Goal: Task Accomplishment & Management: Use online tool/utility

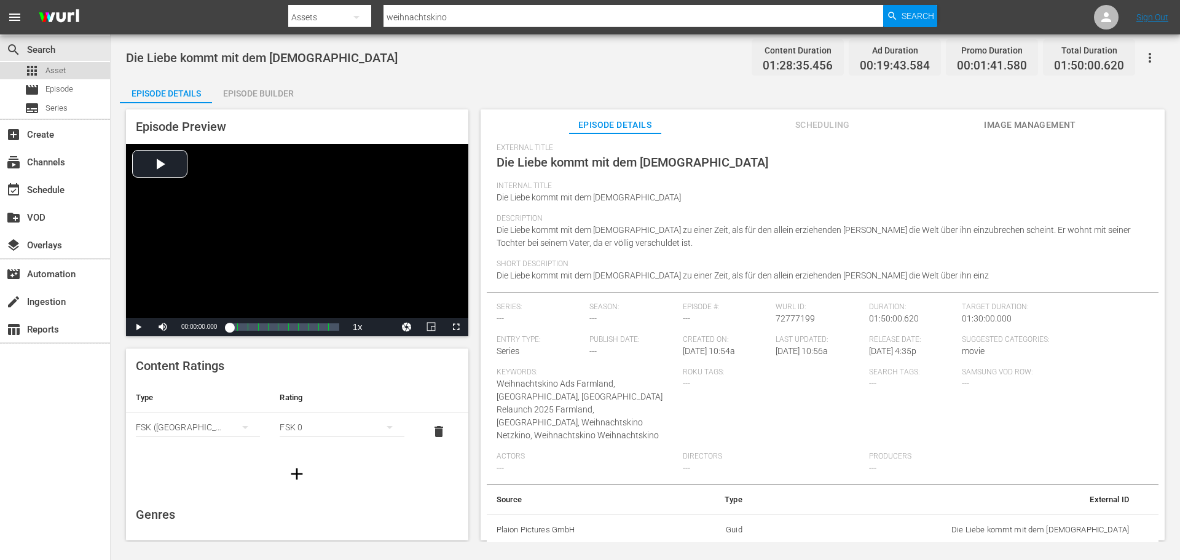
click at [52, 72] on span "Asset" at bounding box center [55, 71] width 20 height 12
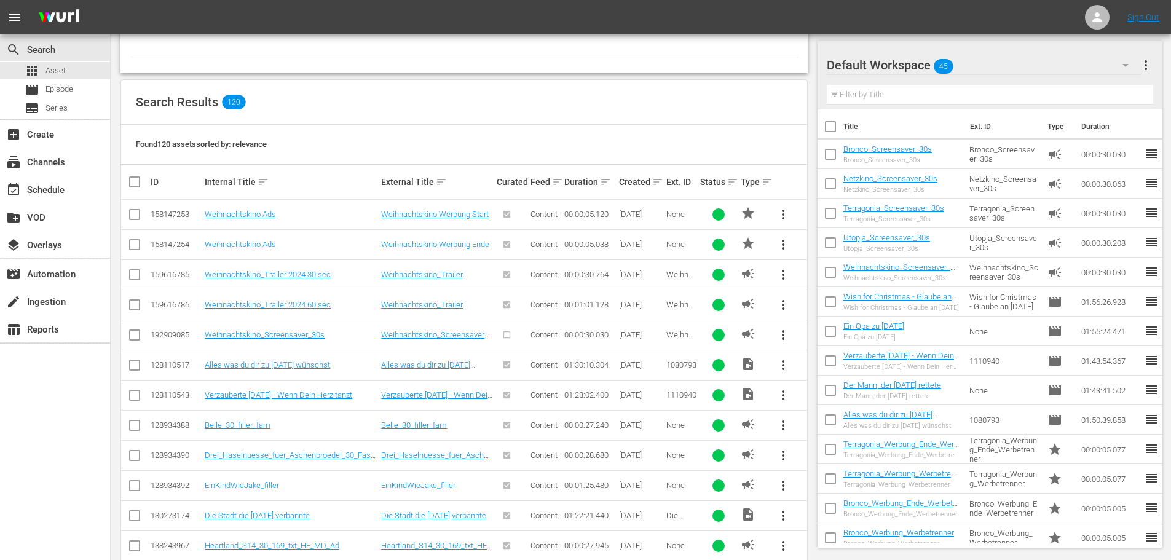
scroll to position [430, 0]
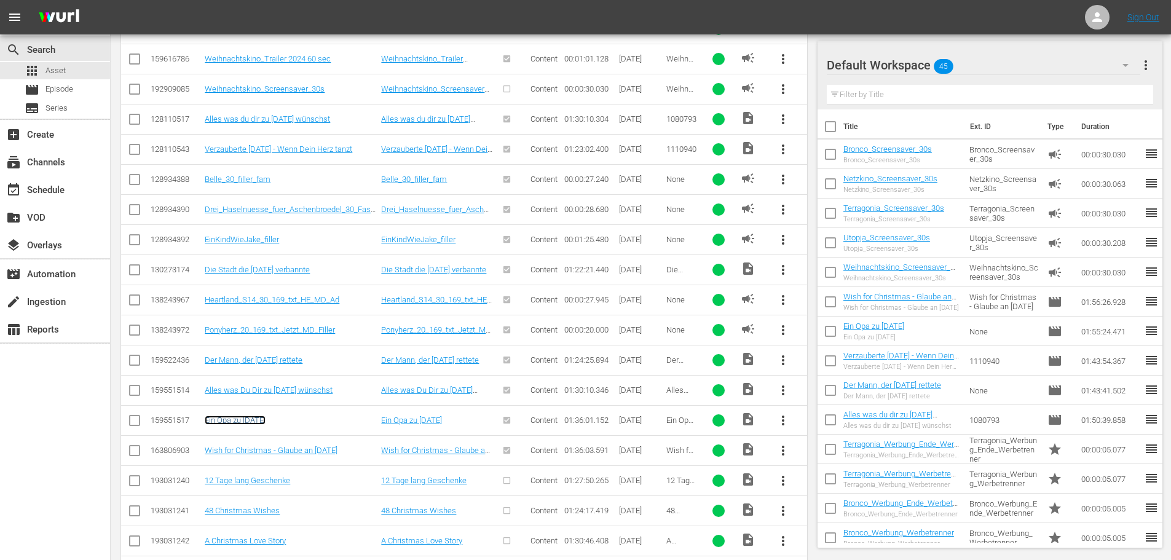
click at [247, 422] on link "Ein Opa zu [DATE]" at bounding box center [235, 419] width 61 height 9
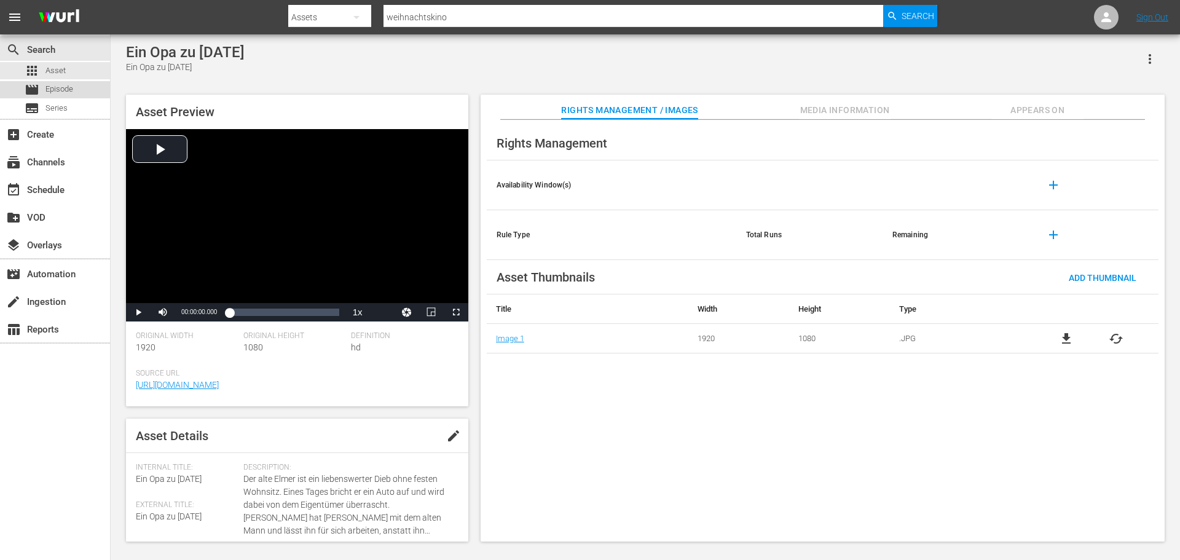
click at [52, 88] on span "Episode" at bounding box center [59, 89] width 28 height 12
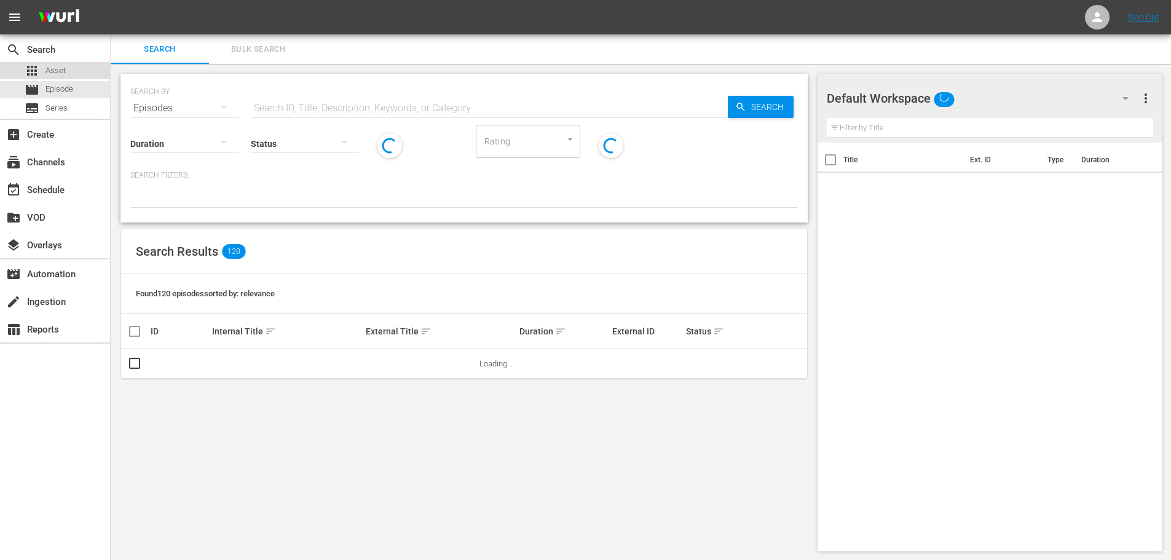
click at [61, 76] on span "Asset" at bounding box center [55, 71] width 20 height 12
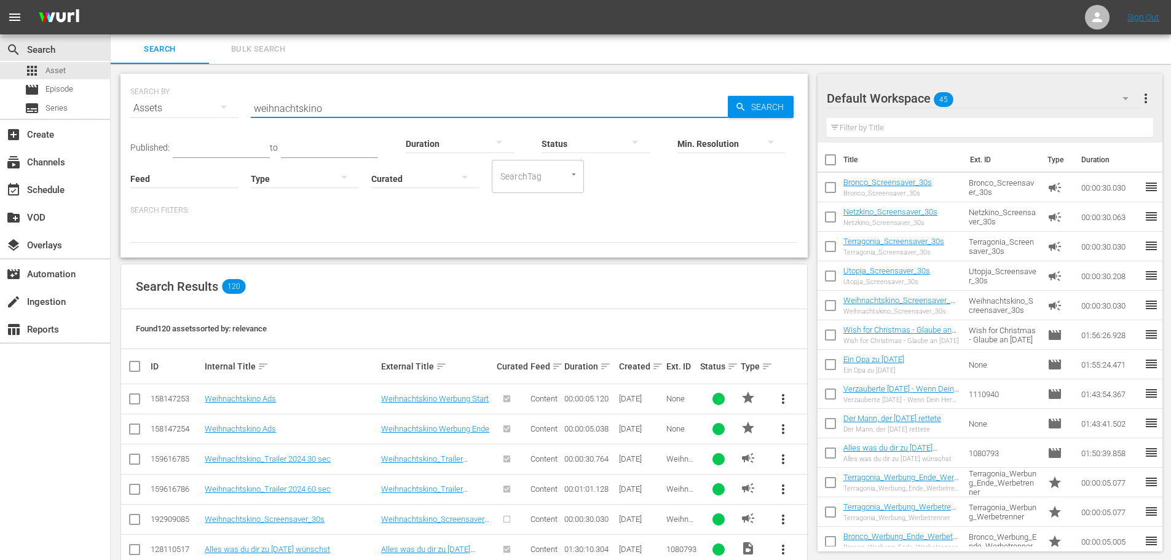
click at [350, 108] on input "weihnachtskino" at bounding box center [489, 107] width 477 height 29
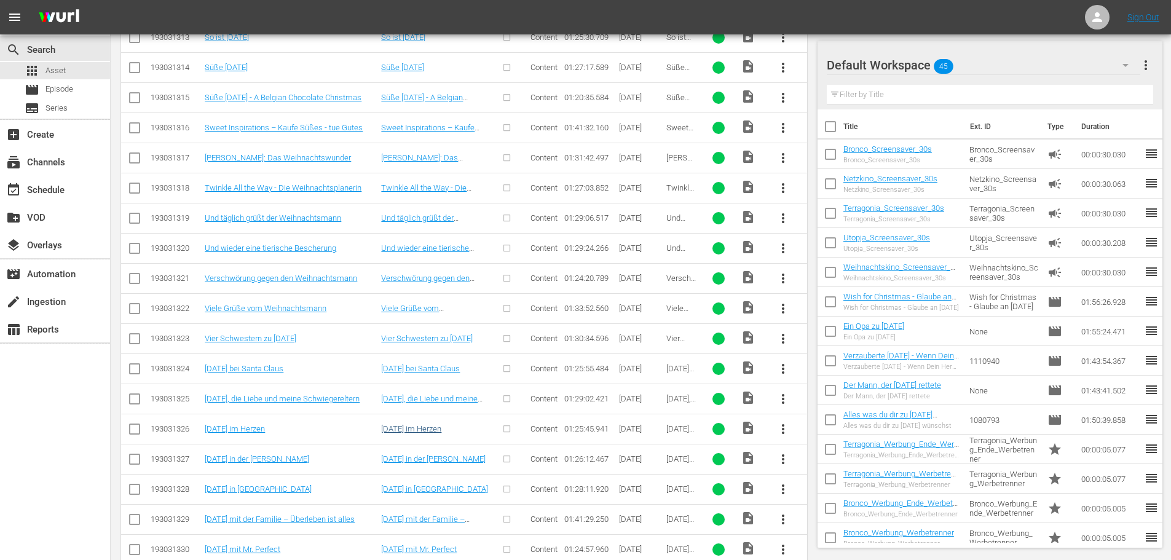
scroll to position [3460, 0]
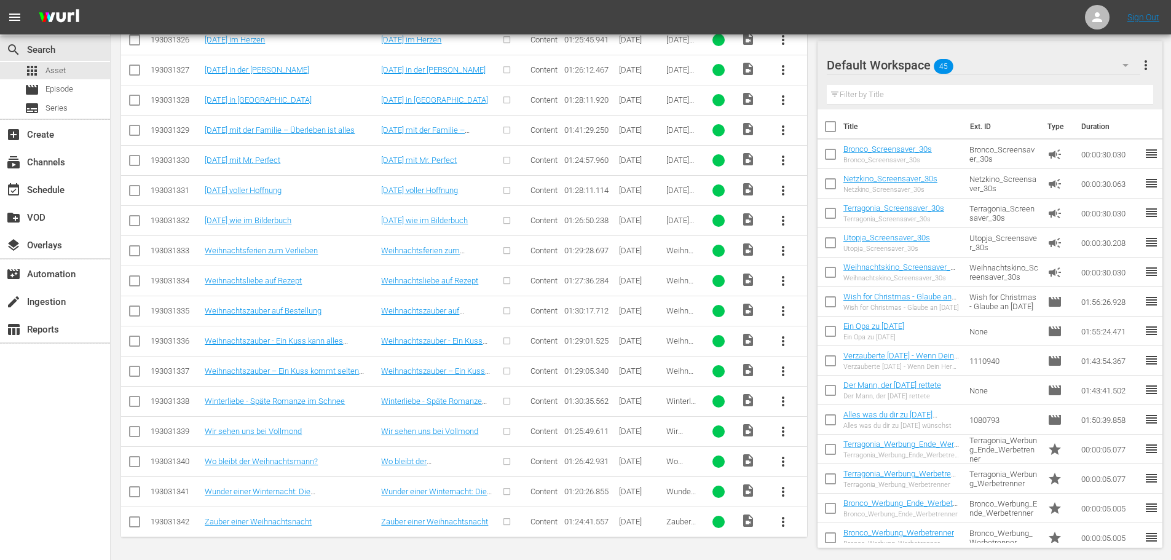
click at [986, 66] on div "Default Workspace 45" at bounding box center [982, 65] width 313 height 34
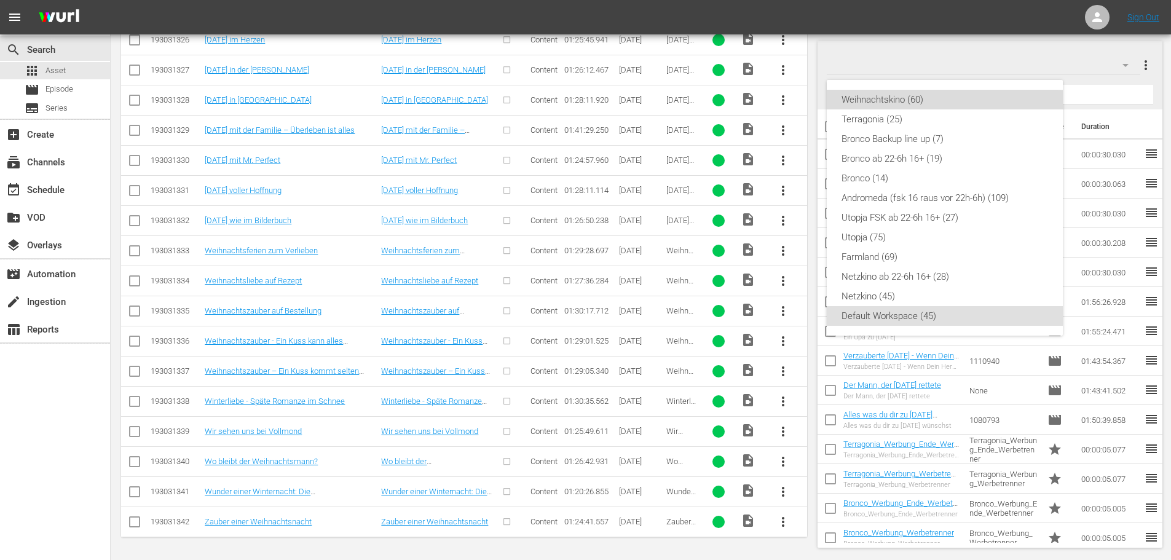
click at [925, 96] on div "Weihnachtskino (60)" at bounding box center [944, 100] width 206 height 20
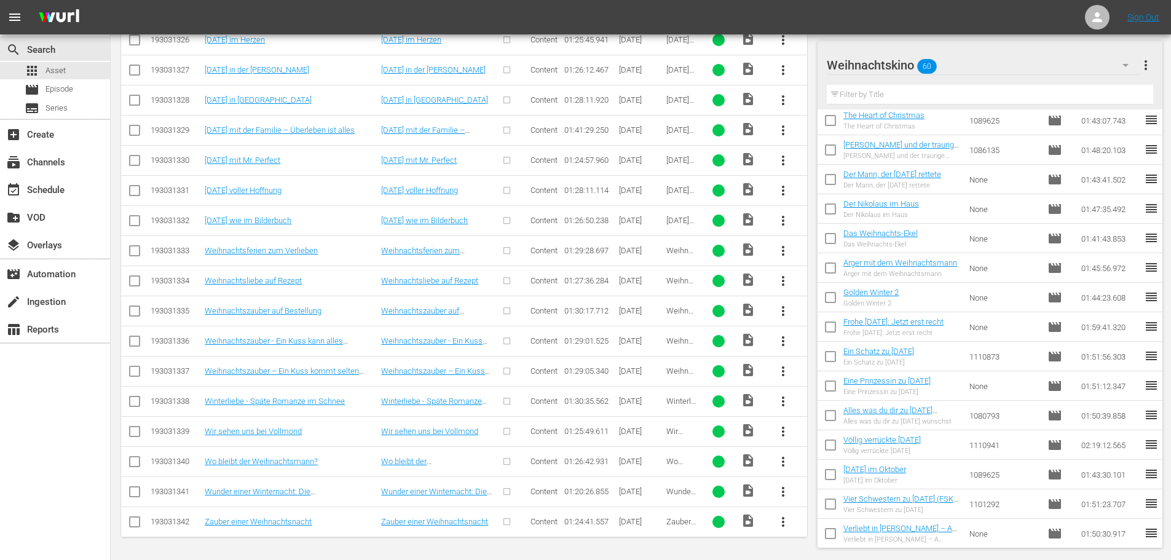
scroll to position [1367, 0]
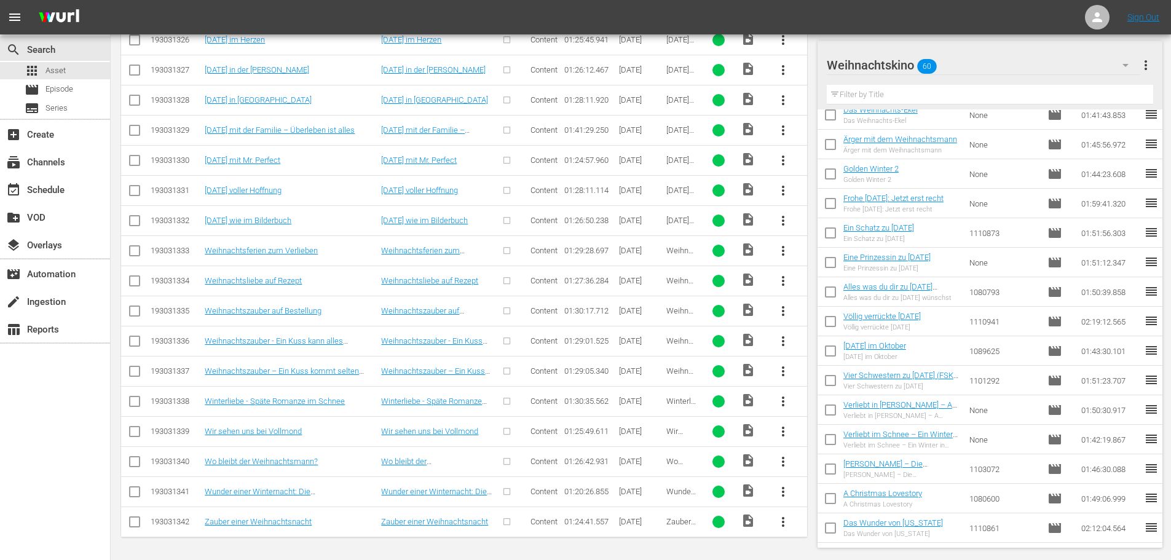
click at [737, 10] on nav "menu Sign Out" at bounding box center [585, 17] width 1171 height 34
click at [989, 67] on div "Weihnachtskino 60" at bounding box center [982, 65] width 313 height 34
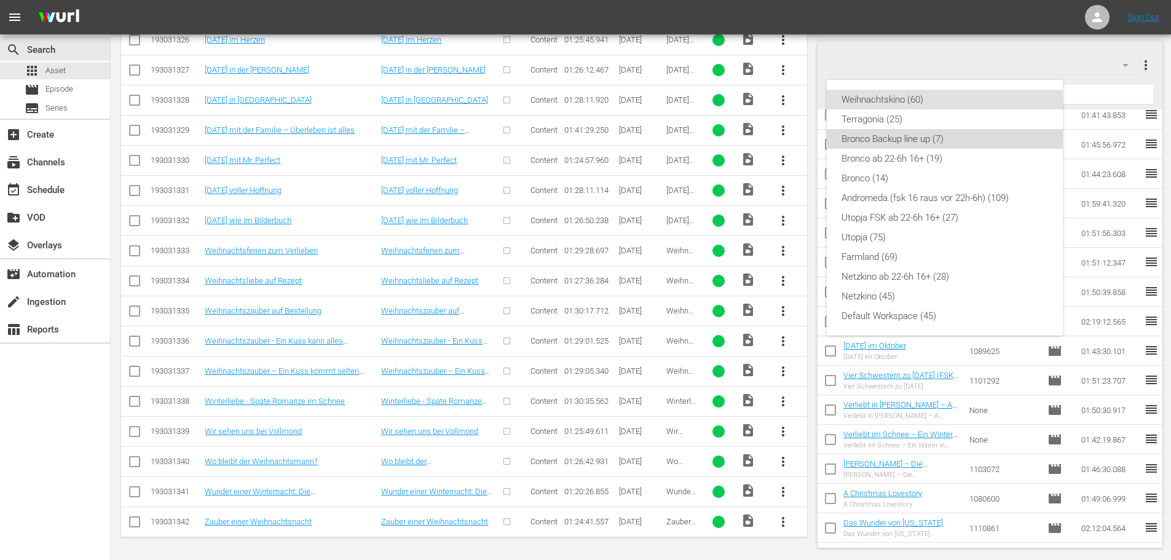
click at [946, 144] on div "Bronco Backup line up (7)" at bounding box center [944, 139] width 206 height 20
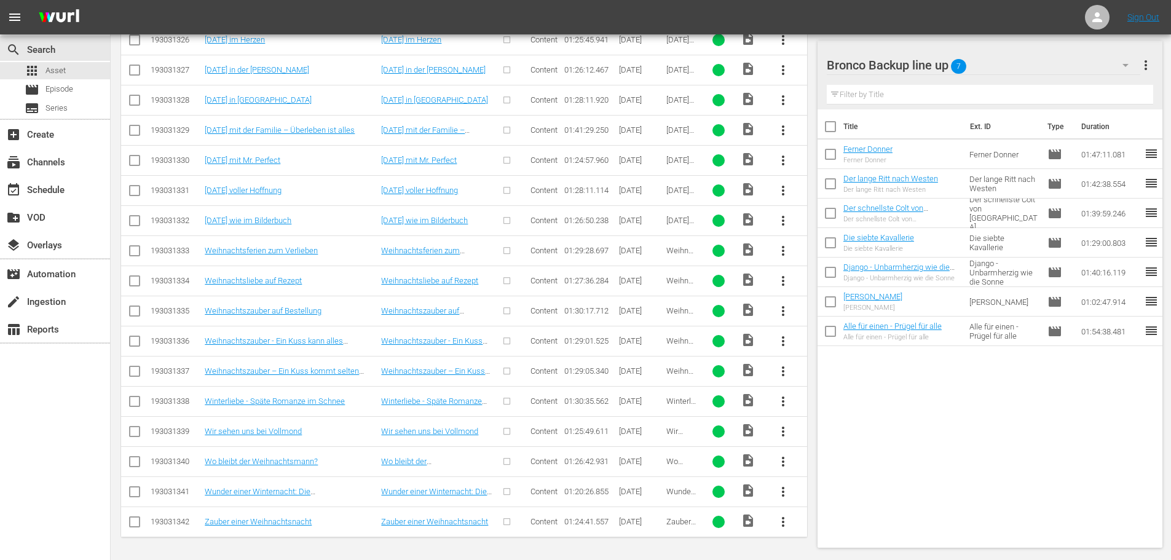
scroll to position [0, 0]
click at [1146, 63] on span "more_vert" at bounding box center [1145, 65] width 15 height 15
click at [831, 124] on input "checkbox" at bounding box center [830, 129] width 26 height 26
checkbox input "true"
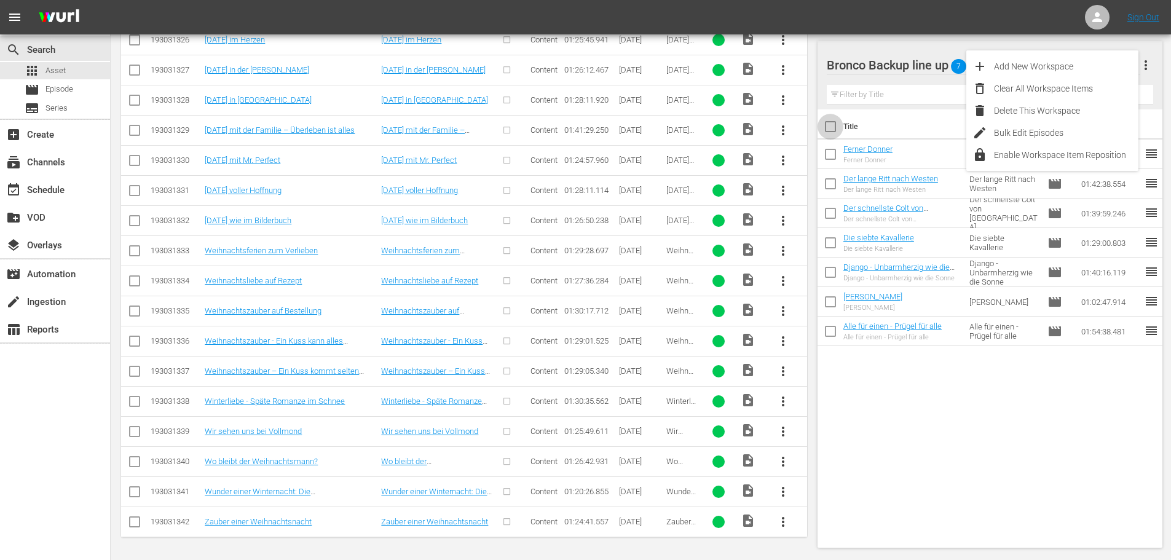
checkbox input "true"
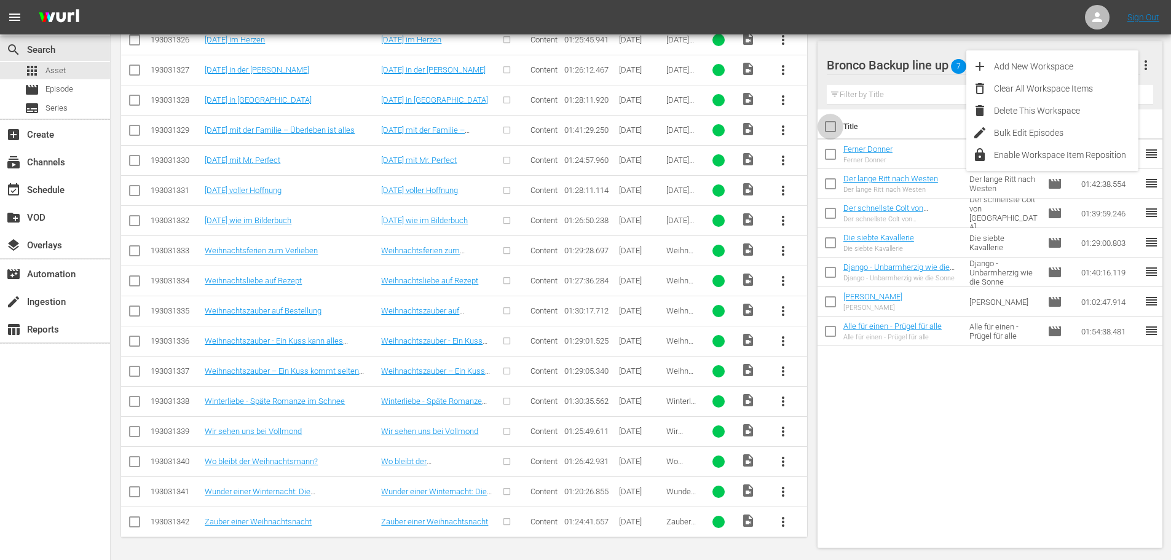
checkbox input "true"
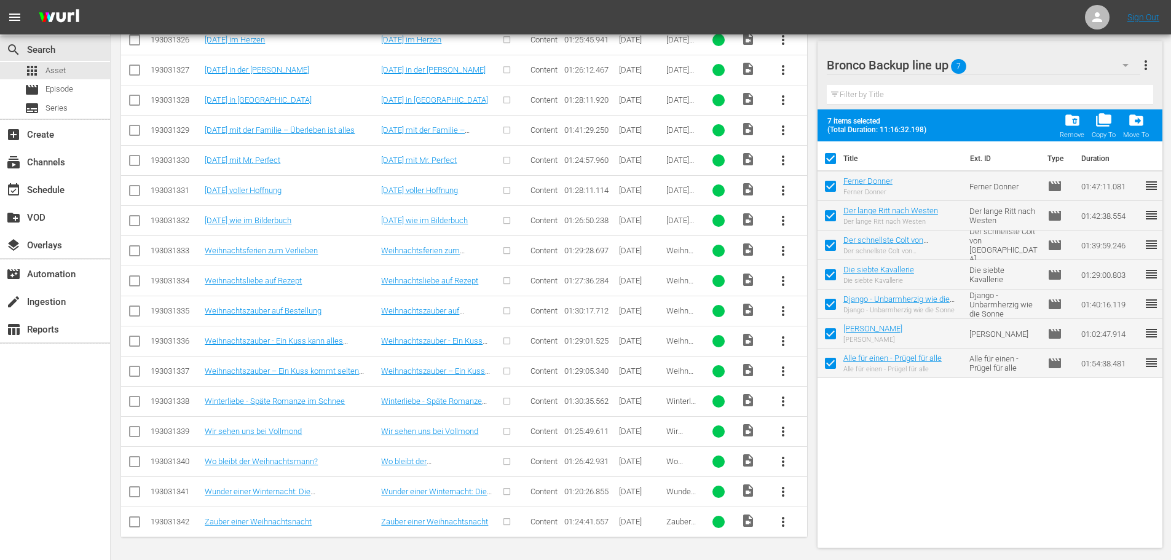
click at [828, 155] on input "checkbox" at bounding box center [830, 161] width 26 height 26
checkbox input "false"
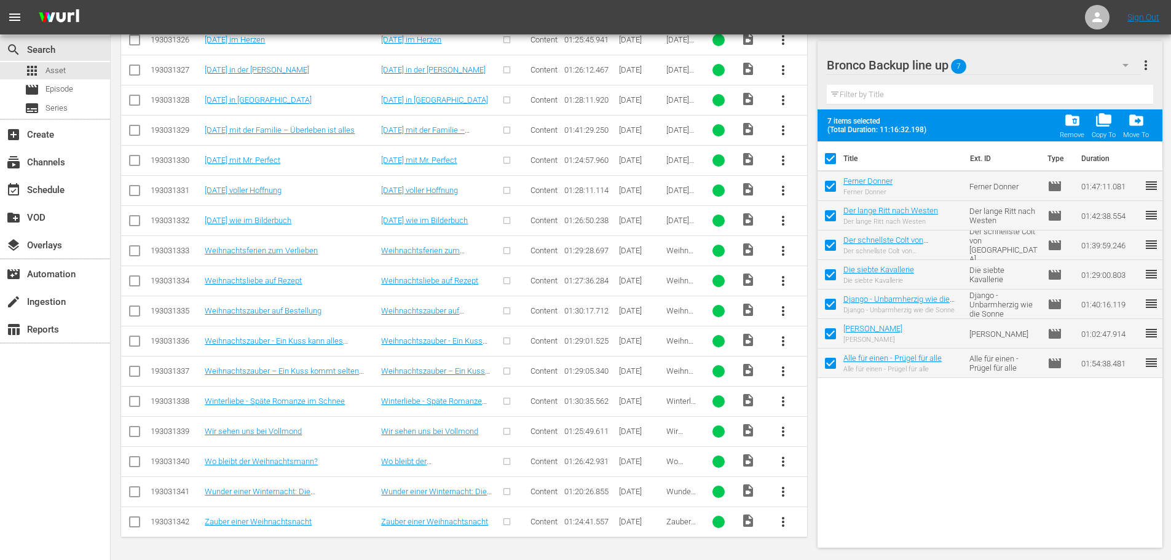
checkbox input "false"
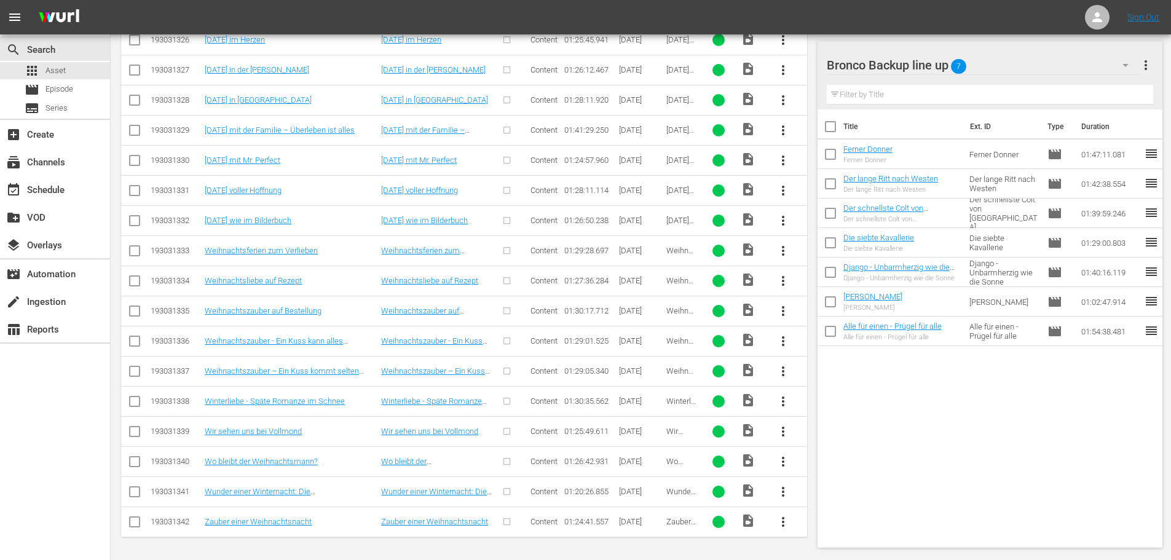
click at [1148, 66] on span "more_vert" at bounding box center [1145, 65] width 15 height 15
click at [893, 44] on div "Bronco Backup line up 7 Bronco Backup line up more_vert" at bounding box center [989, 60] width 327 height 39
click at [1120, 69] on icon "button" at bounding box center [1125, 65] width 15 height 15
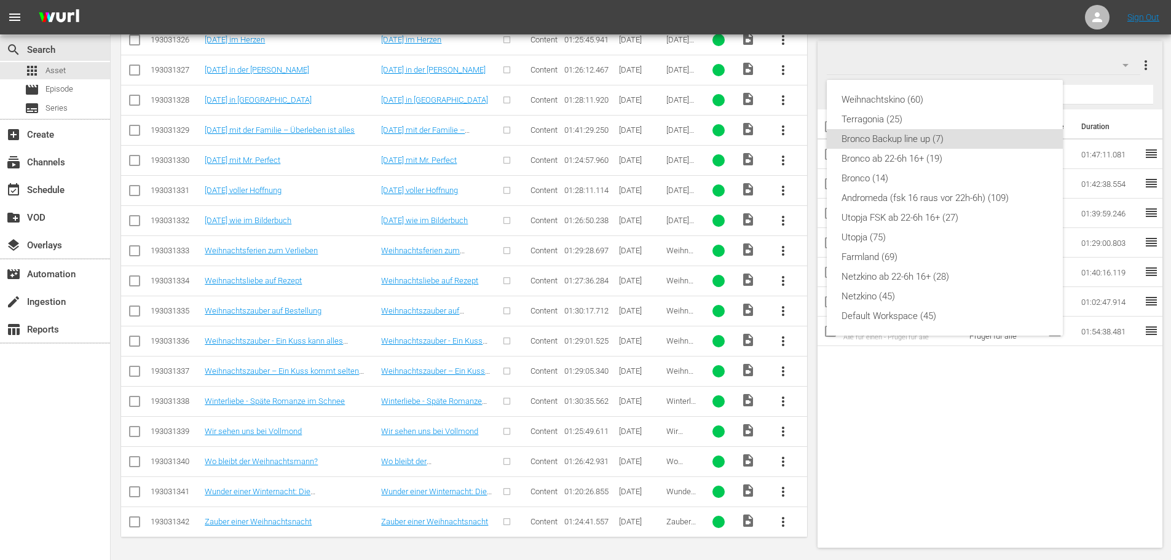
click at [1120, 39] on div "Weihnachtskino (60) Terragonia (25) Bronco Backup line up (7) Bronco ab 22-6h 1…" at bounding box center [585, 280] width 1171 height 560
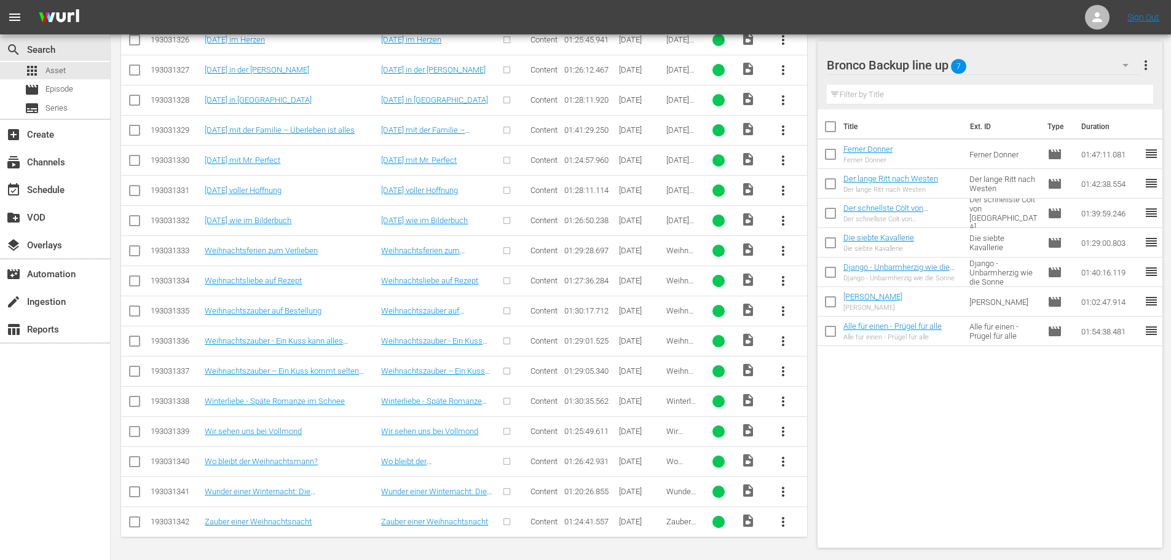
click at [1146, 65] on span "more_vert" at bounding box center [1145, 65] width 15 height 15
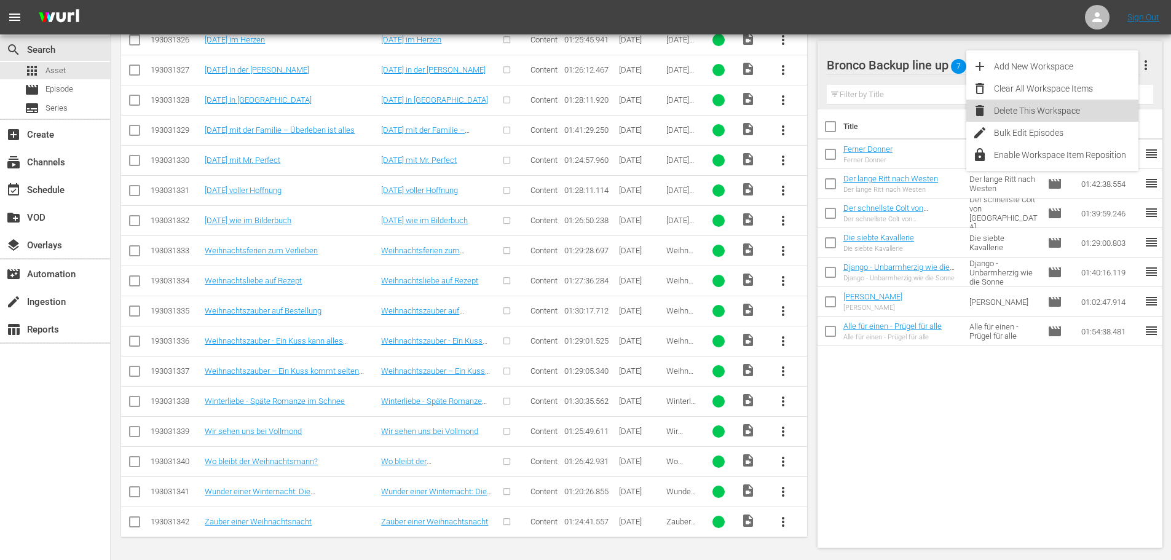
click at [1023, 112] on div "Delete This Workspace" at bounding box center [1066, 111] width 144 height 22
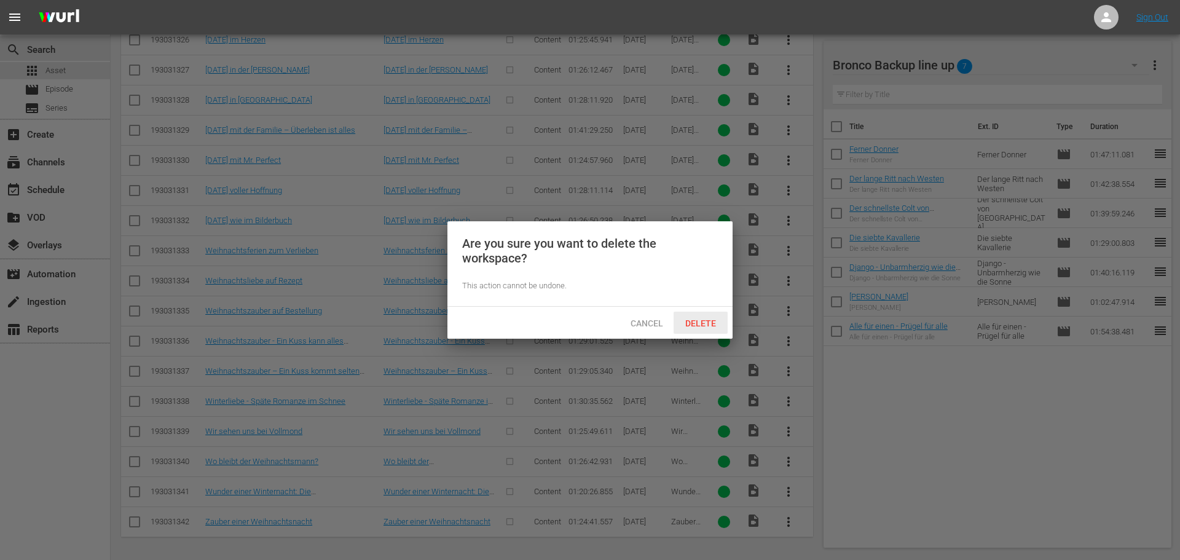
drag, startPoint x: 704, startPoint y: 322, endPoint x: 716, endPoint y: 320, distance: 12.4
click at [704, 323] on span "Delete" at bounding box center [700, 323] width 50 height 10
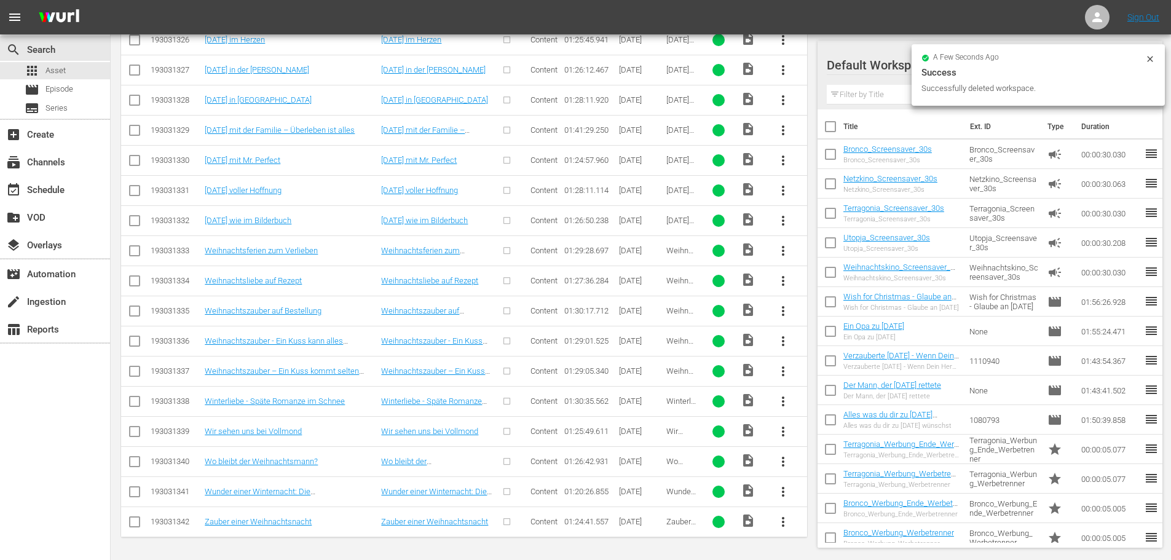
click at [1152, 56] on icon at bounding box center [1150, 59] width 10 height 10
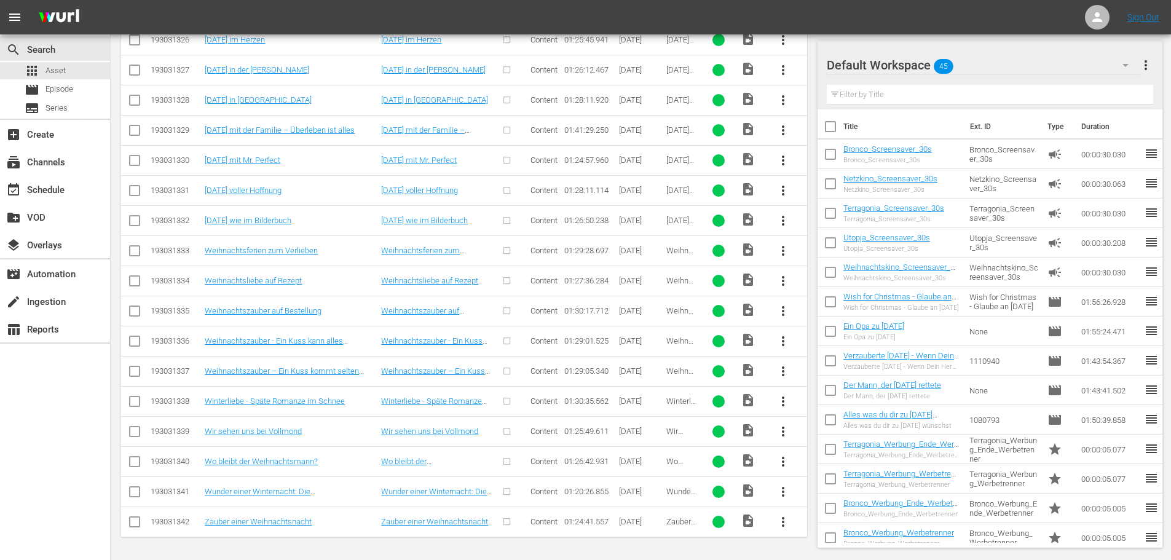
click at [1031, 63] on div "Default Workspace 45" at bounding box center [982, 65] width 313 height 34
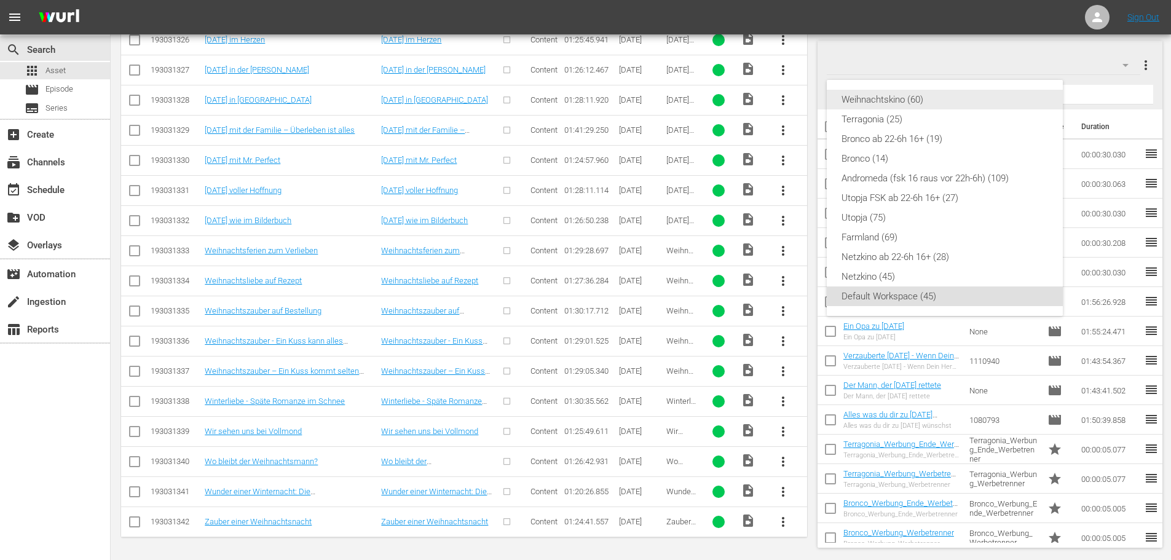
click at [882, 104] on div "Weihnachtskino (60)" at bounding box center [944, 100] width 206 height 20
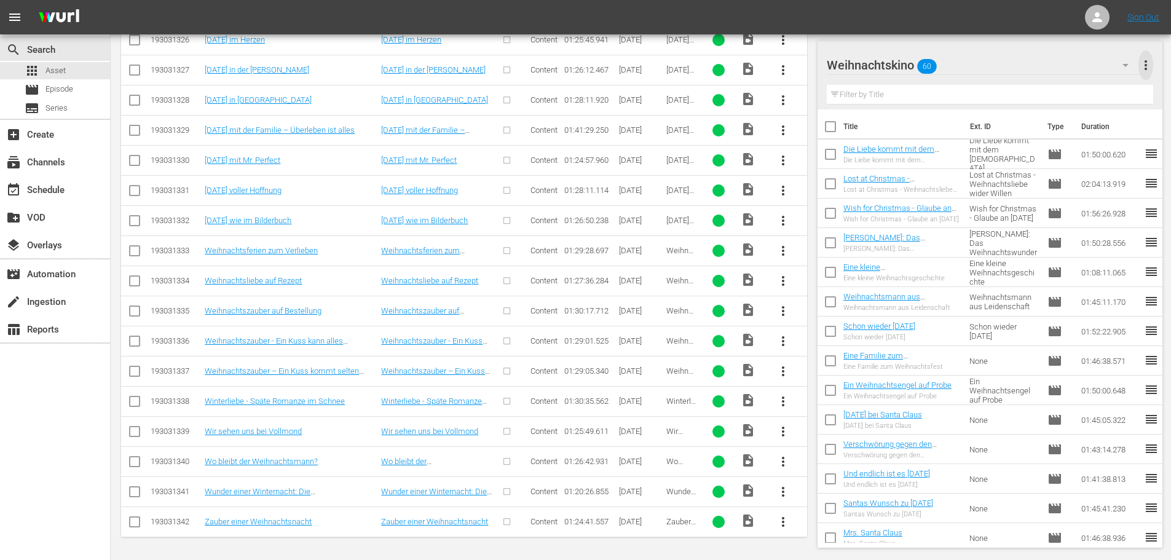
click at [1147, 61] on span "more_vert" at bounding box center [1145, 65] width 15 height 15
click at [1050, 65] on div "Add New Workspace" at bounding box center [1066, 66] width 144 height 22
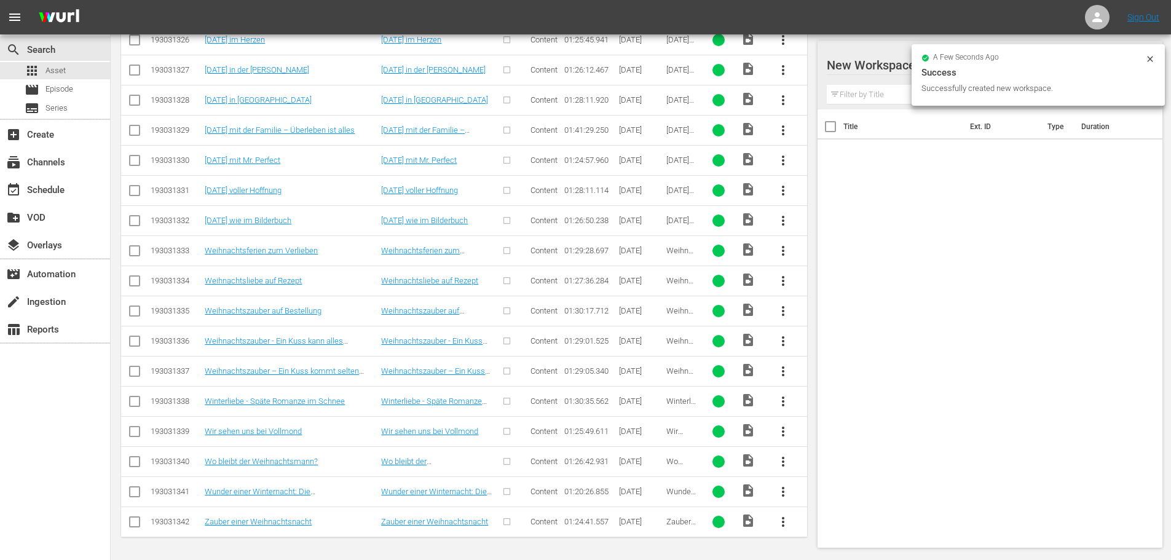
click at [875, 68] on div at bounding box center [930, 65] width 209 height 31
click at [875, 67] on input "New Workspace Tue Sep 23 2025 13:40:45 GMT+0000" at bounding box center [984, 64] width 316 height 29
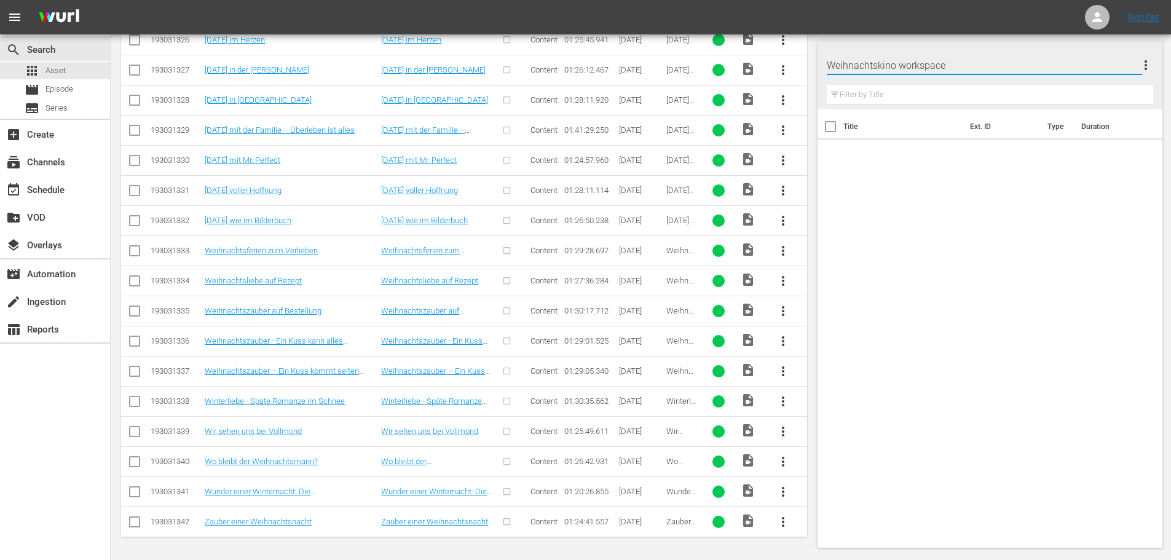
drag, startPoint x: 952, startPoint y: 65, endPoint x: 907, endPoint y: 66, distance: 45.5
click at [907, 66] on input "Weihnachtskino workspace" at bounding box center [984, 64] width 316 height 29
type input "Weihnachtskino 25"
click at [984, 49] on div "Weihnachtskino 25 more_vert" at bounding box center [989, 60] width 327 height 39
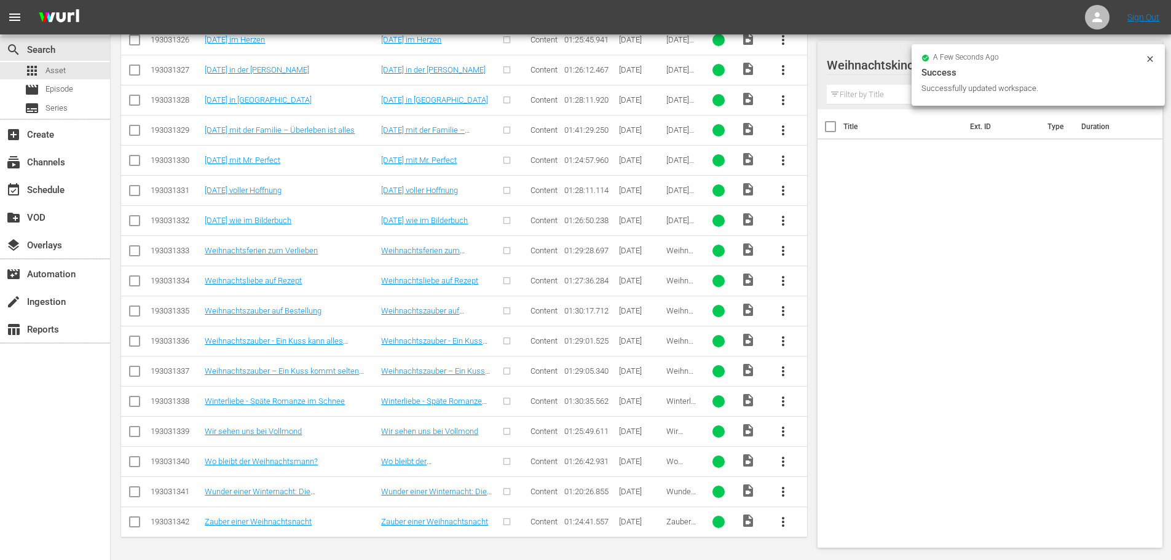
click at [1147, 59] on icon at bounding box center [1150, 59] width 10 height 10
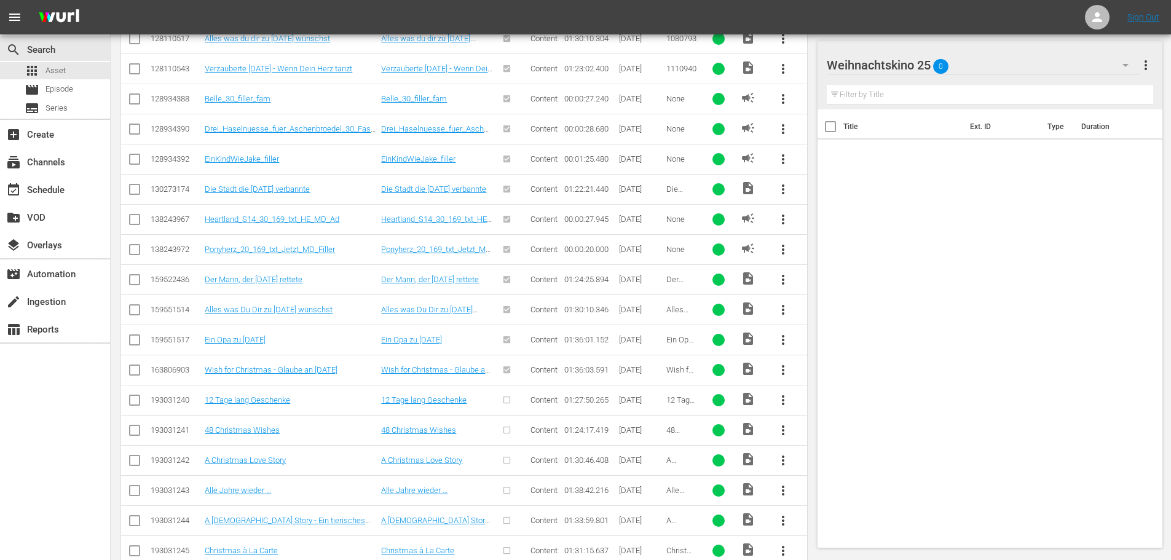
scroll to position [572, 0]
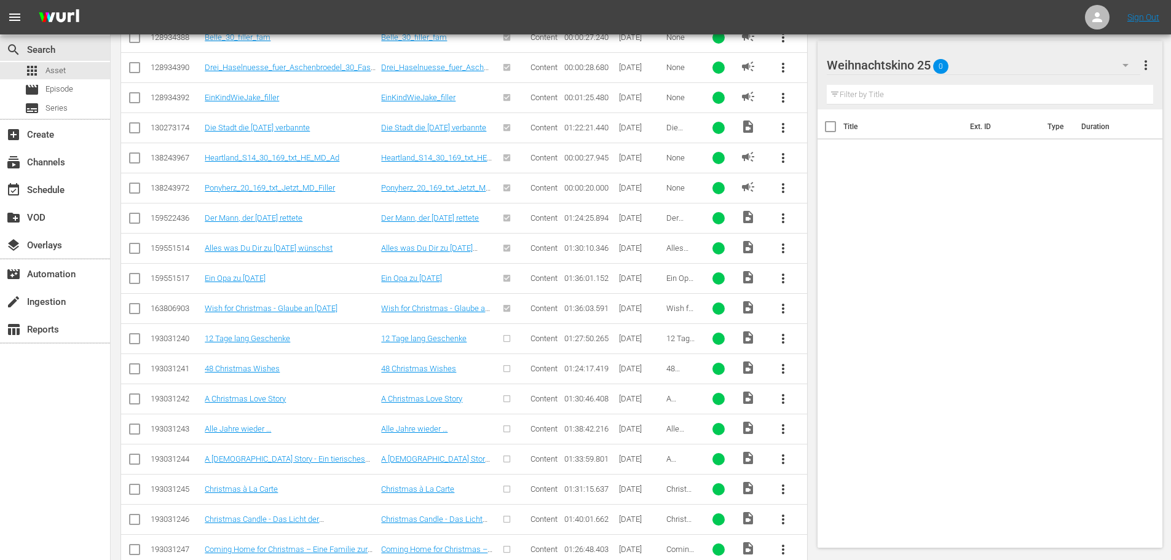
click at [785, 339] on span "more_vert" at bounding box center [782, 338] width 15 height 15
click at [818, 431] on div "Episode" at bounding box center [849, 431] width 84 height 29
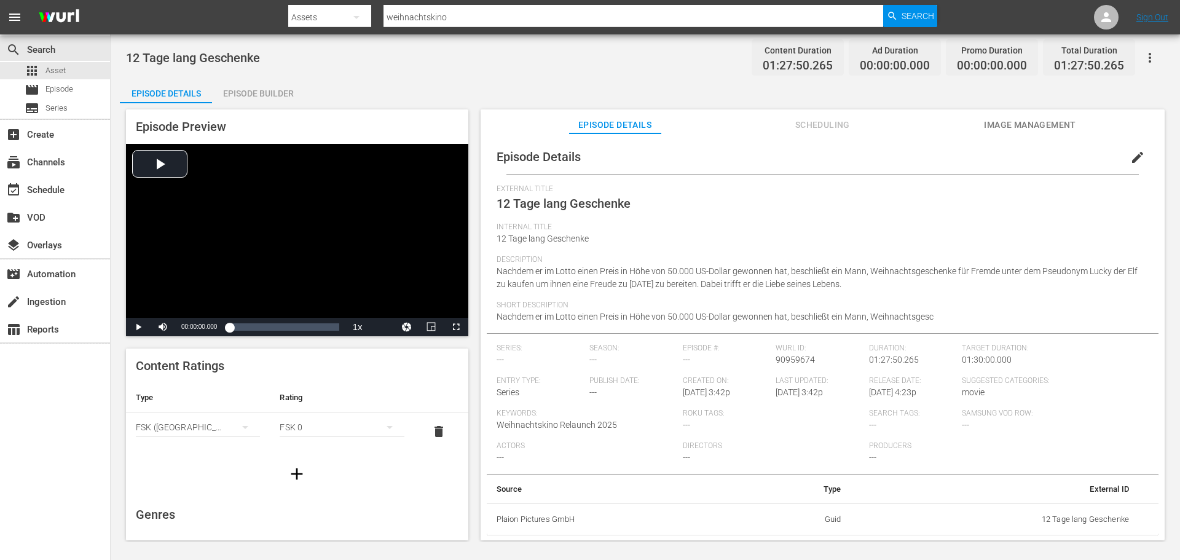
click at [227, 55] on span "12 Tage lang Geschenke" at bounding box center [193, 57] width 134 height 15
copy span "12 Tage lang Geschenke"
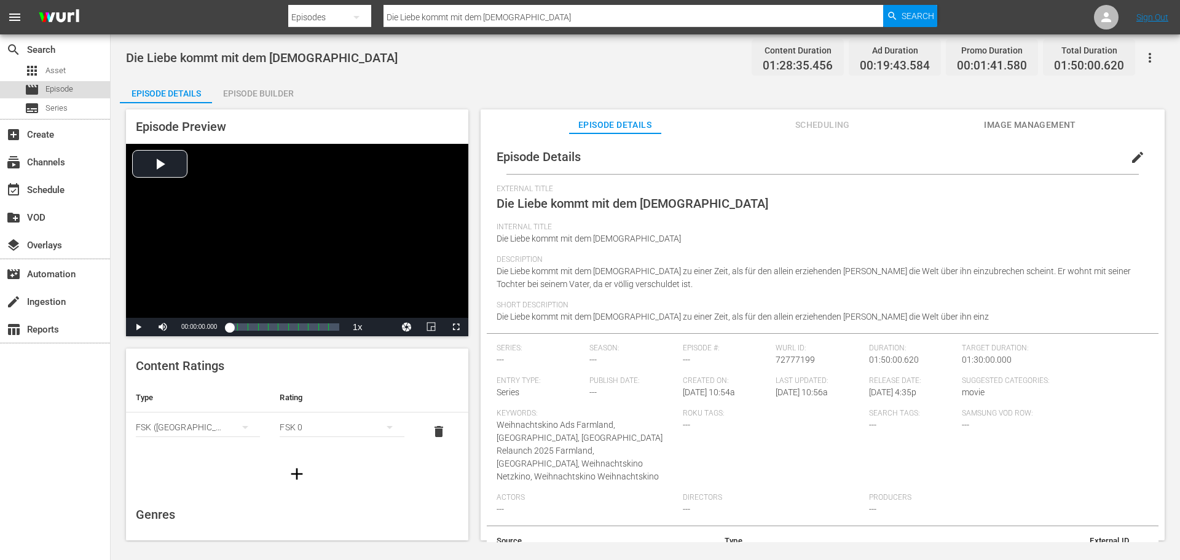
click at [73, 88] on span "Episode" at bounding box center [59, 89] width 28 height 12
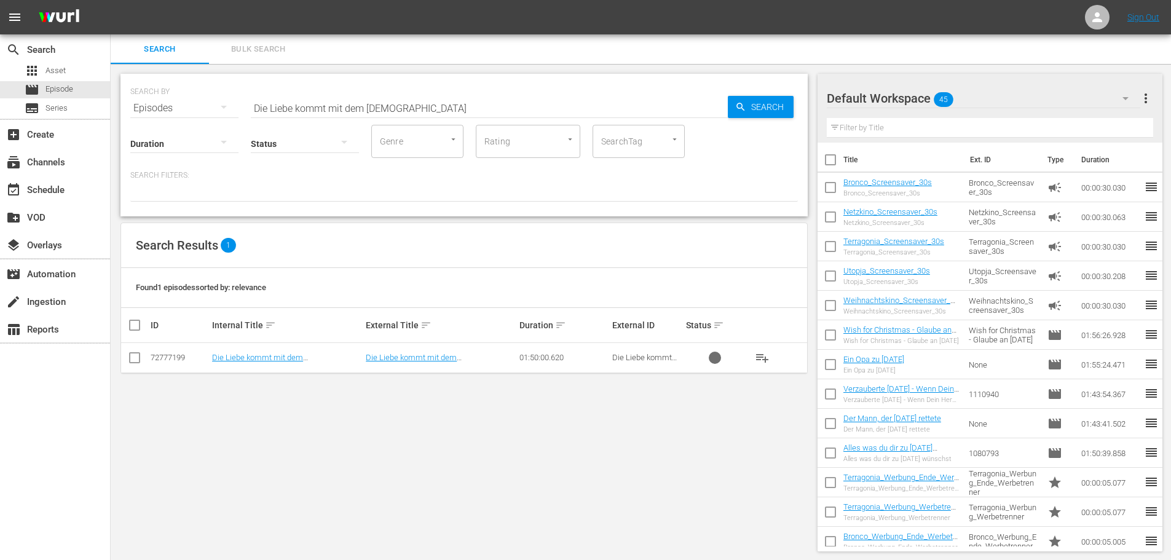
scroll to position [1, 0]
click at [457, 114] on input "Die Liebe kommt mit dem Christkind" at bounding box center [489, 106] width 477 height 29
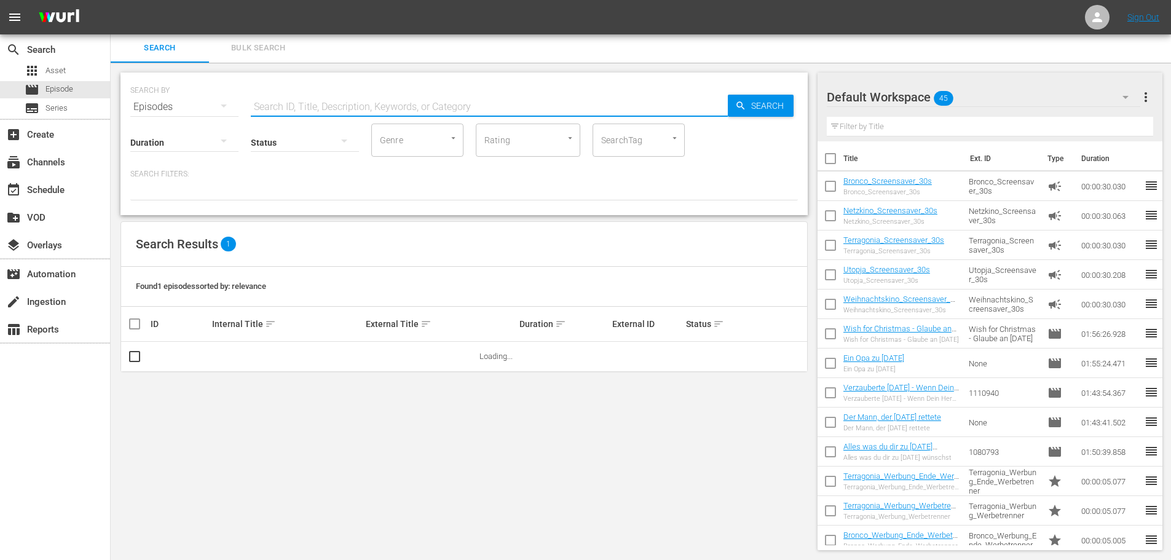
click at [458, 114] on input "text" at bounding box center [489, 106] width 477 height 29
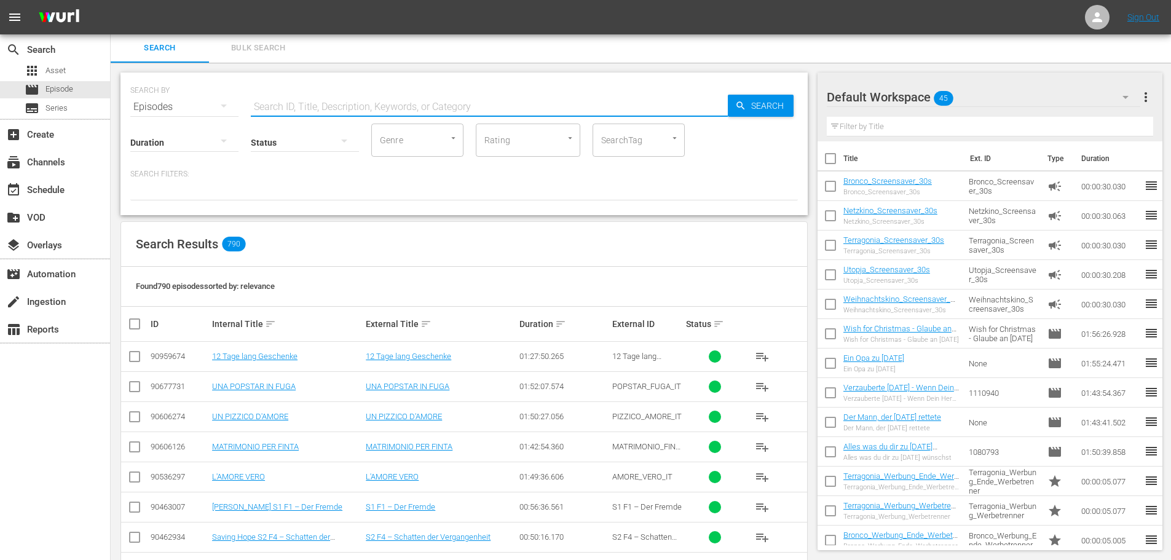
paste input "12 Tage lang Geschenke"
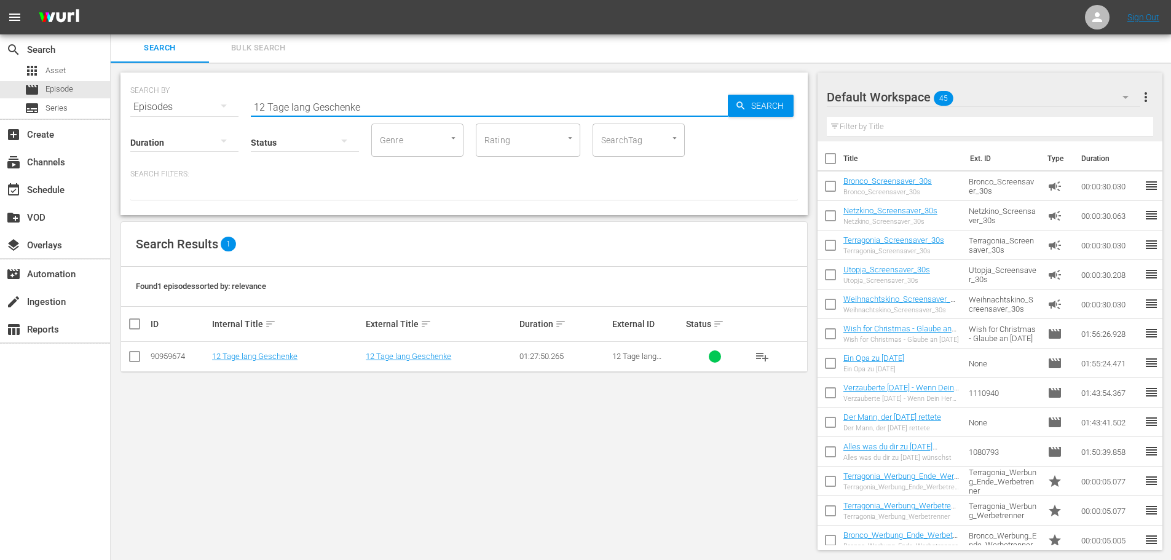
type input "12 Tage lang Geschenke"
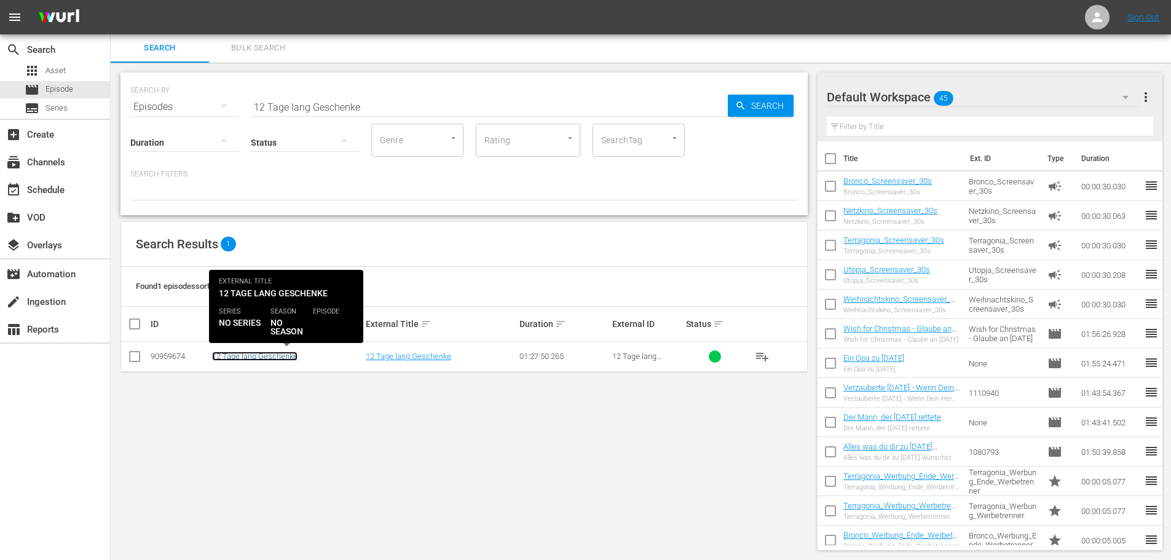
click at [285, 354] on link "12 Tage lang Geschenke" at bounding box center [254, 355] width 85 height 9
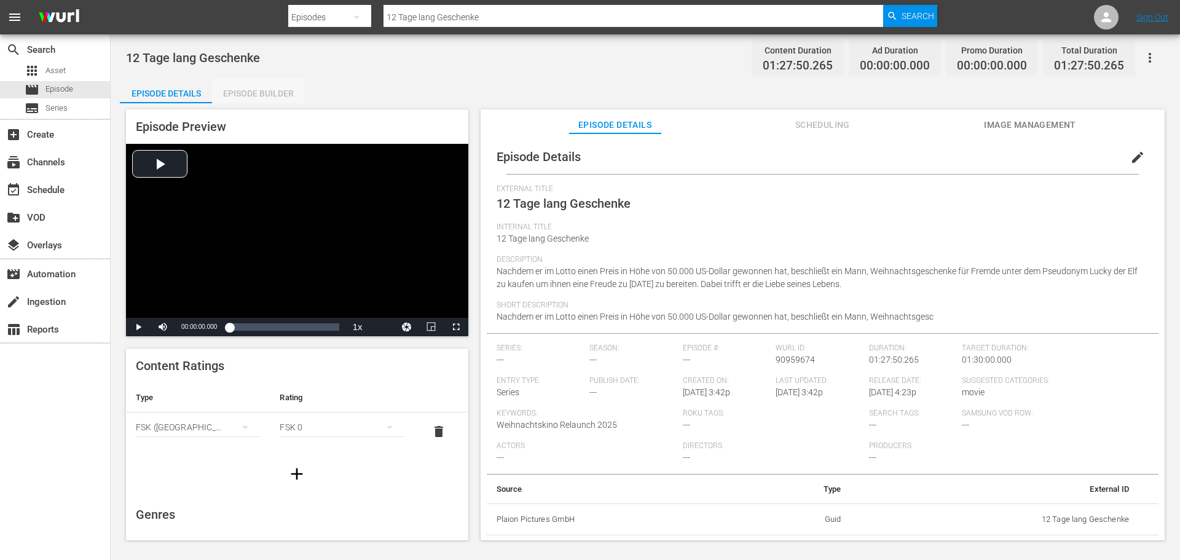
click at [257, 91] on div "Episode Builder" at bounding box center [258, 93] width 92 height 29
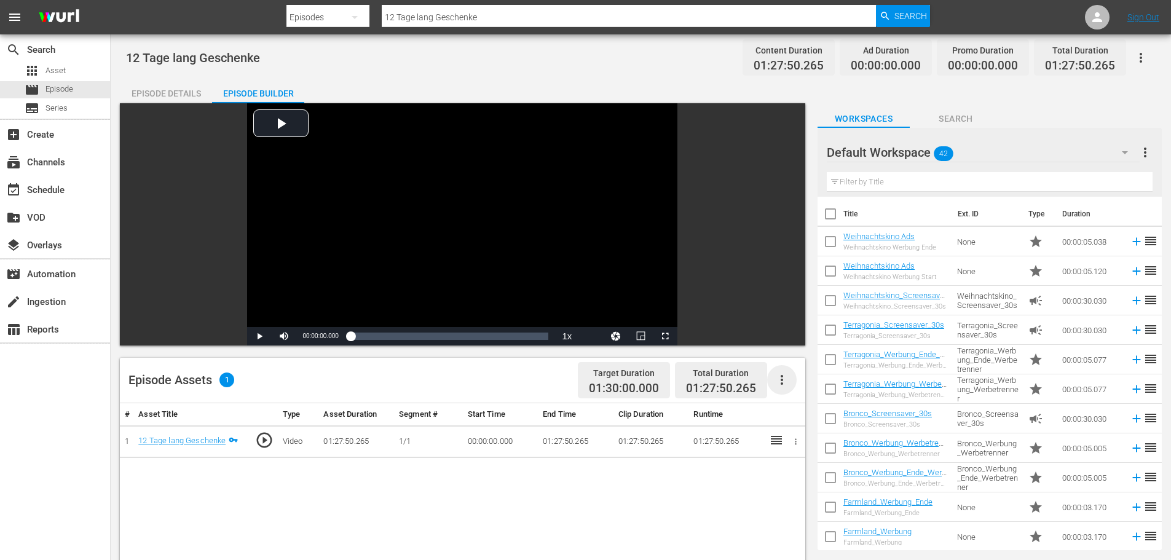
click at [782, 383] on icon "button" at bounding box center [781, 380] width 2 height 10
click at [808, 382] on div "Fill with Ads" at bounding box center [819, 384] width 84 height 29
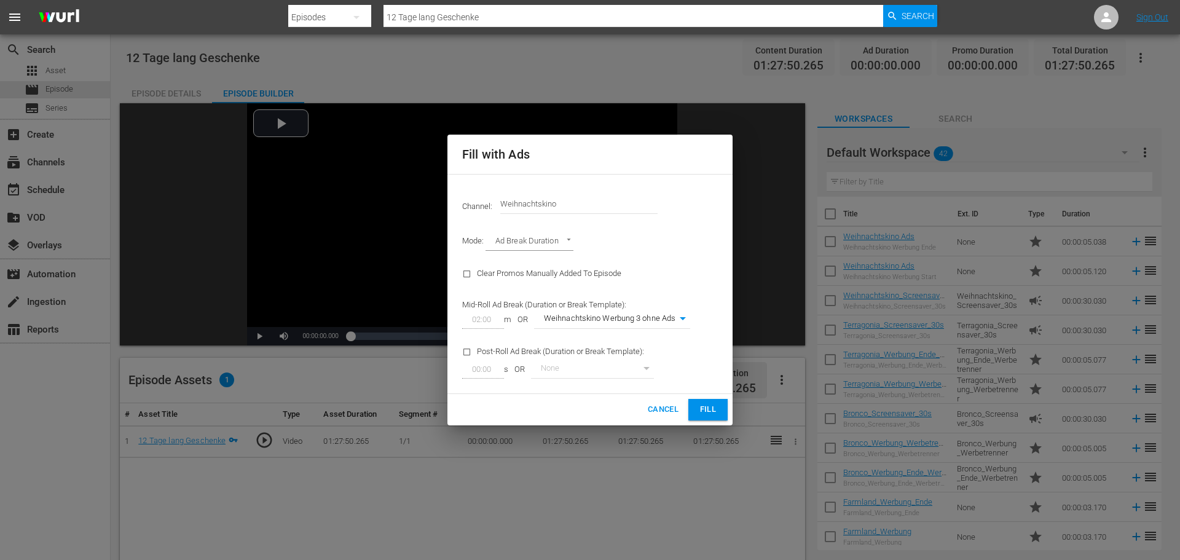
click at [568, 205] on input "Weihnachtskino" at bounding box center [578, 203] width 157 height 29
click at [591, 176] on div "Channel: Channel Title Weihnachtskino Mode: Ad Break Duration AD_BREAK_DURATION…" at bounding box center [589, 284] width 285 height 221
click at [567, 239] on body "menu Search By Episodes Search ID, Title, Description, Keywords, or Category 12…" at bounding box center [590, 280] width 1180 height 560
click at [622, 240] on div at bounding box center [590, 280] width 1180 height 560
click at [679, 318] on body "menu Search By Episodes Search ID, Title, Description, Keywords, or Category 12…" at bounding box center [590, 280] width 1180 height 560
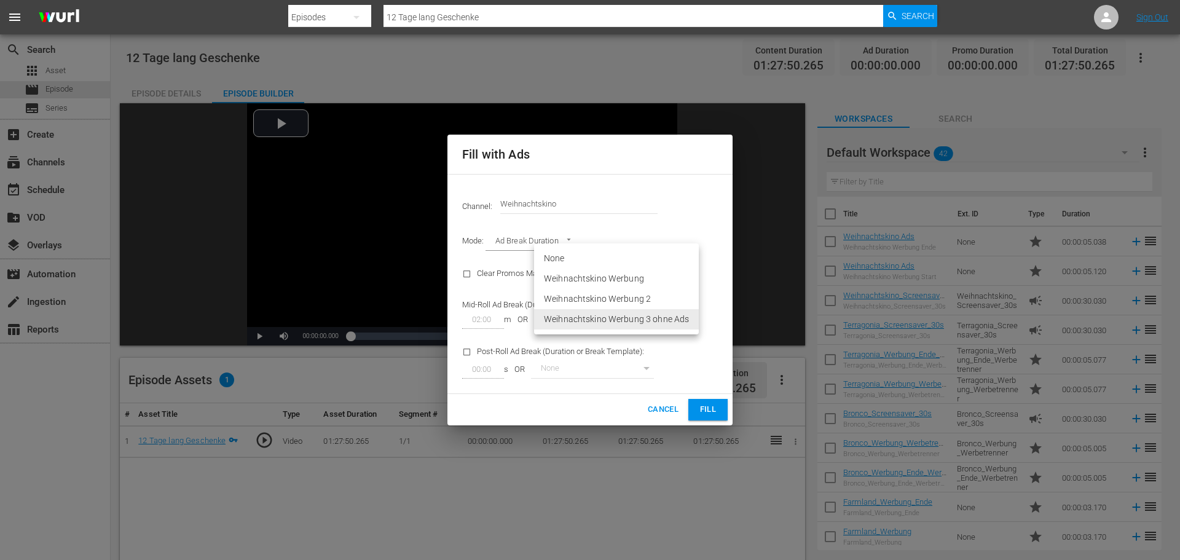
click at [663, 170] on div at bounding box center [590, 280] width 1180 height 560
click at [672, 409] on span "Cancel" at bounding box center [663, 409] width 31 height 14
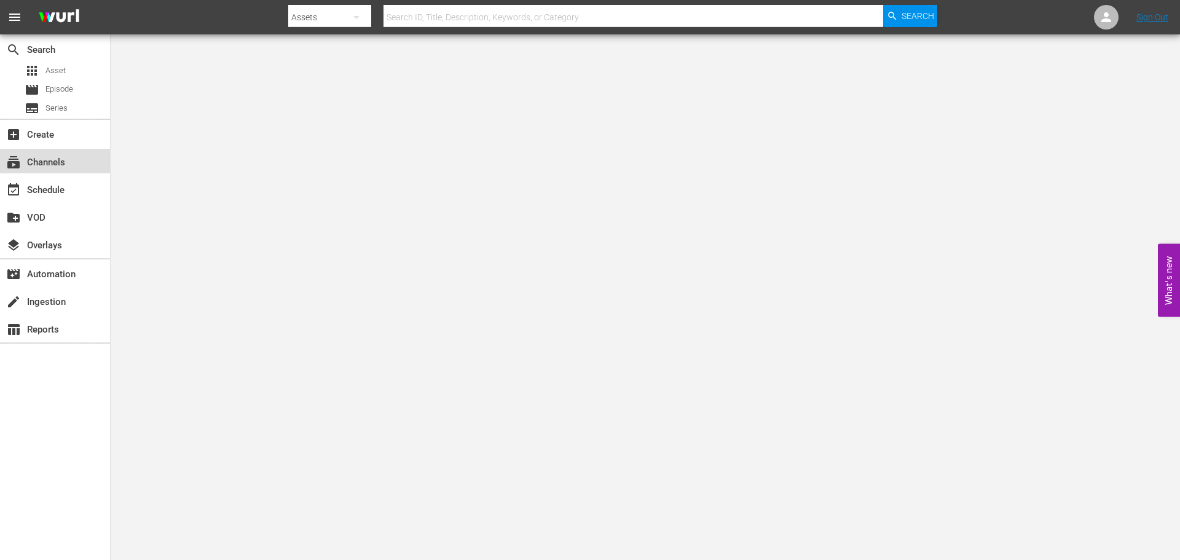
click at [63, 162] on div "subscriptions Channels" at bounding box center [34, 160] width 69 height 11
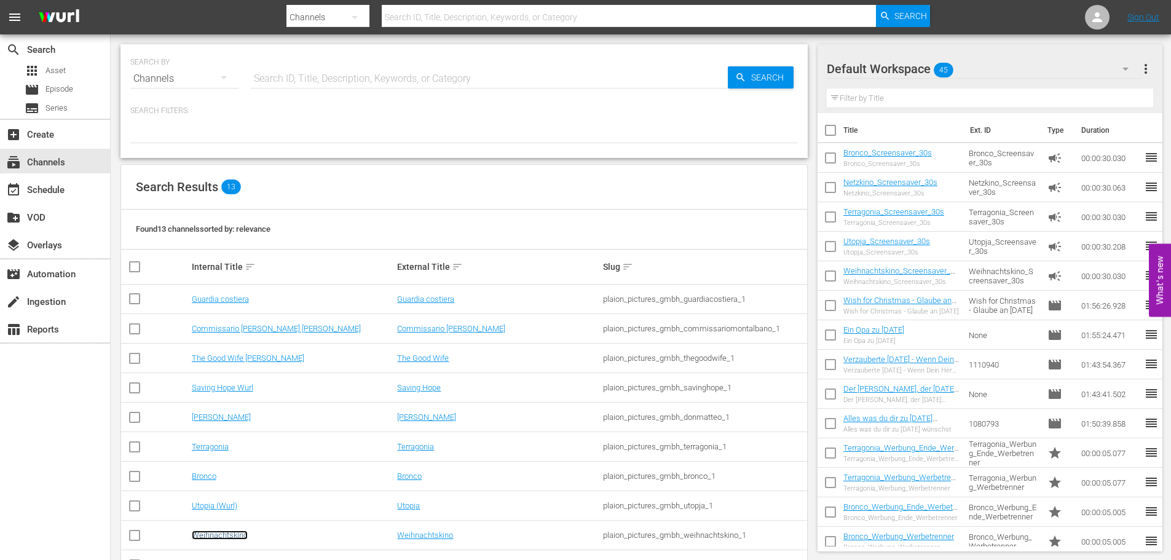
click at [210, 538] on link "Weihnachtskino" at bounding box center [220, 534] width 56 height 9
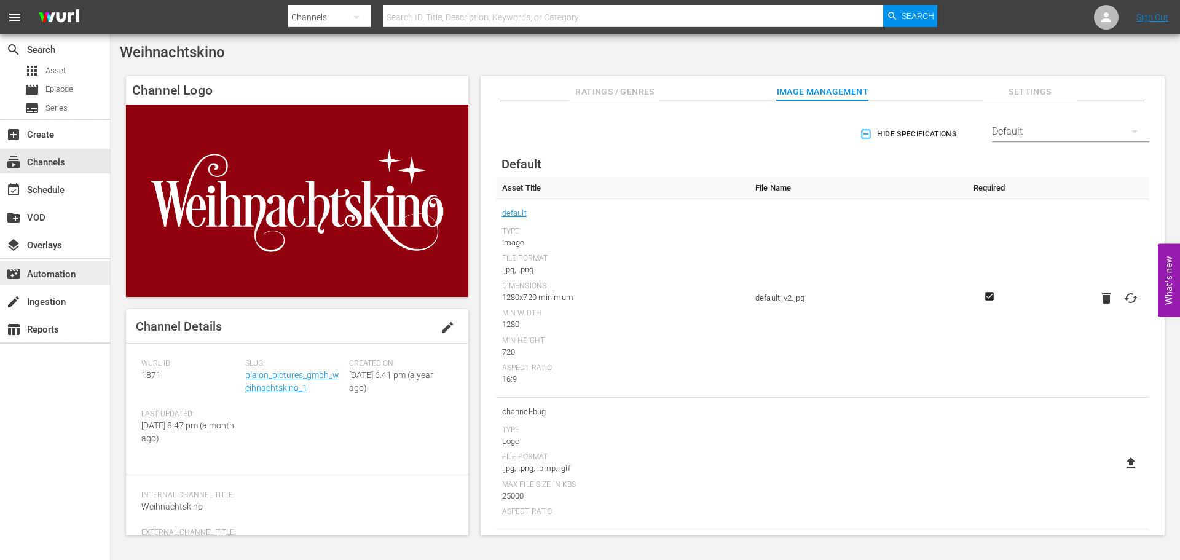
click at [60, 273] on div "movie_filter Automation" at bounding box center [34, 272] width 69 height 11
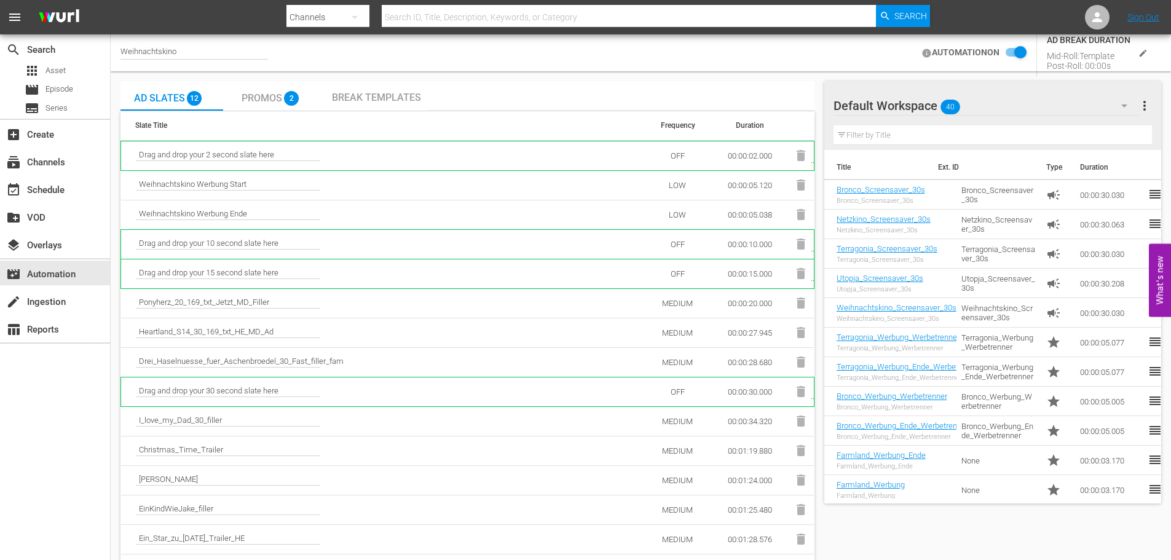
click at [273, 98] on span "Promos" at bounding box center [261, 98] width 41 height 12
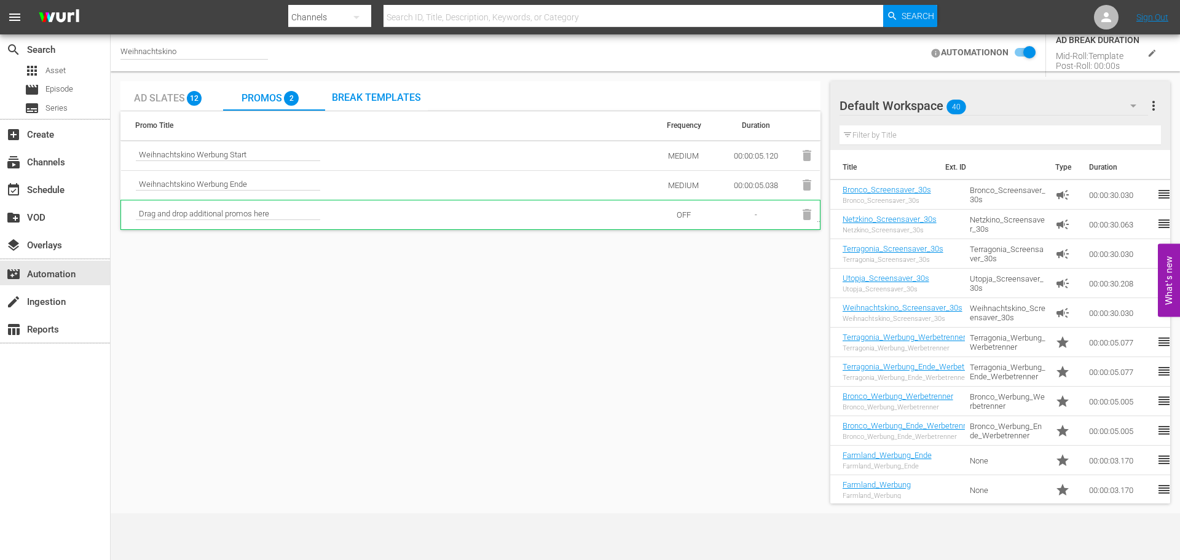
click at [358, 96] on span "Break Templates" at bounding box center [376, 98] width 89 height 12
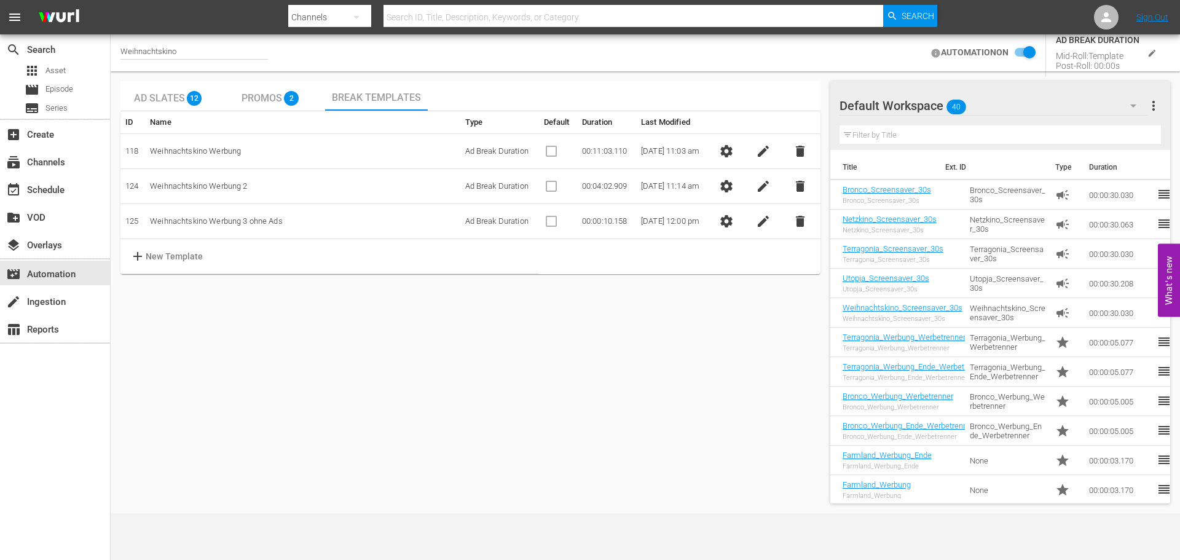
click at [160, 261] on p "New Template" at bounding box center [175, 256] width 58 height 13
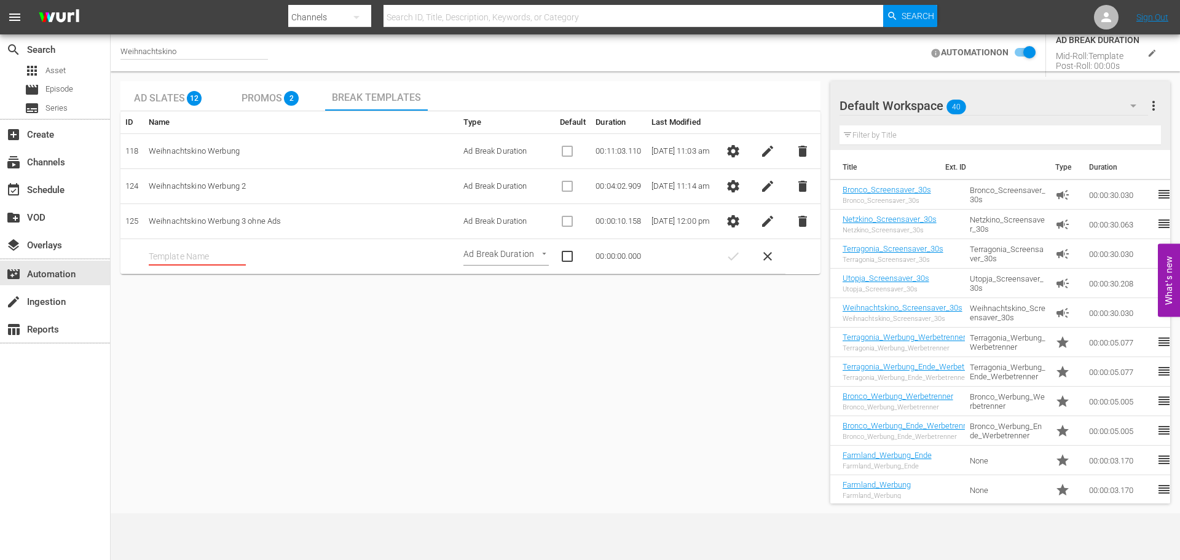
click at [538, 255] on body "menu Search By Channels Search ID, Title, Description, Keywords, or Category Se…" at bounding box center [590, 280] width 1180 height 560
click at [519, 309] on div at bounding box center [590, 280] width 1180 height 560
click at [454, 315] on div "Ad Slates 12 Promos 2 Break Templates ID Name Type Default Duration Last Modifi…" at bounding box center [470, 292] width 700 height 422
click at [184, 258] on input "text" at bounding box center [197, 256] width 97 height 18
type input "Weihnachtskino"
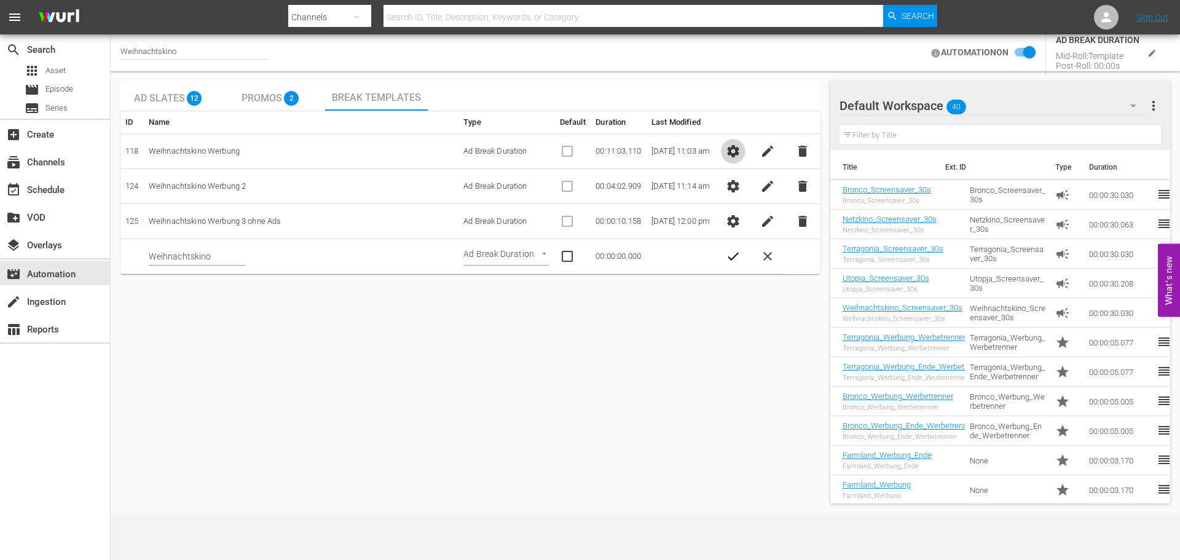
click at [732, 150] on span "settings" at bounding box center [733, 151] width 15 height 15
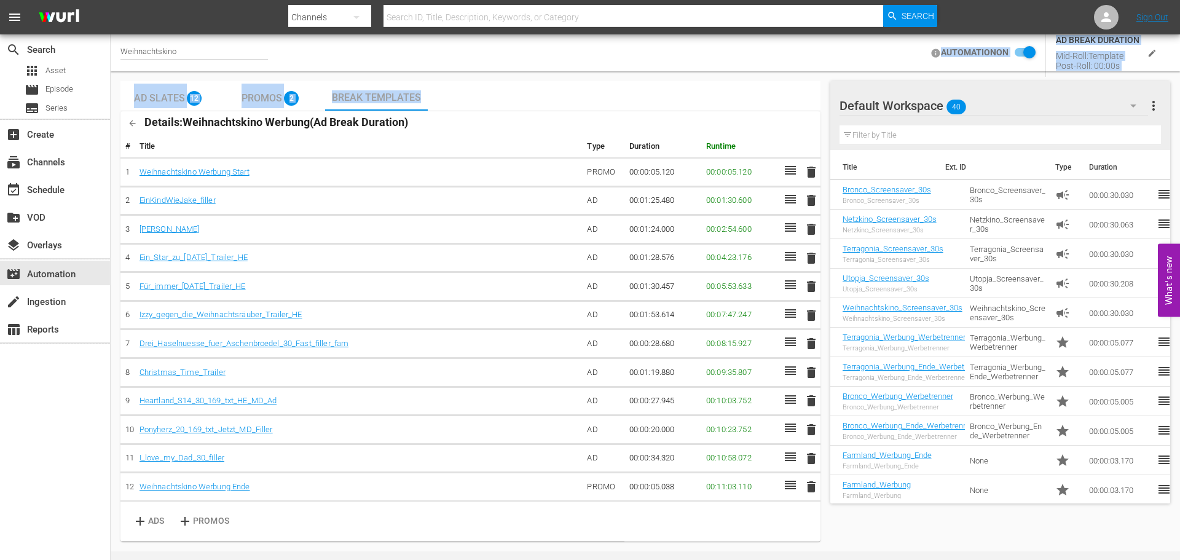
click at [516, 73] on div "Weihnachtskino AUTOMATION ON AD BREAK DURATION Mid-Roll: Template Post-Roll: 00…" at bounding box center [645, 292] width 1069 height 517
click at [498, 40] on div "Weihnachtskino AUTOMATION ON AD BREAK DURATION Mid-Roll: Template Post-Roll: 00…" at bounding box center [645, 52] width 1069 height 37
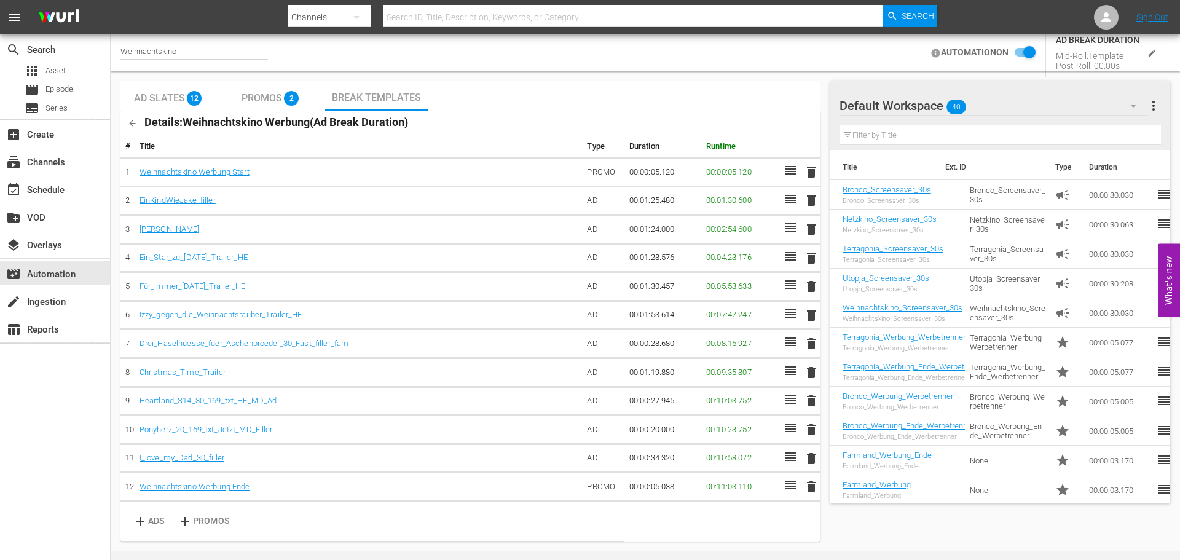
click at [133, 122] on icon "button" at bounding box center [132, 123] width 9 height 9
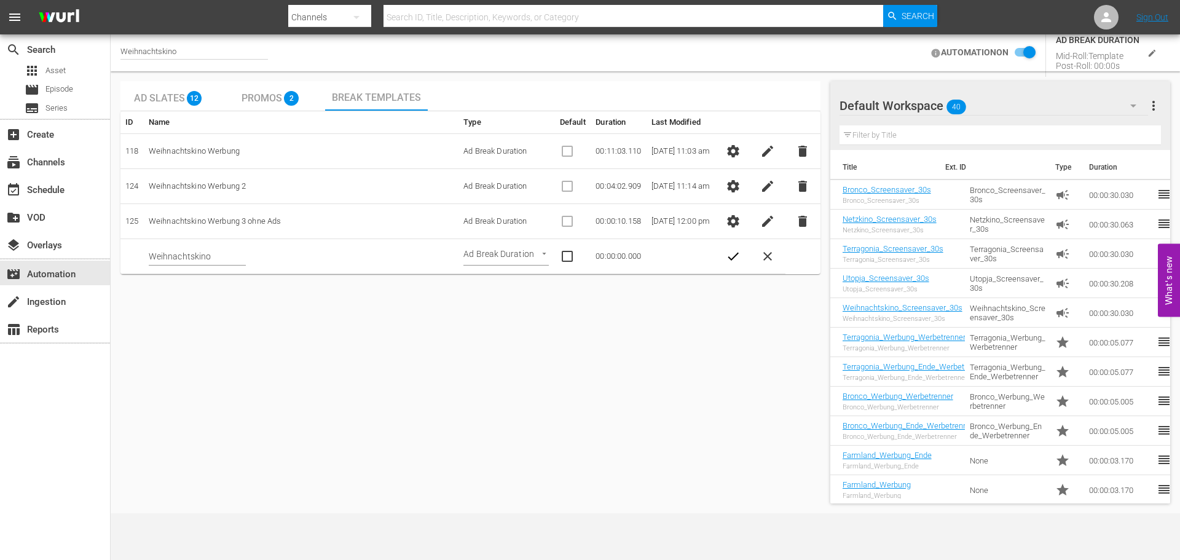
click at [730, 184] on span "settings" at bounding box center [733, 186] width 15 height 15
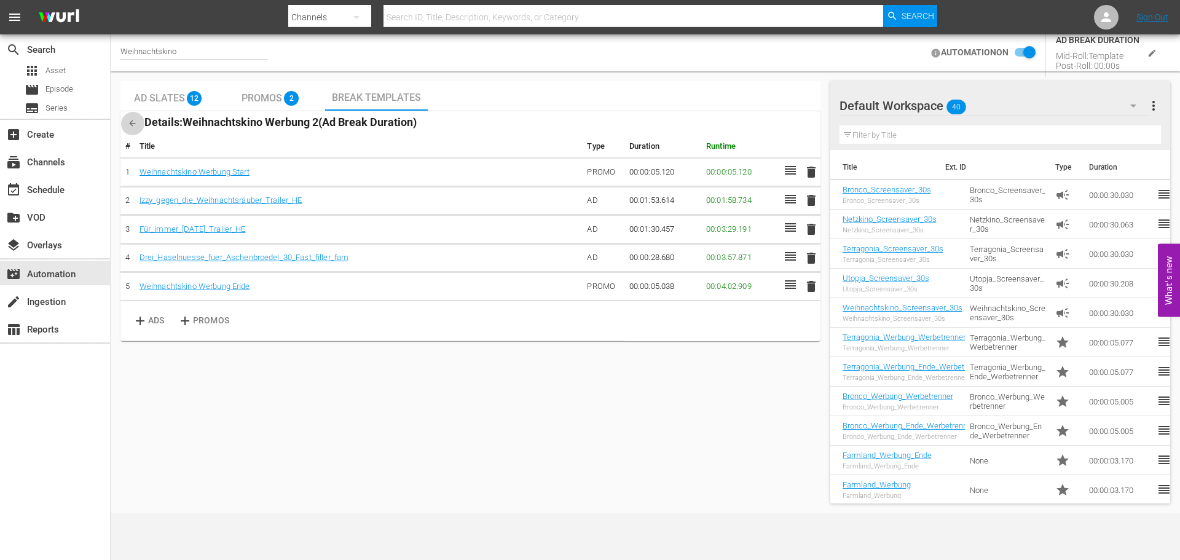
click at [135, 116] on button "button" at bounding box center [132, 123] width 24 height 24
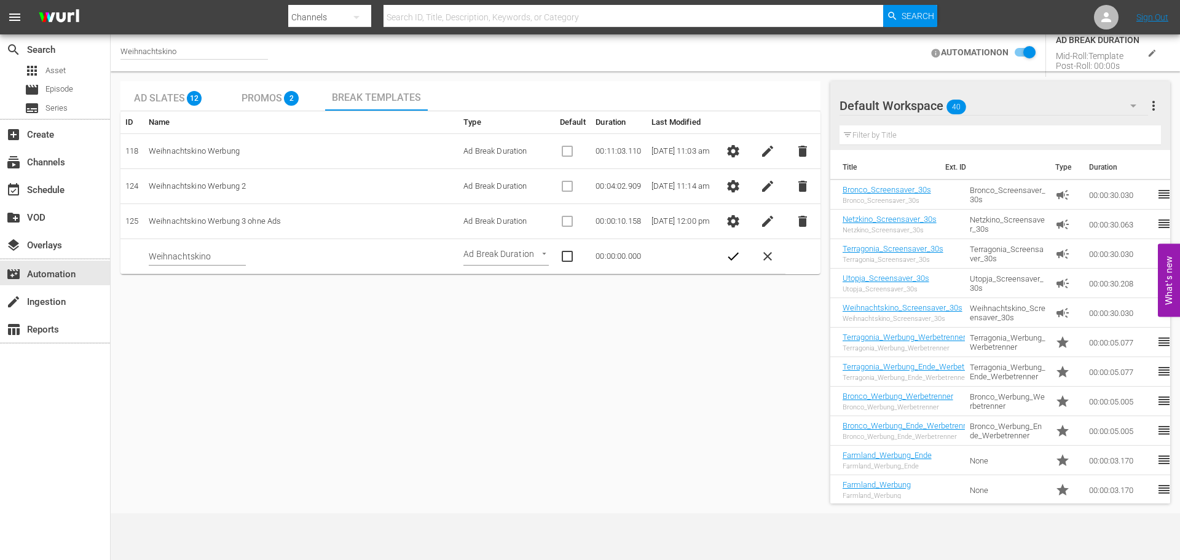
click at [218, 254] on input "Weihnachtskino" at bounding box center [197, 256] width 97 height 18
click at [373, 329] on div "Ad Slates 12 Promos 2 Break Templates ID Name Type Default Duration Last Modifi…" at bounding box center [470, 292] width 700 height 422
click at [729, 259] on span "check" at bounding box center [733, 256] width 15 height 15
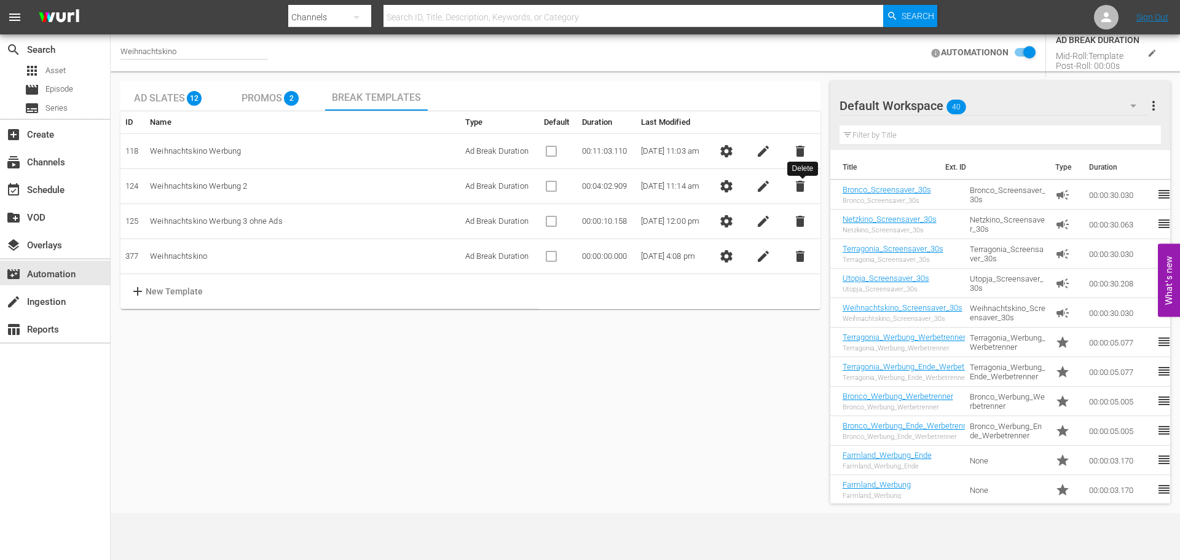
click at [798, 188] on span "delete" at bounding box center [800, 186] width 15 height 15
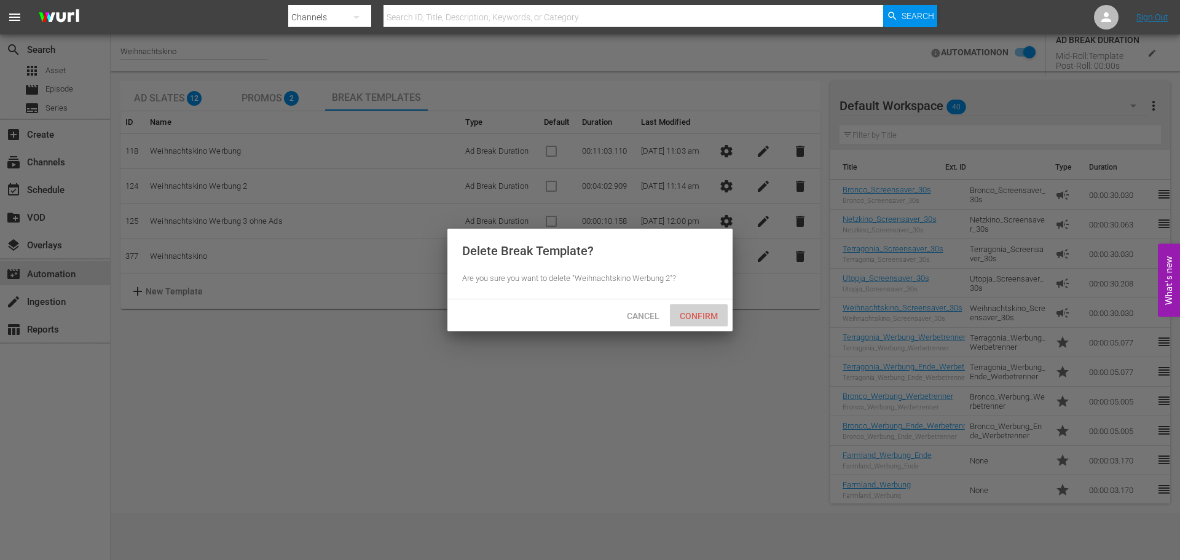
click at [705, 313] on span "Confirm" at bounding box center [699, 316] width 58 height 10
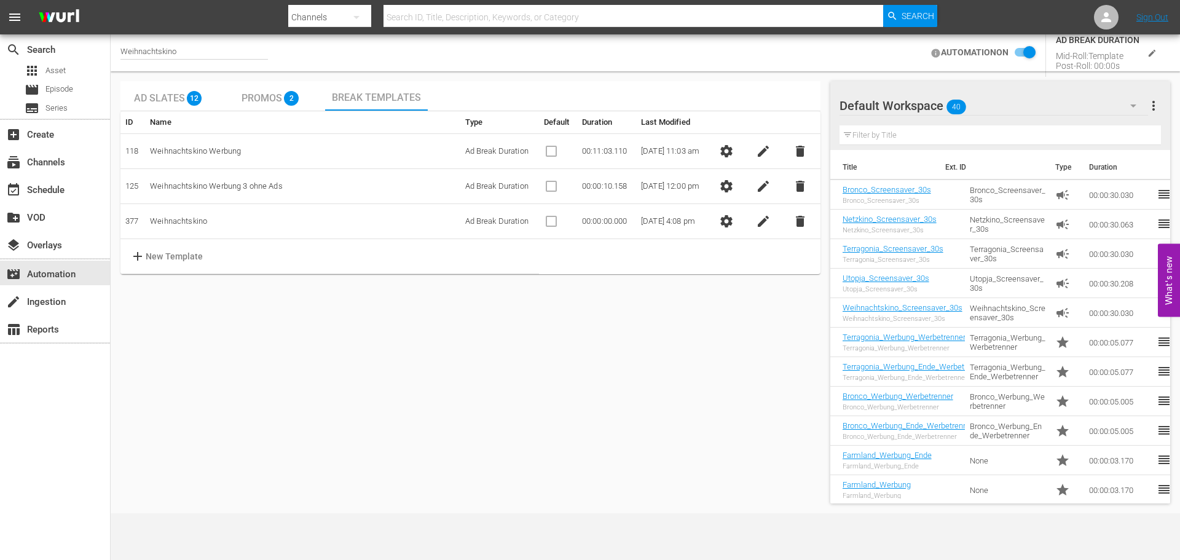
click at [727, 185] on span "settings" at bounding box center [726, 186] width 15 height 15
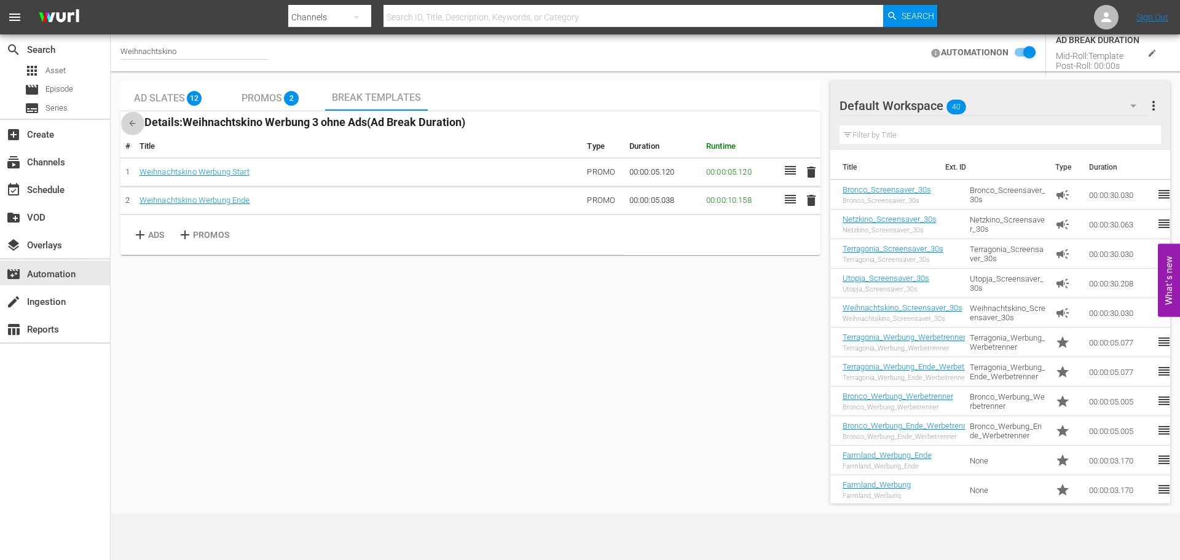
click at [135, 128] on button "button" at bounding box center [132, 123] width 24 height 24
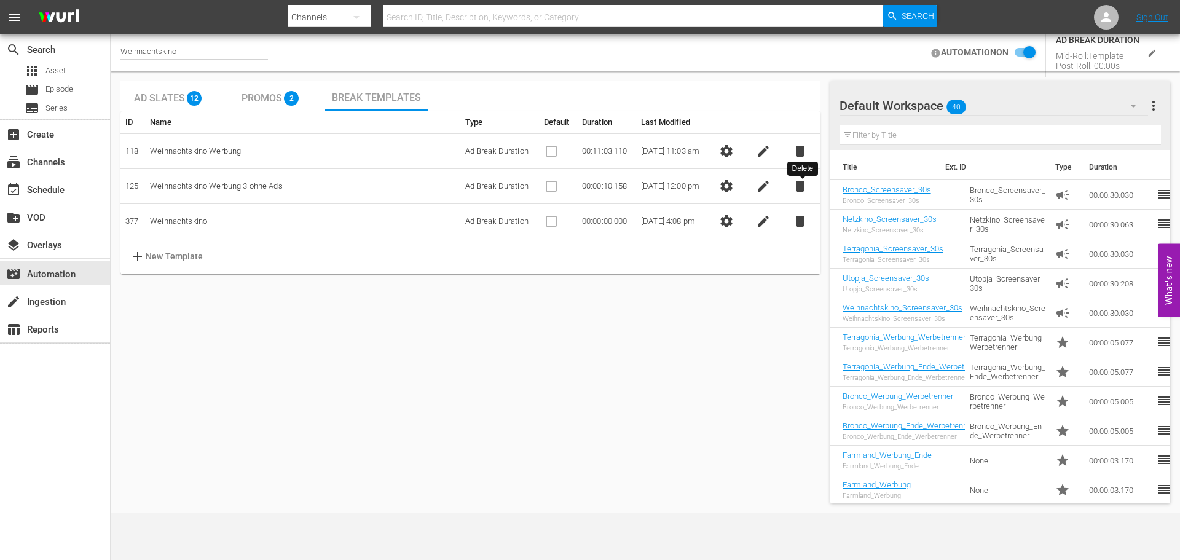
click at [802, 189] on span "delete" at bounding box center [800, 186] width 15 height 15
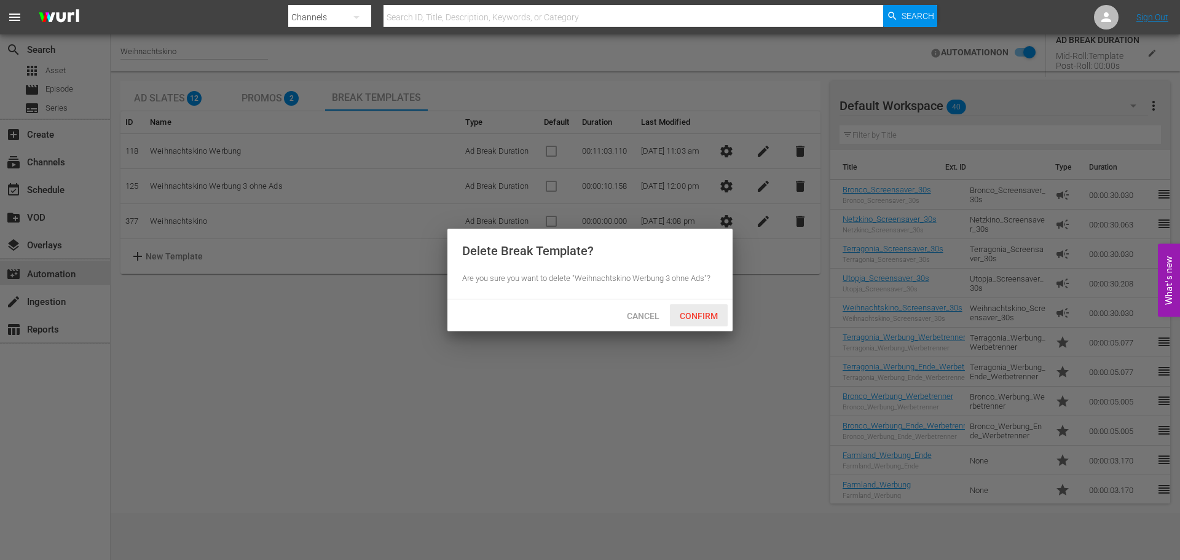
click at [704, 317] on span "Confirm" at bounding box center [699, 316] width 58 height 10
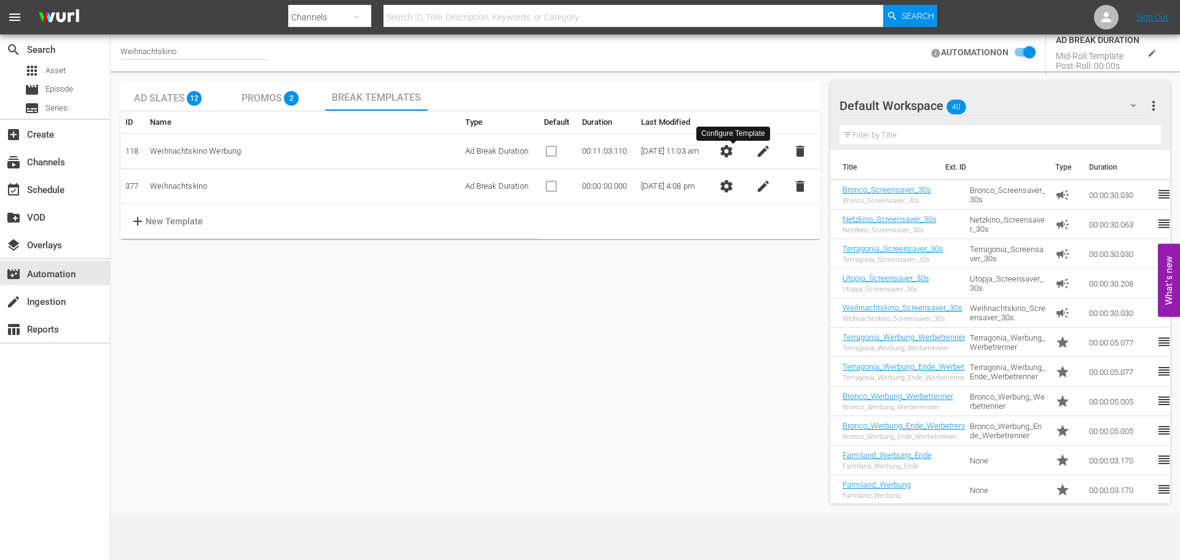
click at [734, 153] on span "settings" at bounding box center [726, 151] width 15 height 15
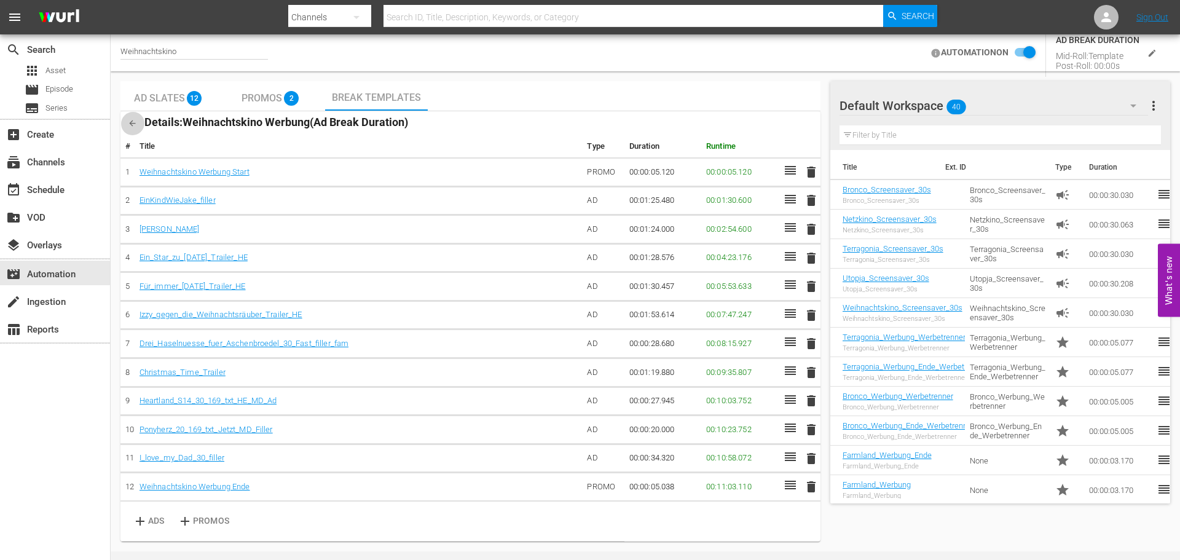
click at [133, 124] on icon "button" at bounding box center [132, 123] width 9 height 9
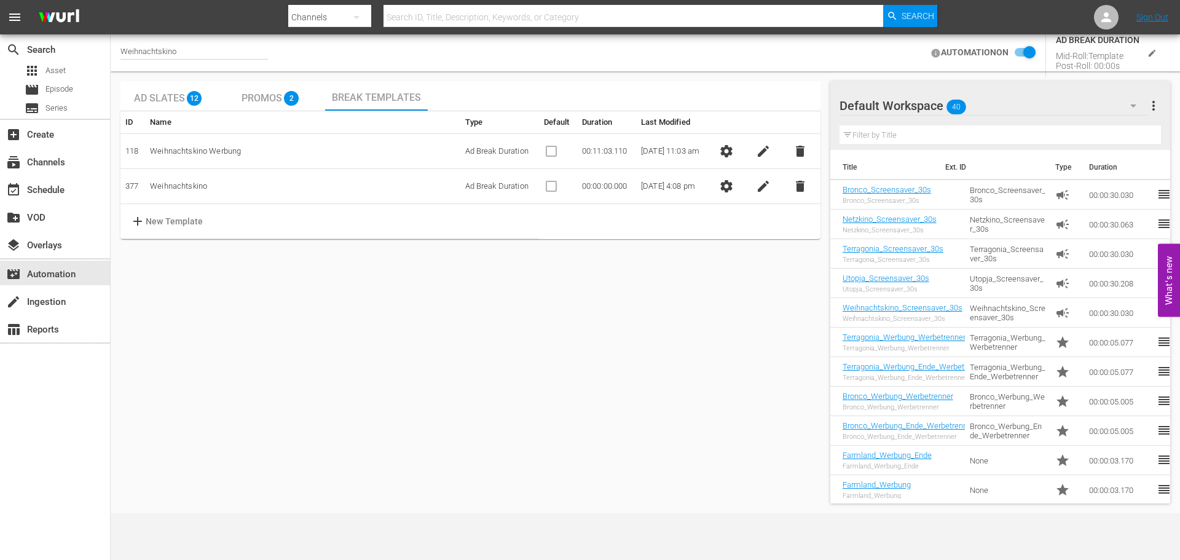
click at [260, 154] on td "Weihnachtskino Werbung" at bounding box center [302, 151] width 315 height 35
click at [248, 149] on td "Weihnachtskino Werbung" at bounding box center [302, 151] width 315 height 35
click at [727, 192] on span "settings" at bounding box center [726, 186] width 15 height 15
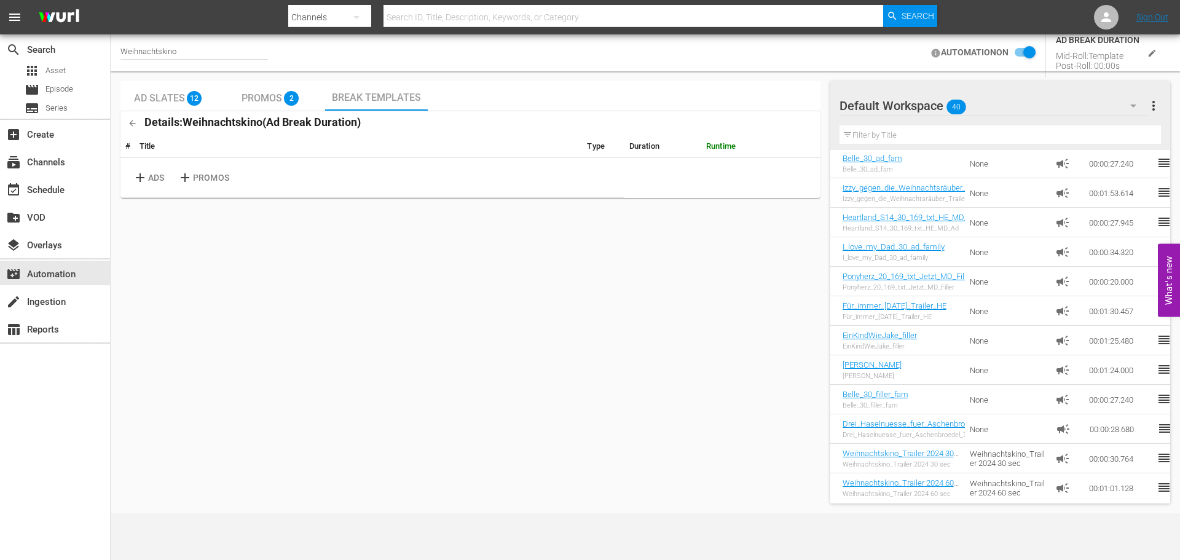
scroll to position [861, 0]
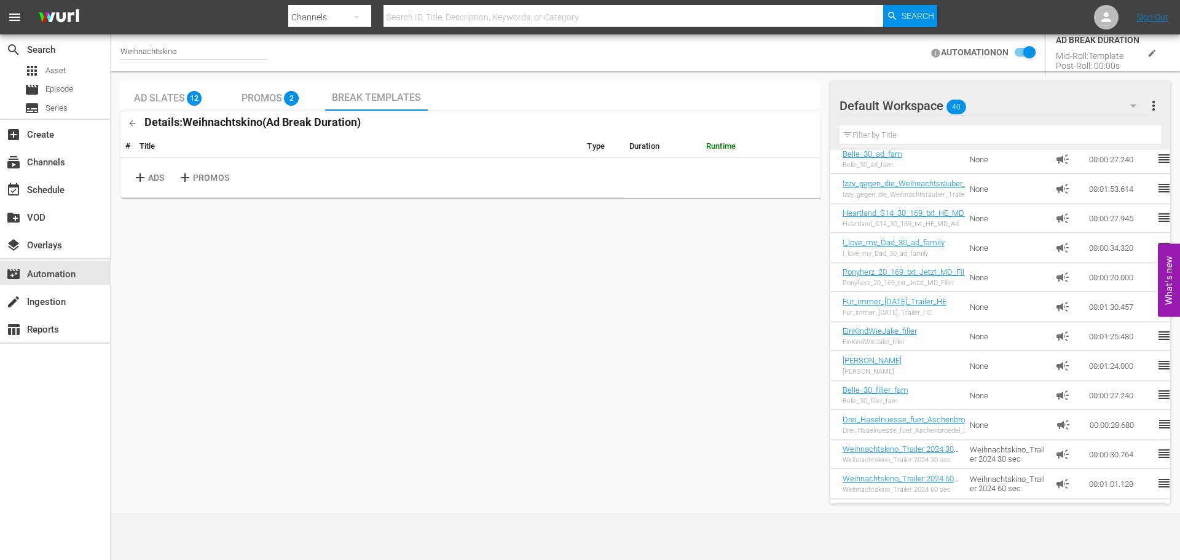
click at [897, 135] on input "text" at bounding box center [999, 135] width 321 height 20
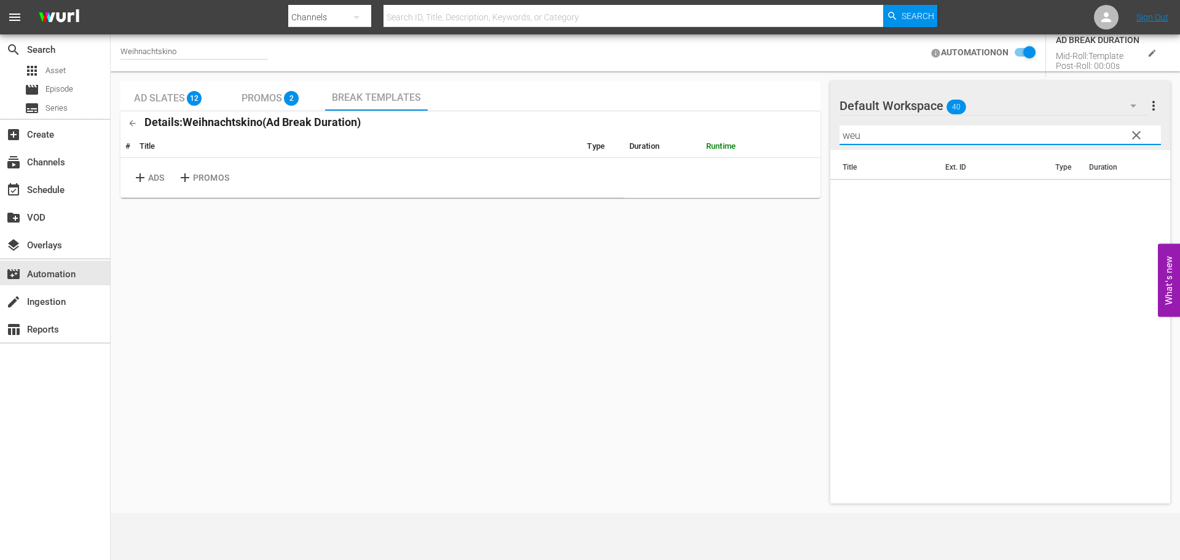
scroll to position [0, 0]
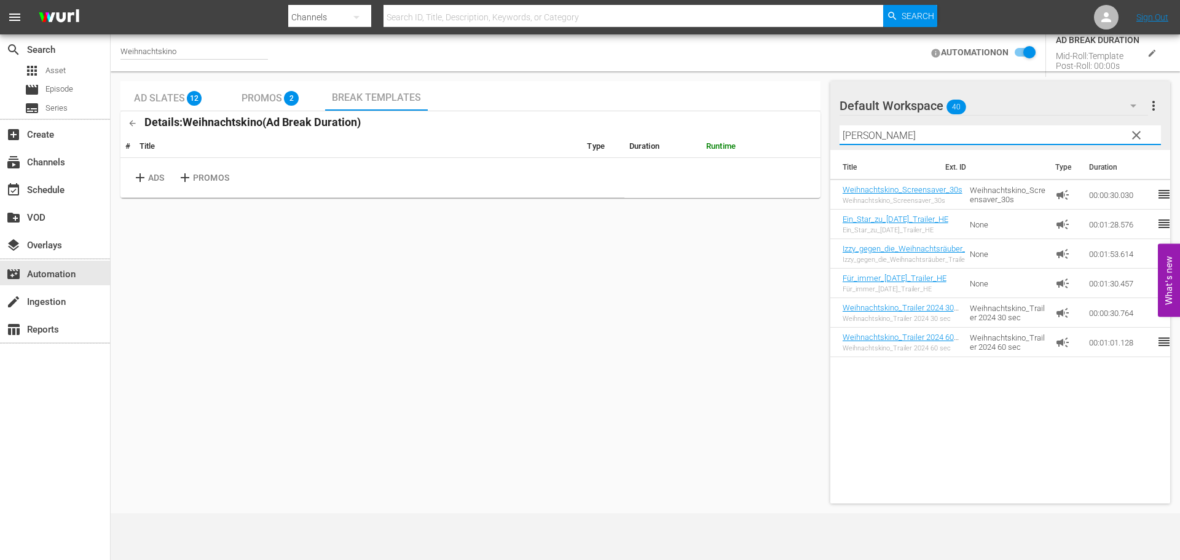
type input "weih"
click at [737, 326] on div "Ad Slates 12 Promos 2 Break Templates Details: Weihnachtskino ( Ad Break Durati…" at bounding box center [470, 292] width 700 height 422
click at [1136, 135] on span "clear" at bounding box center [1136, 135] width 15 height 15
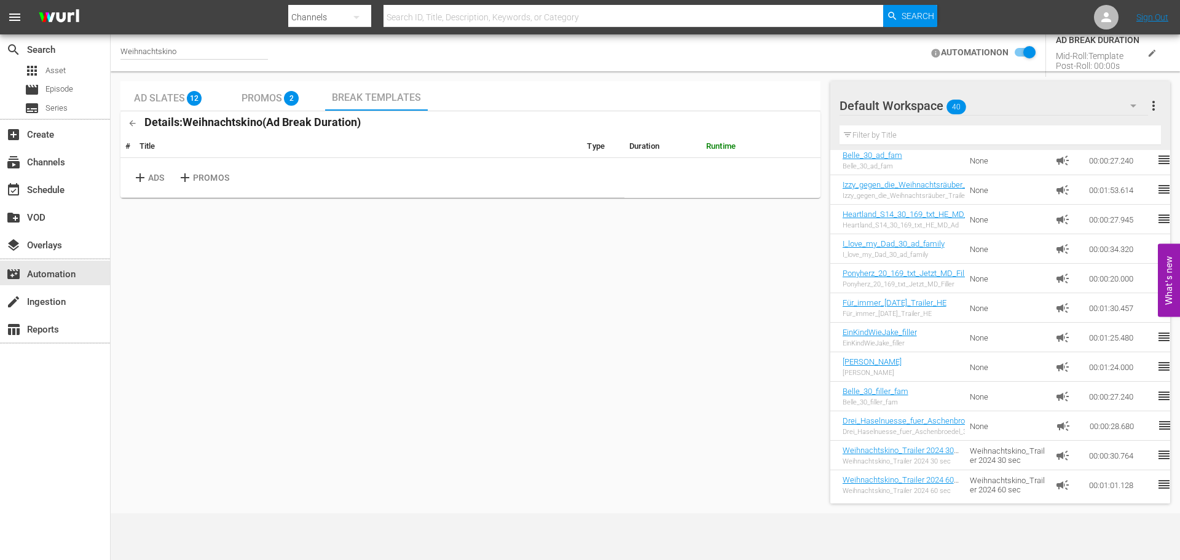
scroll to position [861, 0]
click at [140, 123] on button "button" at bounding box center [132, 123] width 24 height 24
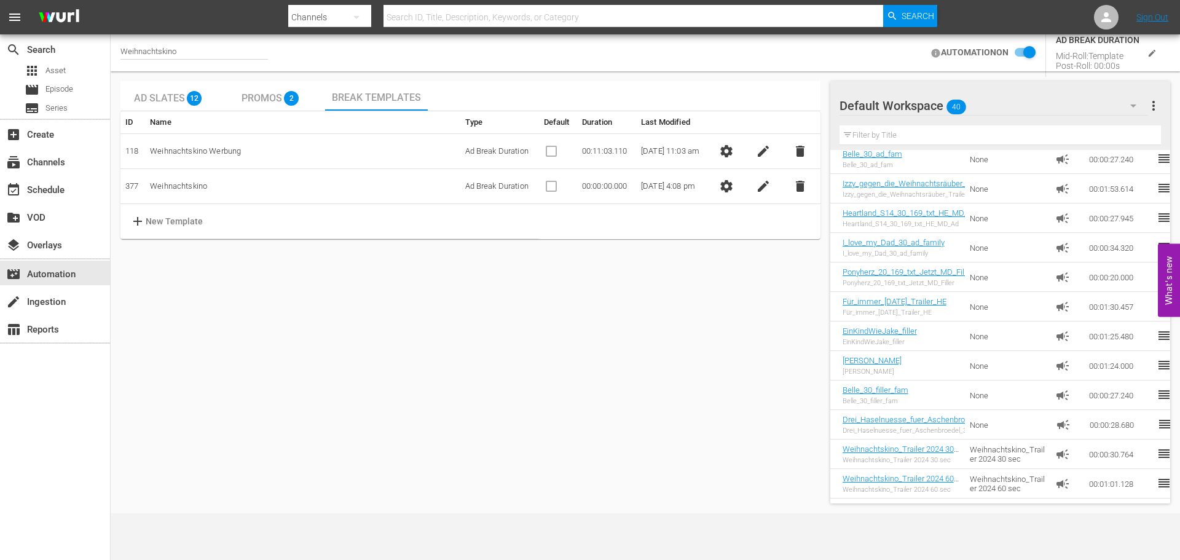
click at [734, 153] on span "settings" at bounding box center [726, 151] width 15 height 15
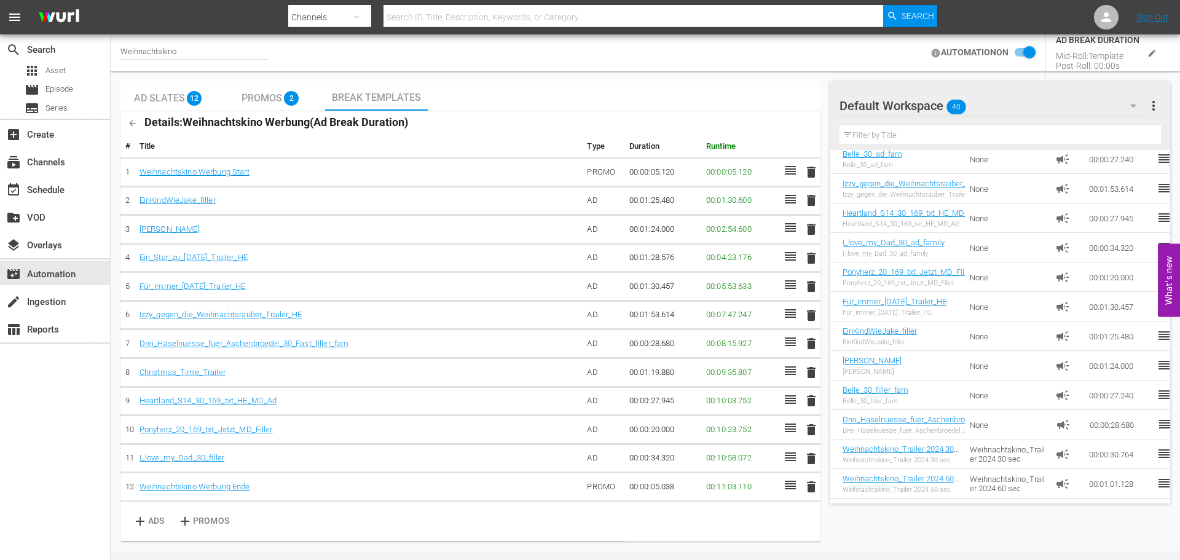
click at [134, 120] on icon "button" at bounding box center [132, 123] width 9 height 9
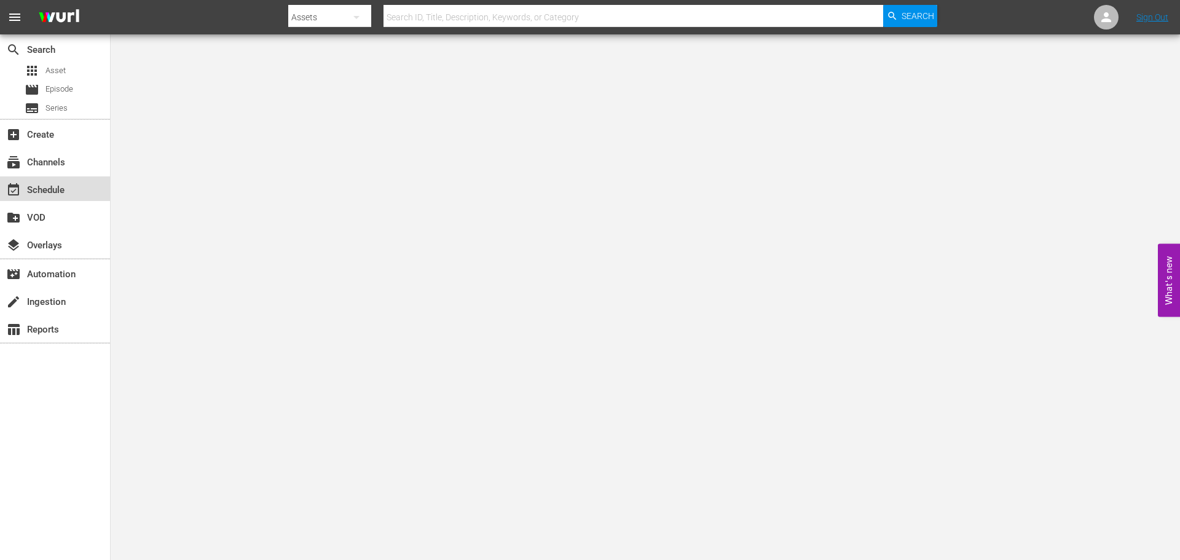
click at [67, 188] on div "event_available Schedule" at bounding box center [34, 187] width 69 height 11
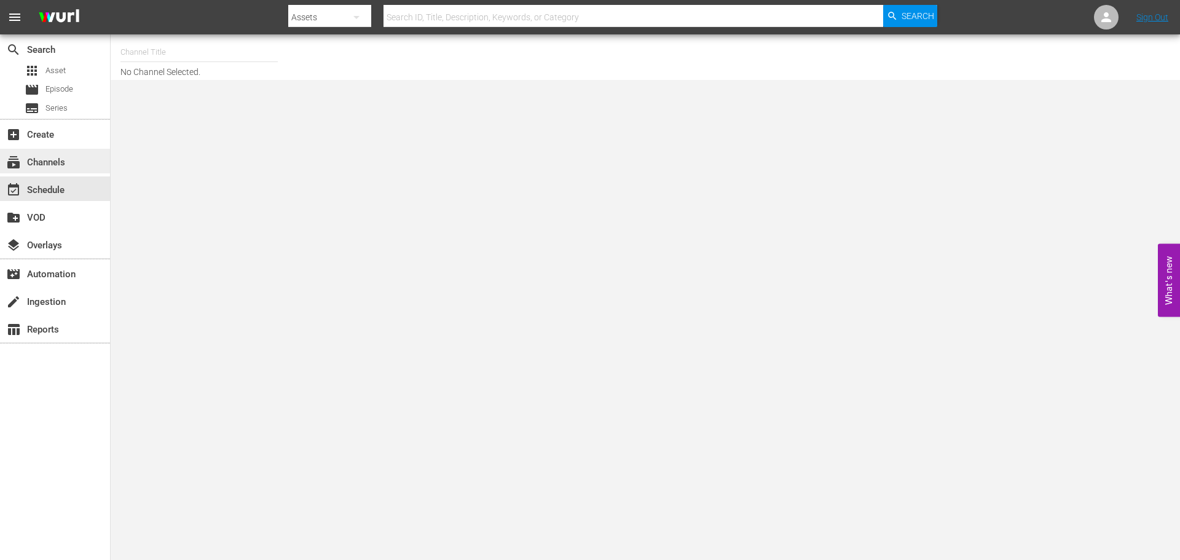
click at [69, 165] on div "subscriptions Channels" at bounding box center [55, 161] width 110 height 25
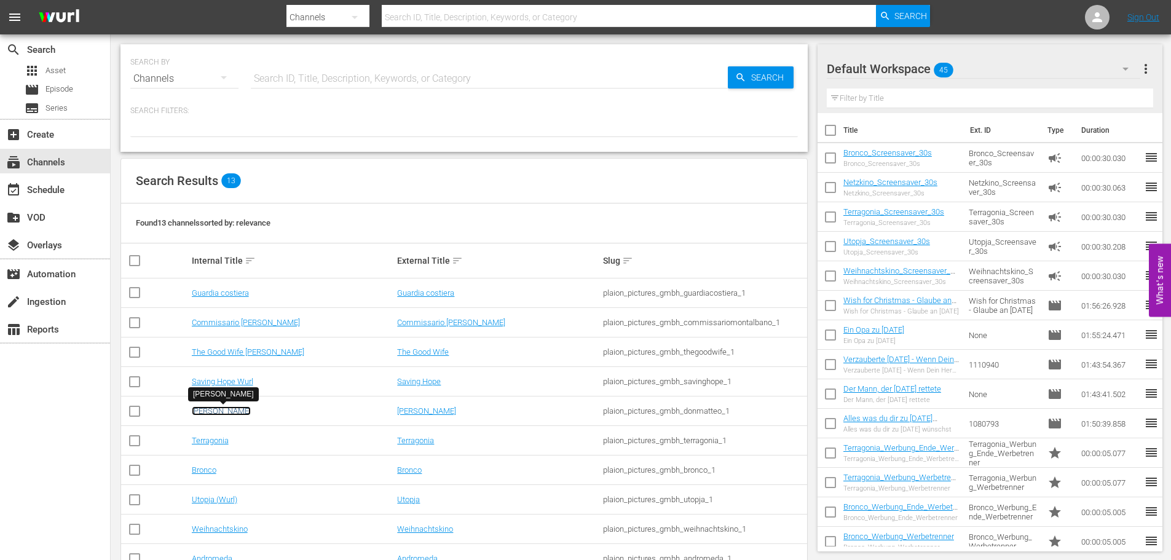
click at [222, 412] on link "Don Matteo" at bounding box center [221, 410] width 59 height 9
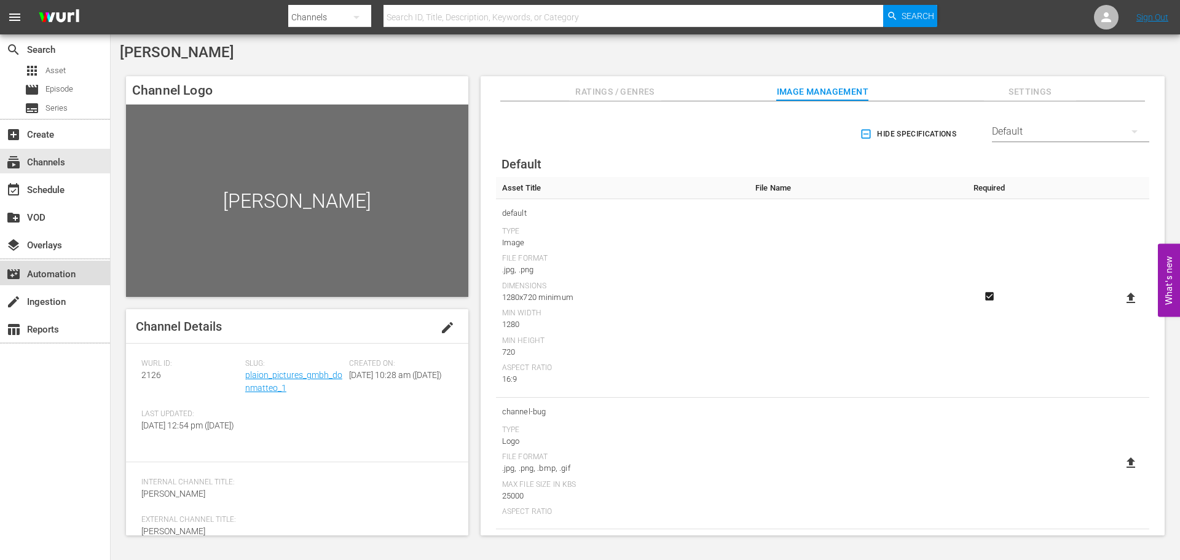
click at [45, 267] on div "movie_filter Automation" at bounding box center [34, 272] width 69 height 11
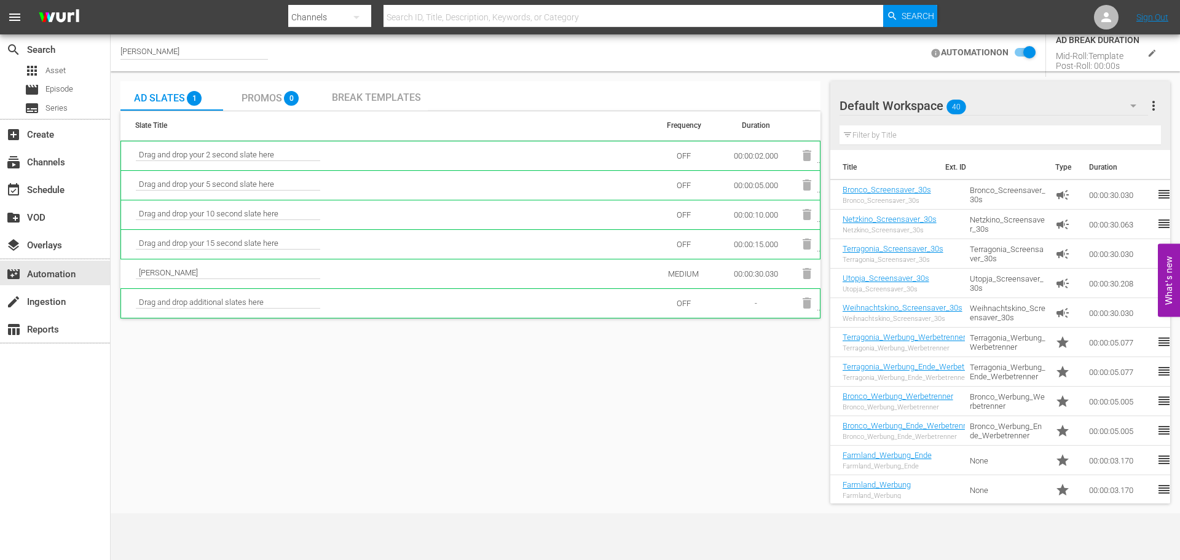
click at [366, 93] on span "Break Templates" at bounding box center [376, 98] width 89 height 12
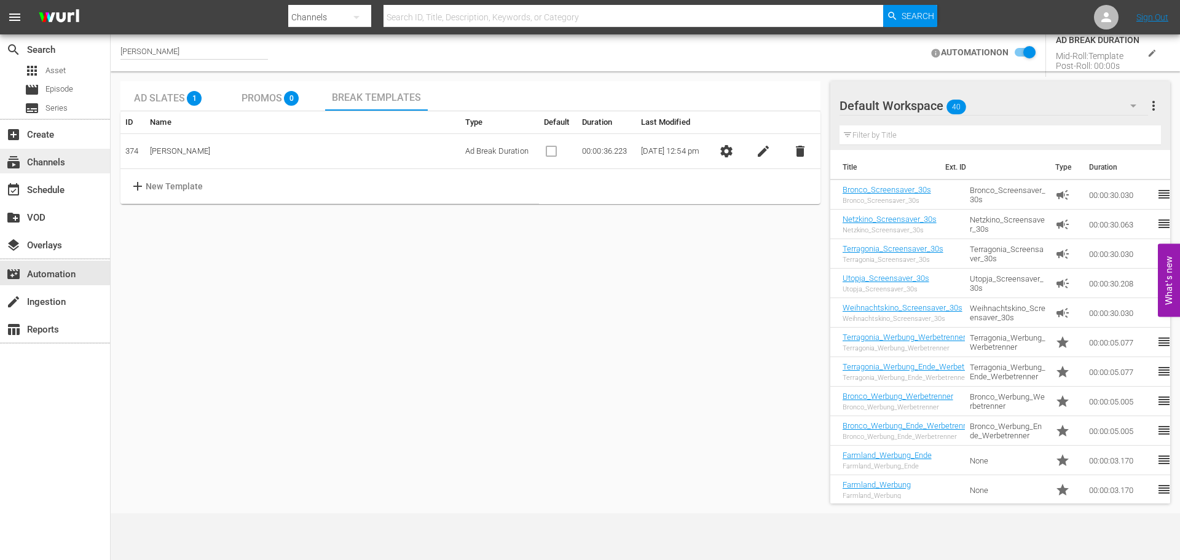
click at [65, 162] on div "subscriptions Channels" at bounding box center [34, 160] width 69 height 11
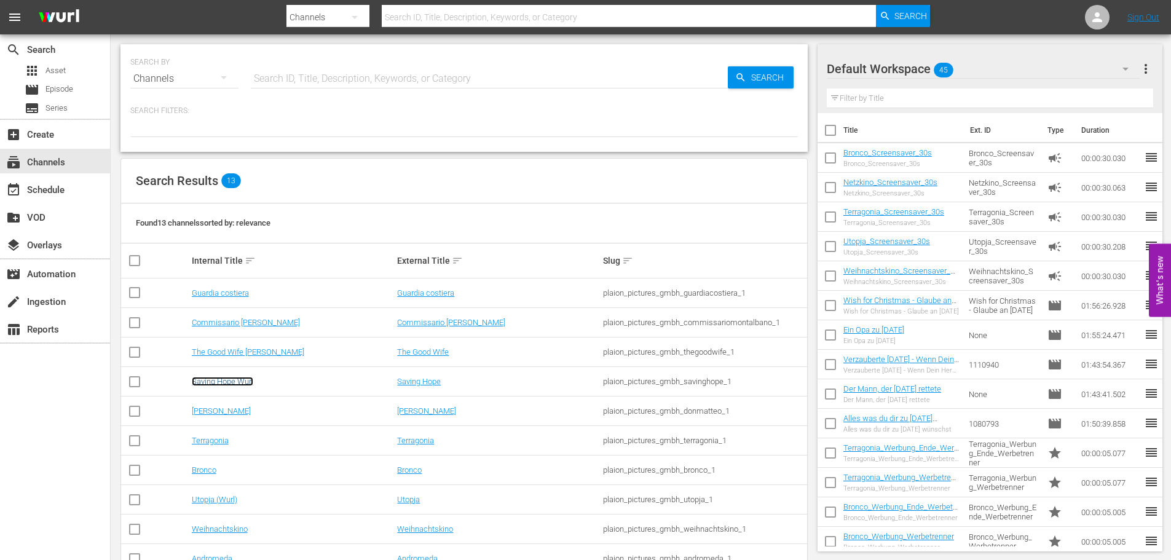
click at [229, 383] on link "Saving Hope Wurl" at bounding box center [222, 381] width 61 height 9
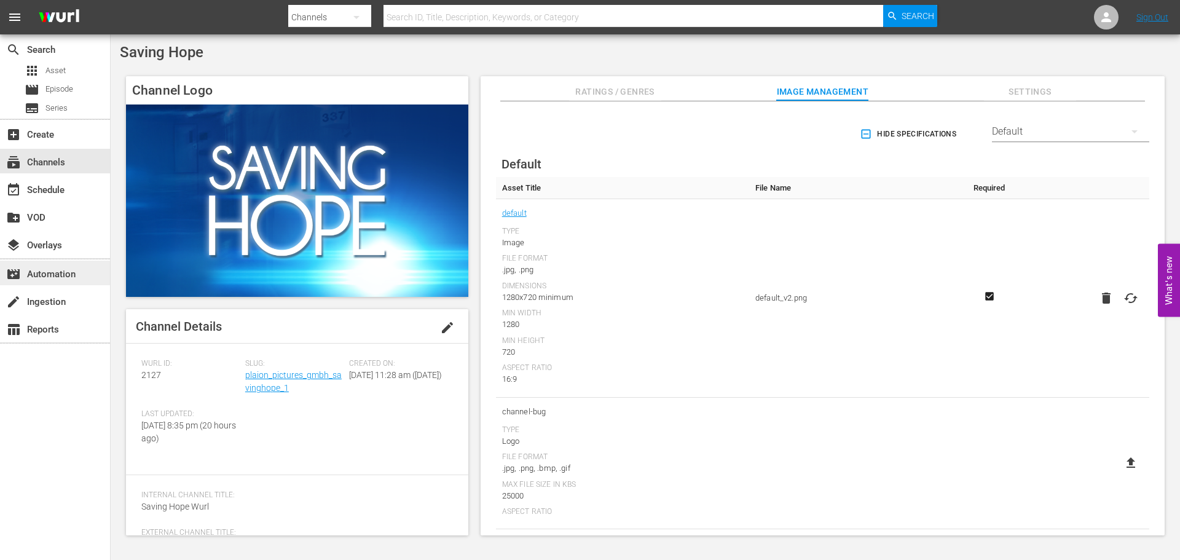
click at [41, 270] on div "movie_filter Automation" at bounding box center [34, 272] width 69 height 11
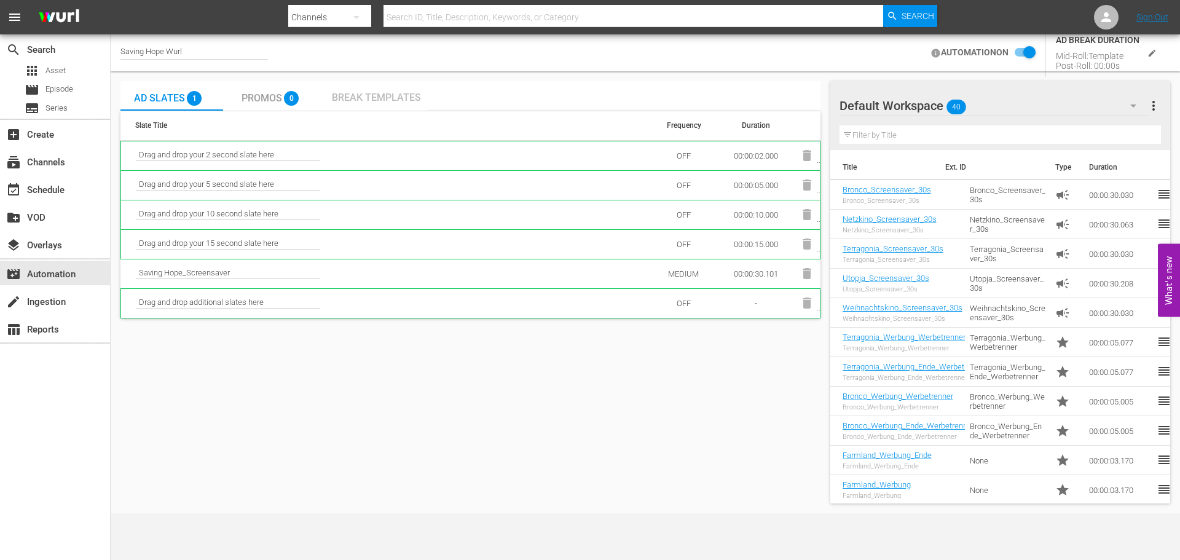
click at [359, 87] on div "Break Templates" at bounding box center [376, 95] width 103 height 29
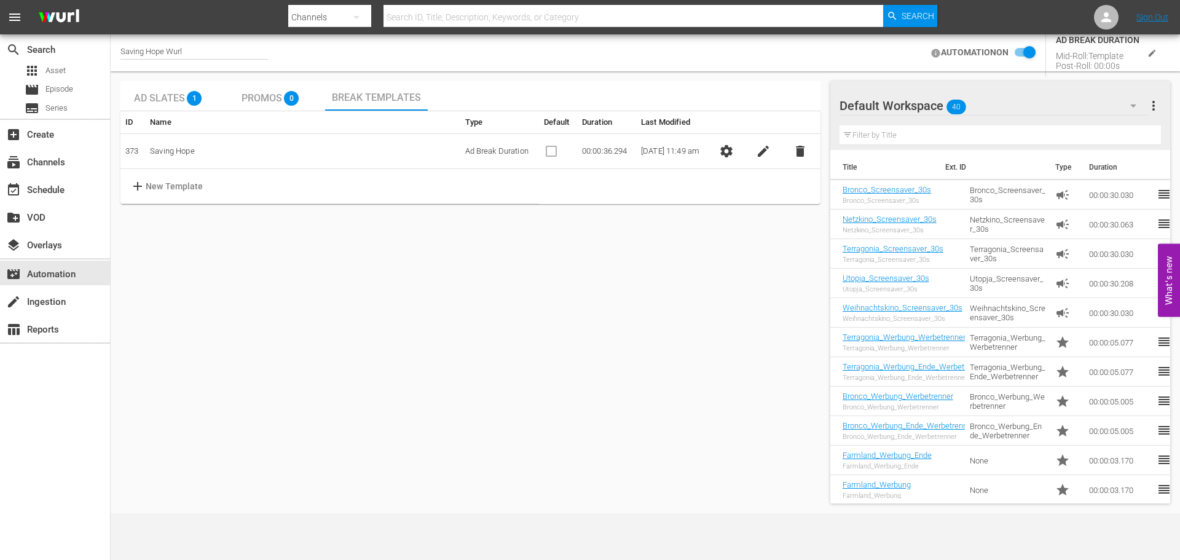
click at [734, 150] on span "settings" at bounding box center [726, 151] width 15 height 15
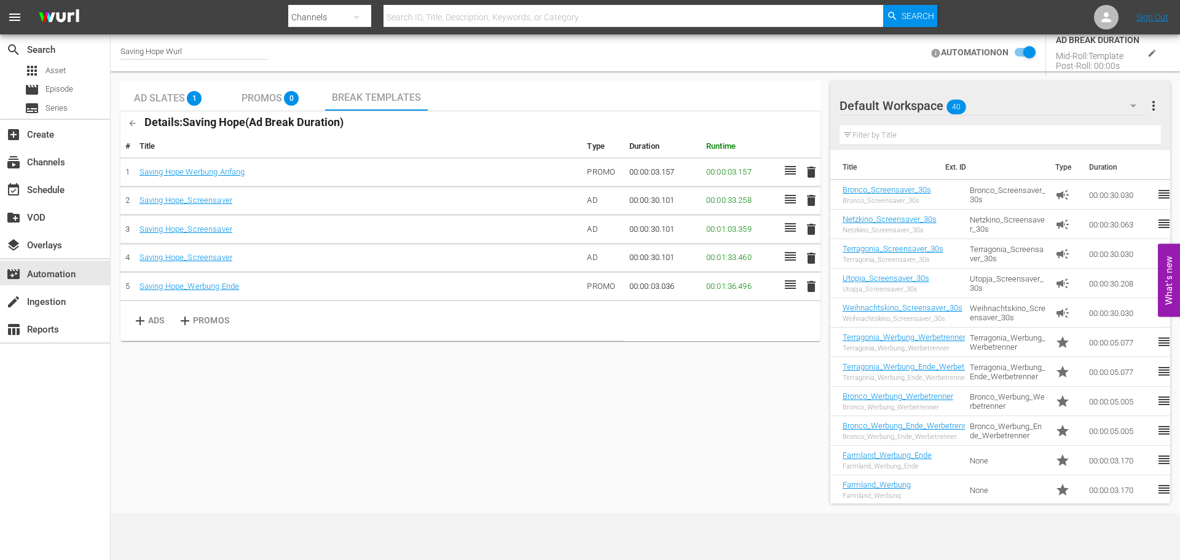
click at [134, 125] on icon "button" at bounding box center [132, 123] width 9 height 9
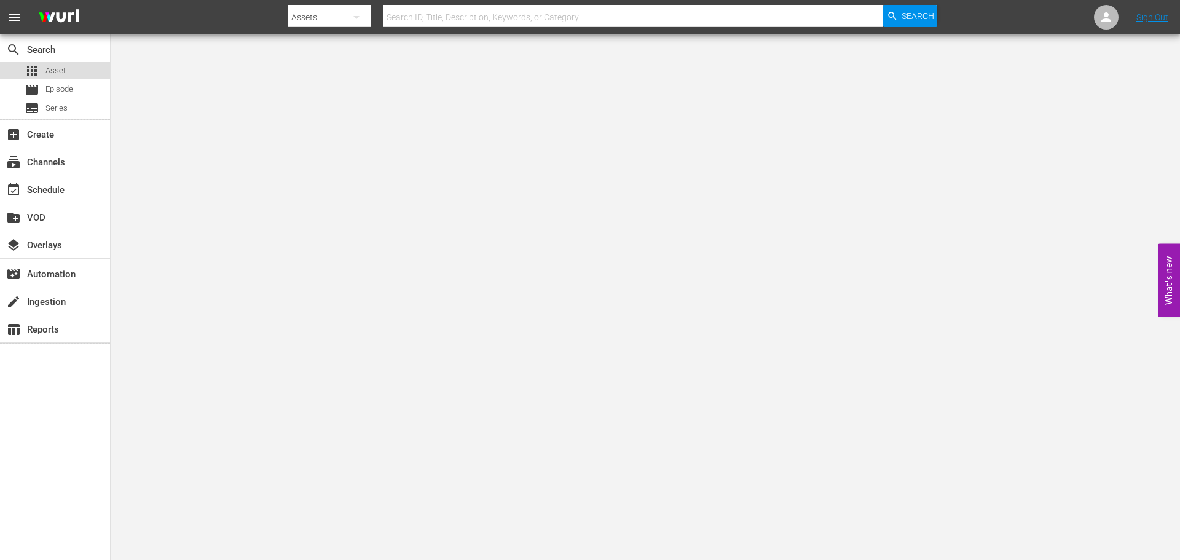
click at [75, 69] on div "apps Asset" at bounding box center [55, 70] width 110 height 17
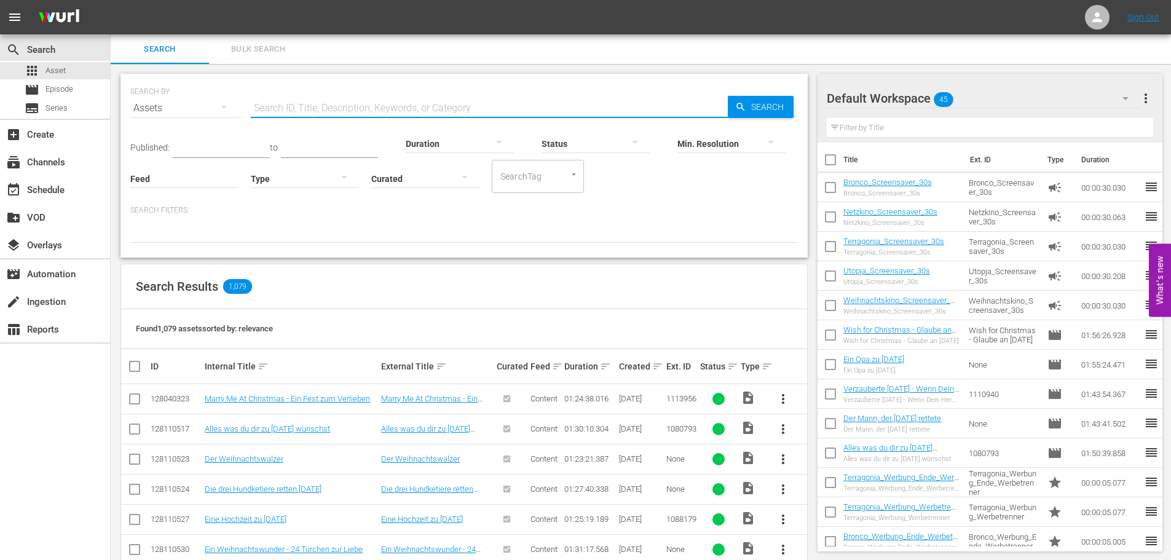
click at [308, 106] on input "text" at bounding box center [489, 107] width 477 height 29
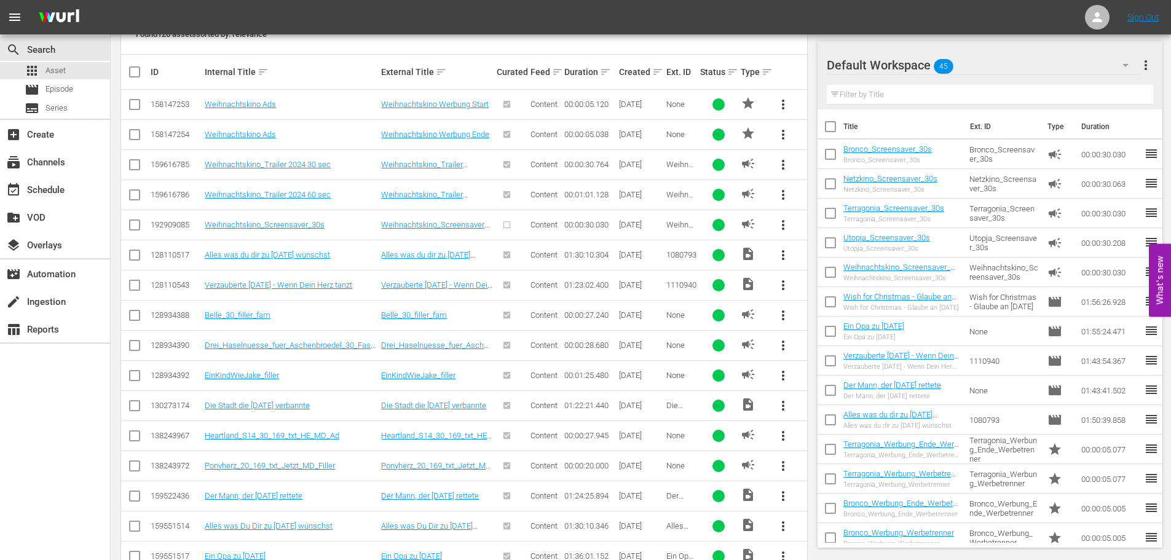
scroll to position [110, 0]
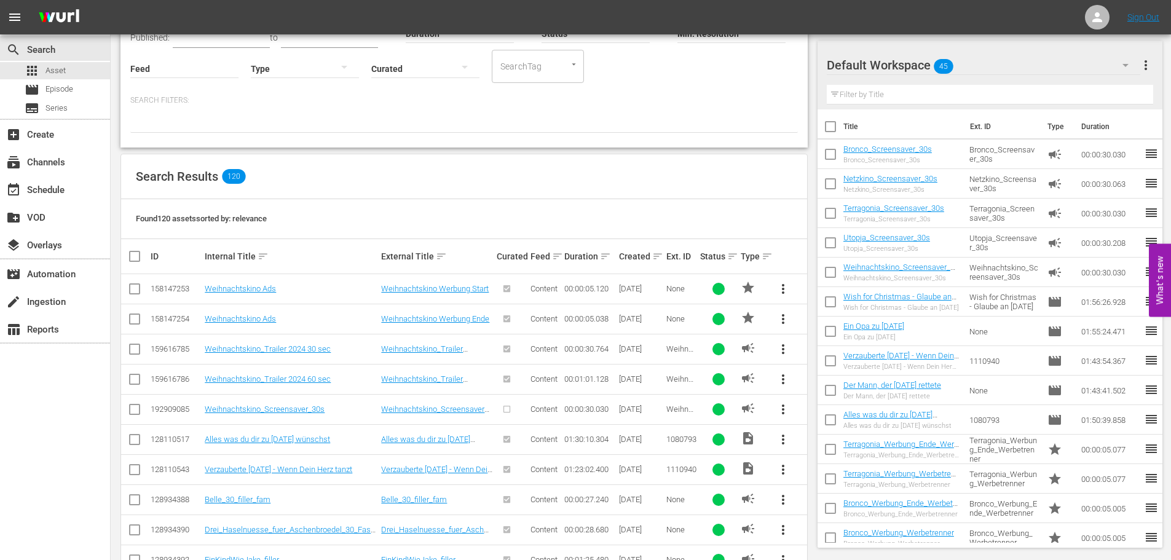
type input "weihnachtskino"
click at [783, 285] on span "more_vert" at bounding box center [782, 288] width 15 height 15
click at [829, 324] on div "Workspace" at bounding box center [866, 322] width 118 height 29
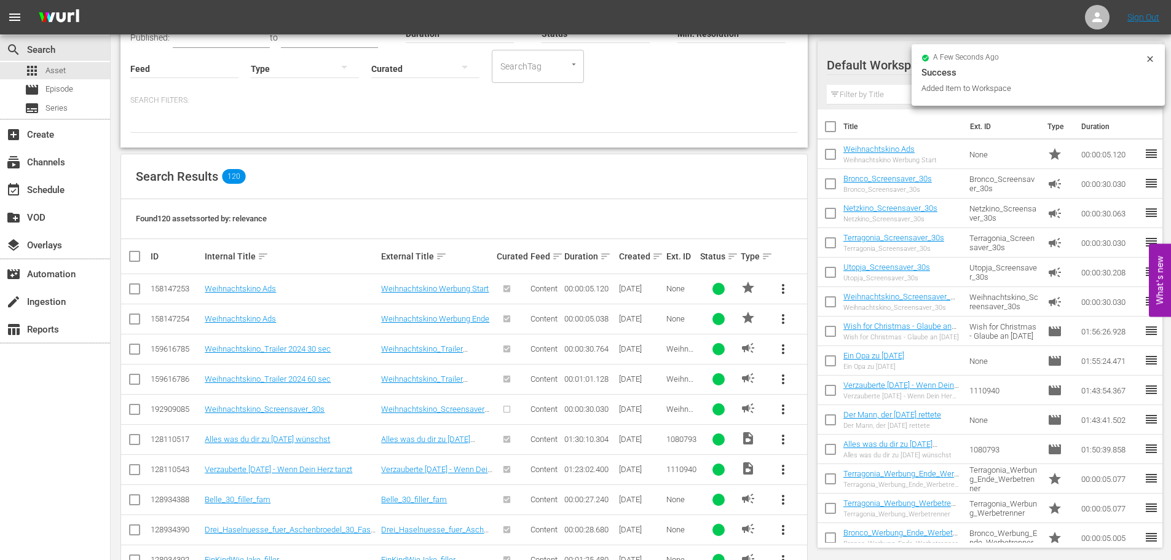
click at [785, 315] on span "more_vert" at bounding box center [782, 319] width 15 height 15
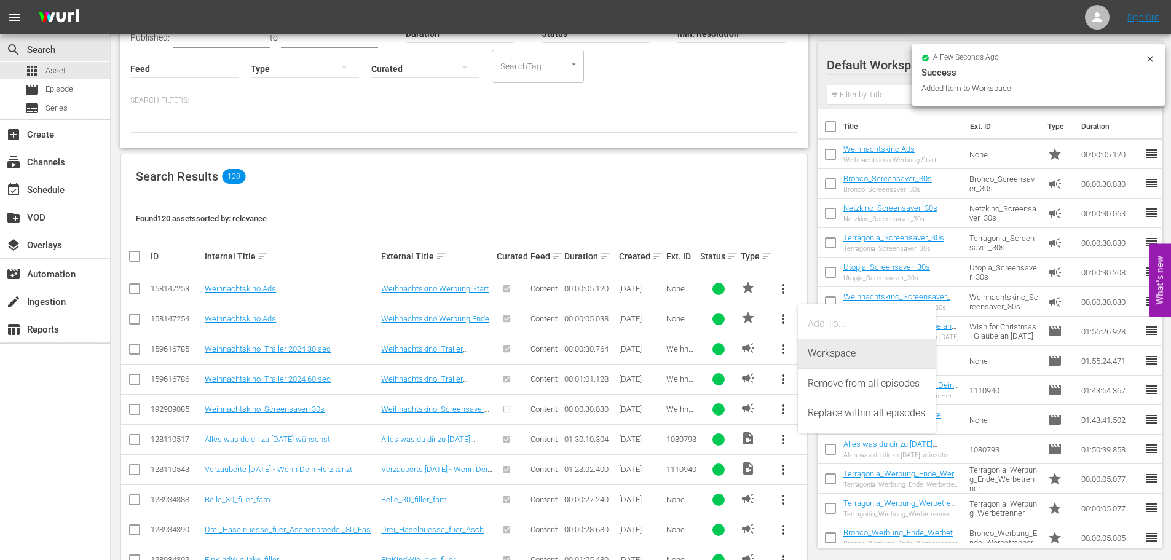
click at [812, 347] on div "Workspace" at bounding box center [866, 353] width 118 height 29
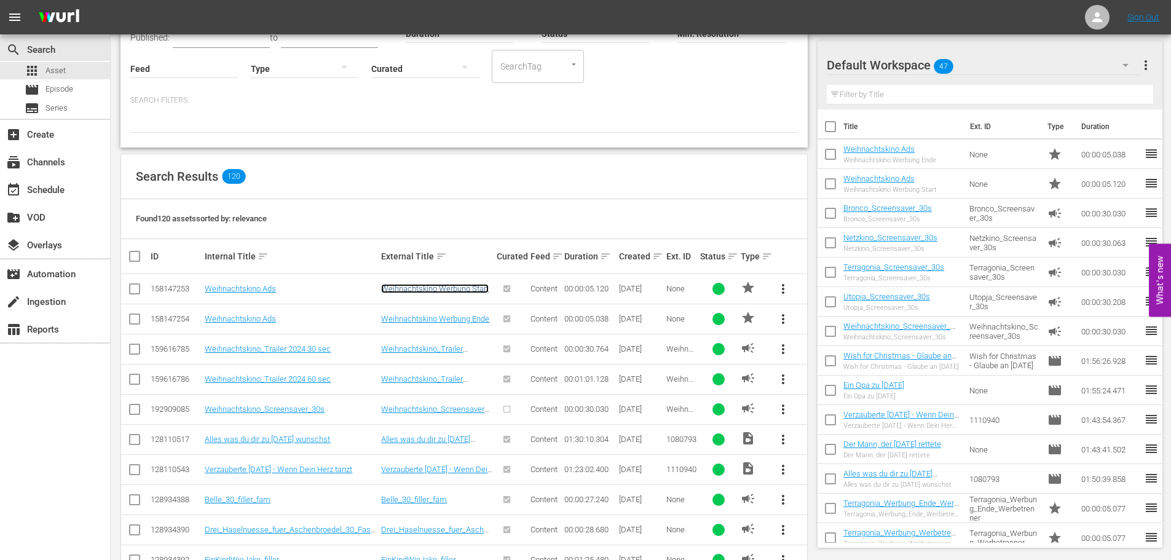
click at [469, 289] on link "Weihnachtskino Werbung Start" at bounding box center [435, 288] width 108 height 9
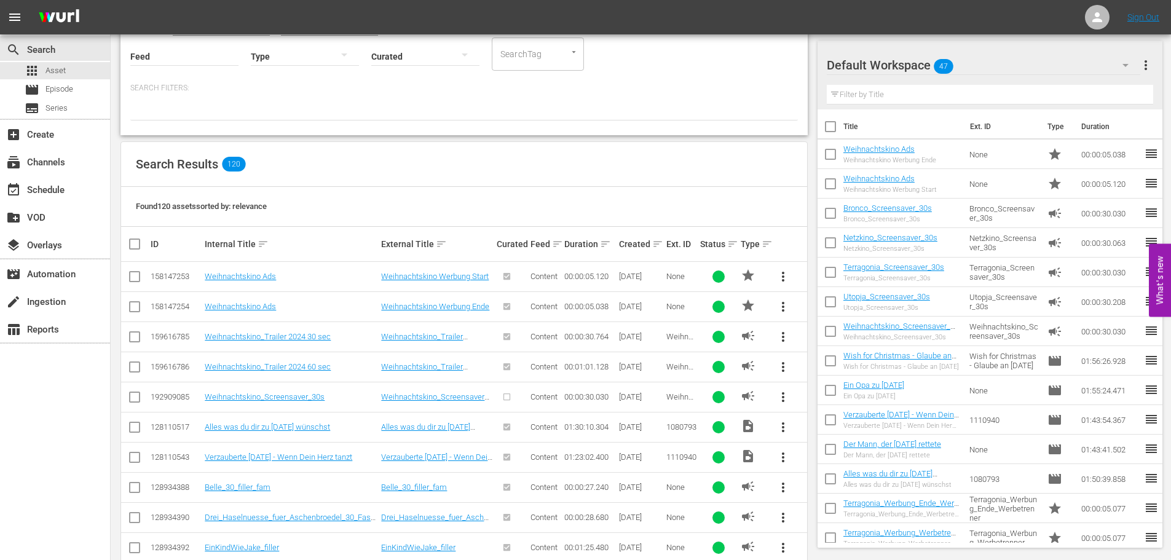
scroll to position [124, 0]
click at [419, 395] on link "Weihnachtskino_Screensaver_30s" at bounding box center [436, 399] width 111 height 18
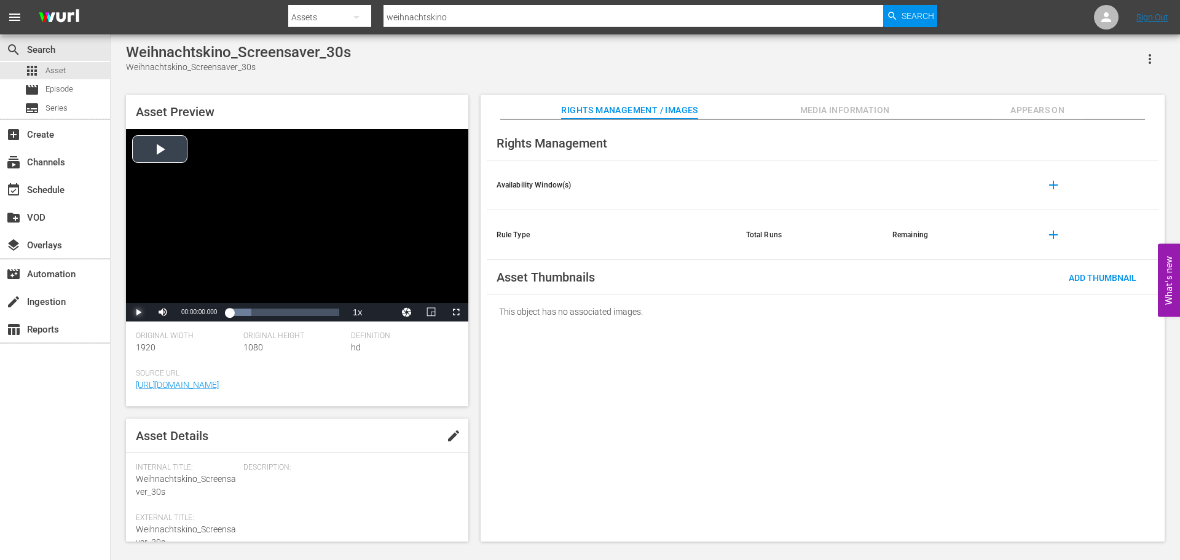
click at [138, 312] on span "Video Player" at bounding box center [138, 312] width 0 height 0
click at [163, 312] on span "Video Player" at bounding box center [163, 312] width 0 height 0
click at [138, 312] on span "Video Player" at bounding box center [138, 312] width 0 height 0
click at [271, 312] on div "Loaded : 100.00% 00:00:10.483 00:00:02.517" at bounding box center [283, 312] width 109 height 12
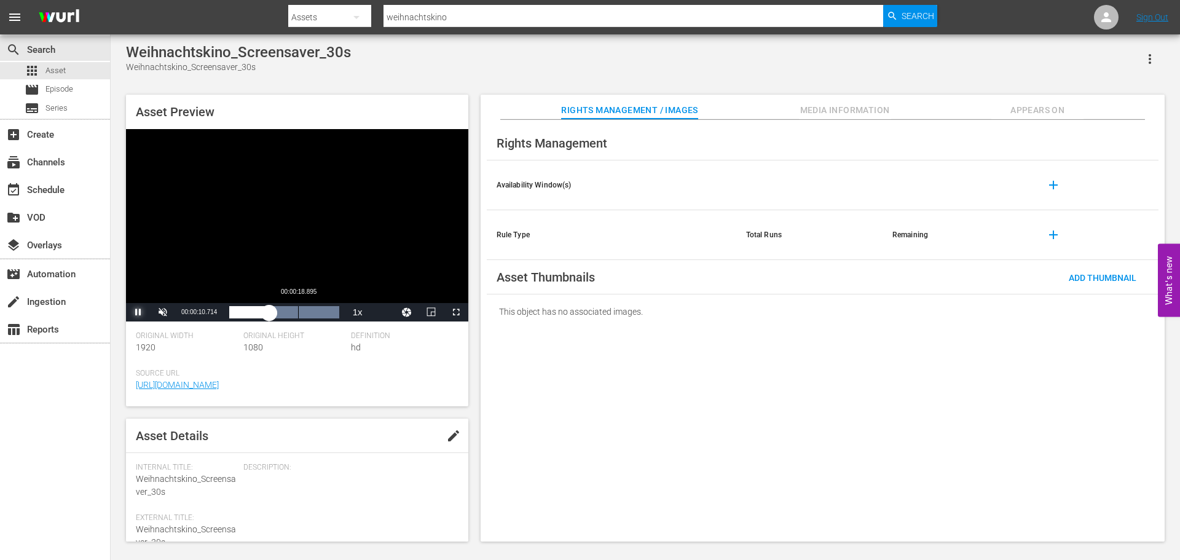
click at [299, 312] on div "Loaded : 100.00% 00:00:18.895 00:00:10.904" at bounding box center [283, 312] width 109 height 12
click at [323, 314] on div "00:00:25.643" at bounding box center [323, 312] width 1 height 12
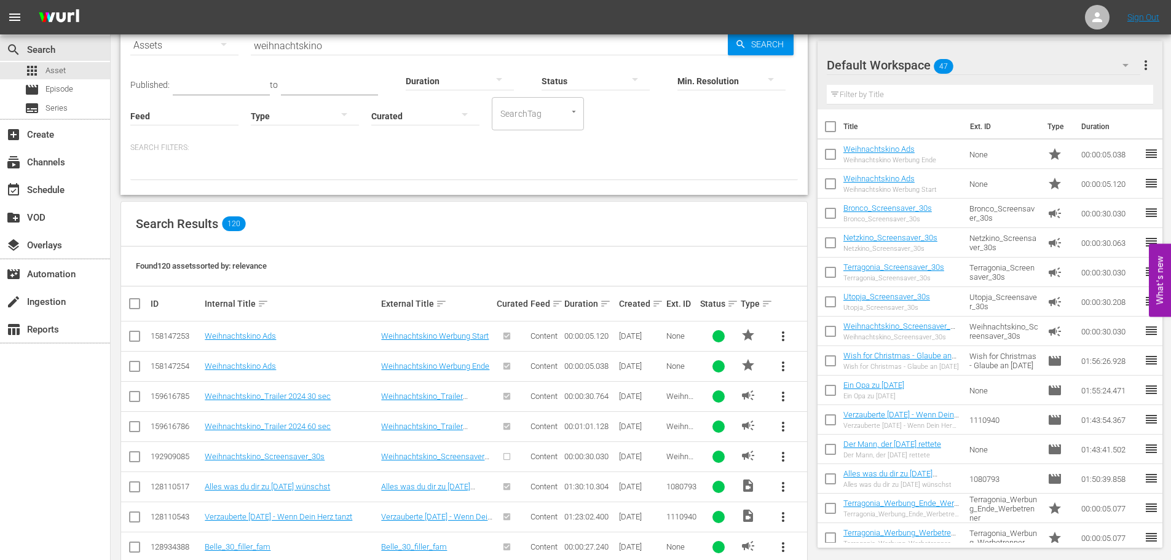
scroll to position [124, 0]
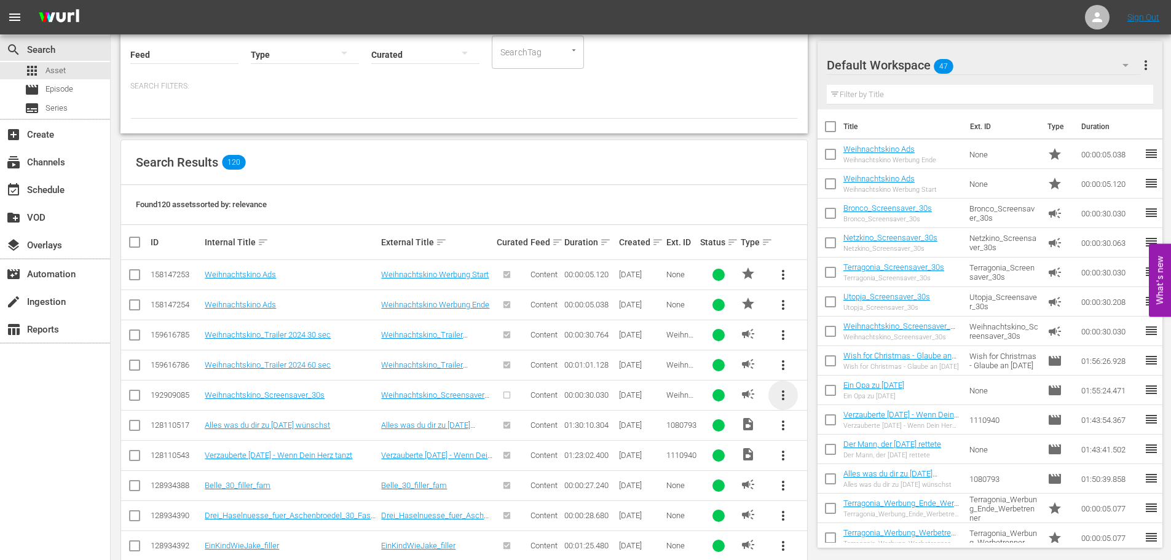
click at [787, 394] on span "more_vert" at bounding box center [782, 395] width 15 height 15
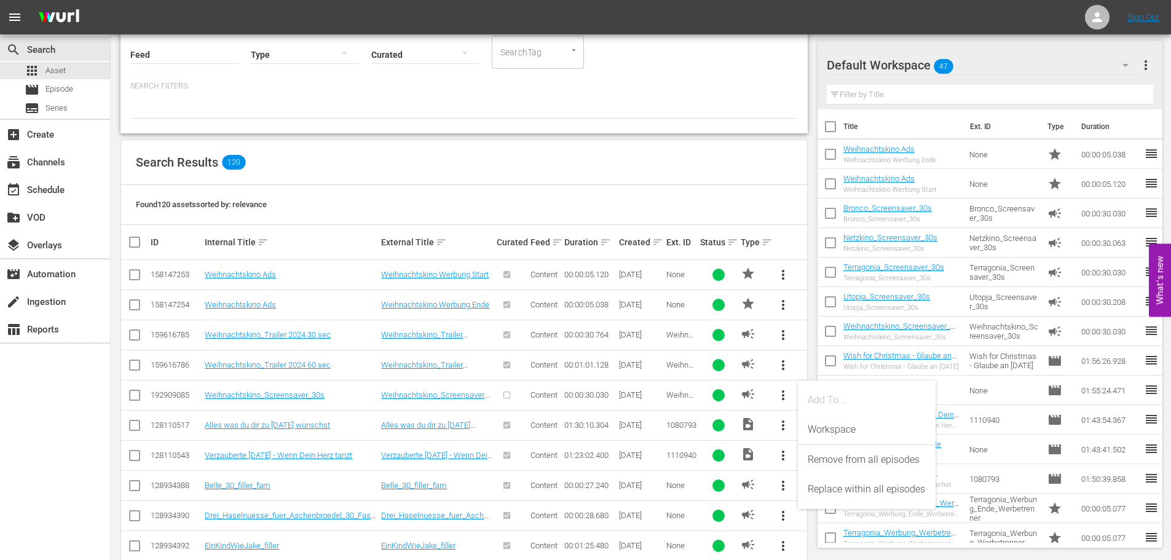
click at [1002, 49] on div "Default Workspace 47" at bounding box center [982, 65] width 313 height 34
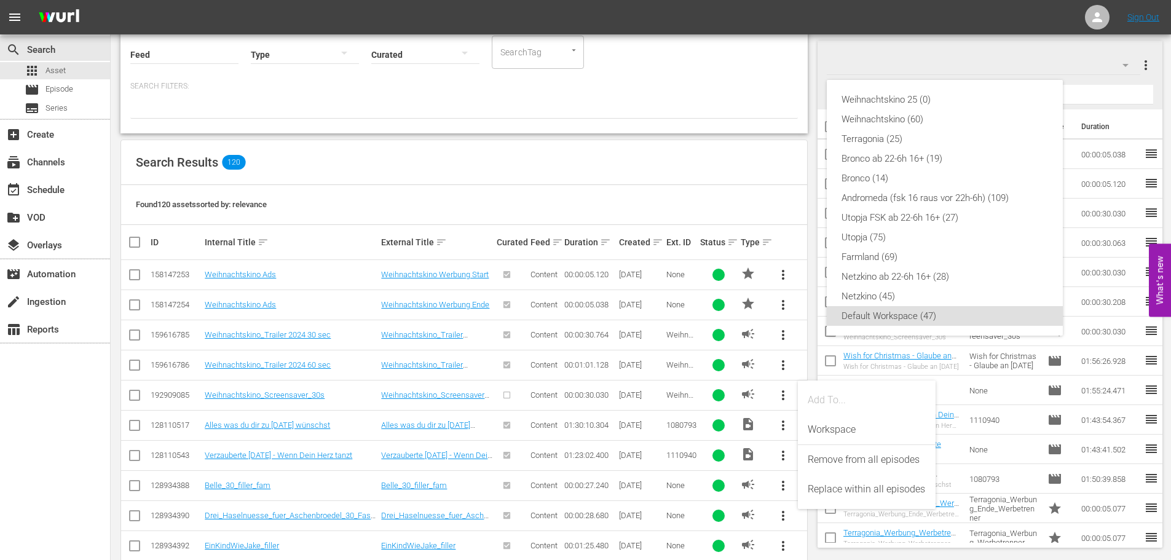
click at [973, 37] on div "Weihnachtskino 25 (0) Weihnachtskino (60) Terragonia (25) Bronco ab 22-6h 16+ (…" at bounding box center [585, 280] width 1171 height 560
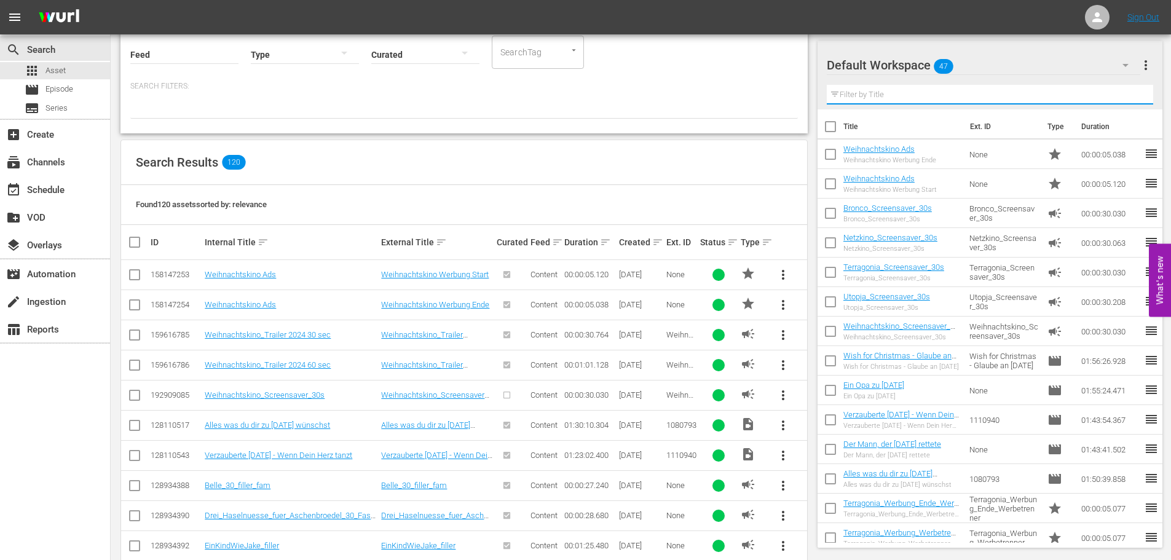
click at [968, 96] on input "text" at bounding box center [989, 95] width 327 height 20
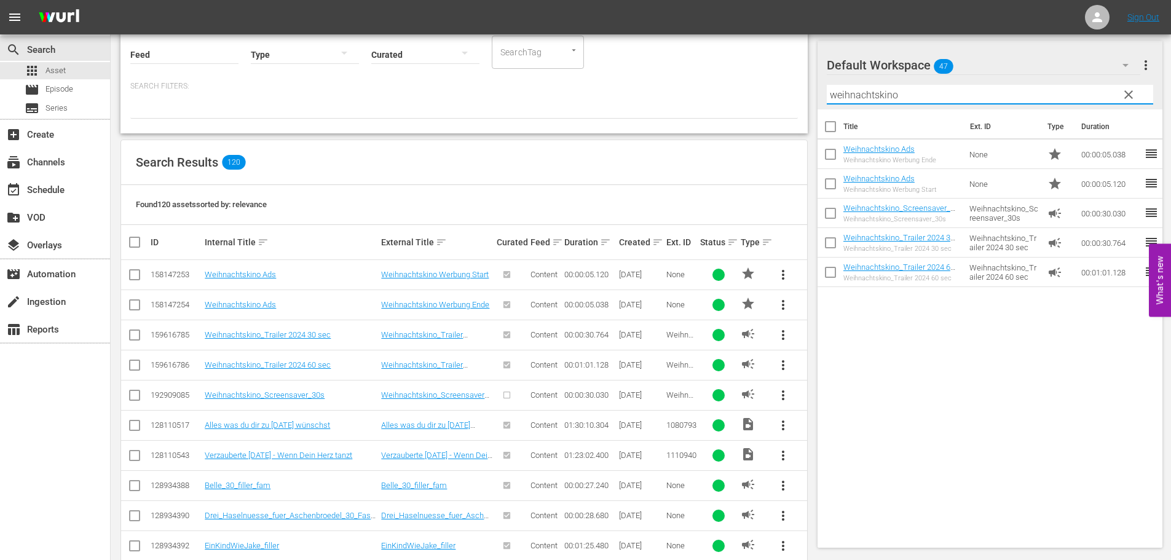
type input "weihnachtskino"
click at [737, 151] on div "Search Results 120" at bounding box center [464, 162] width 686 height 45
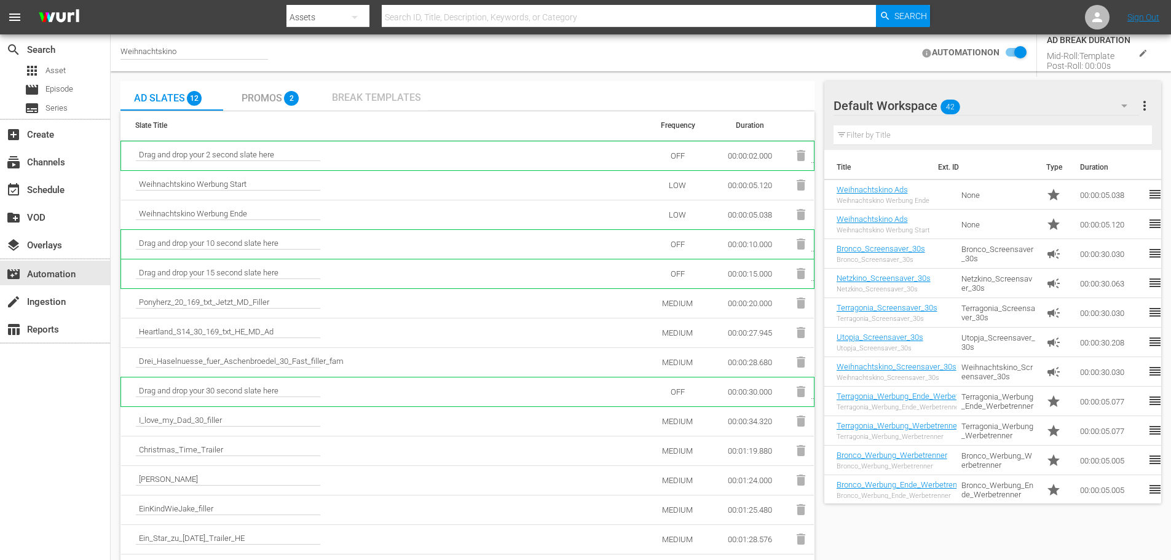
click at [355, 103] on span "Break Templates" at bounding box center [376, 98] width 89 height 12
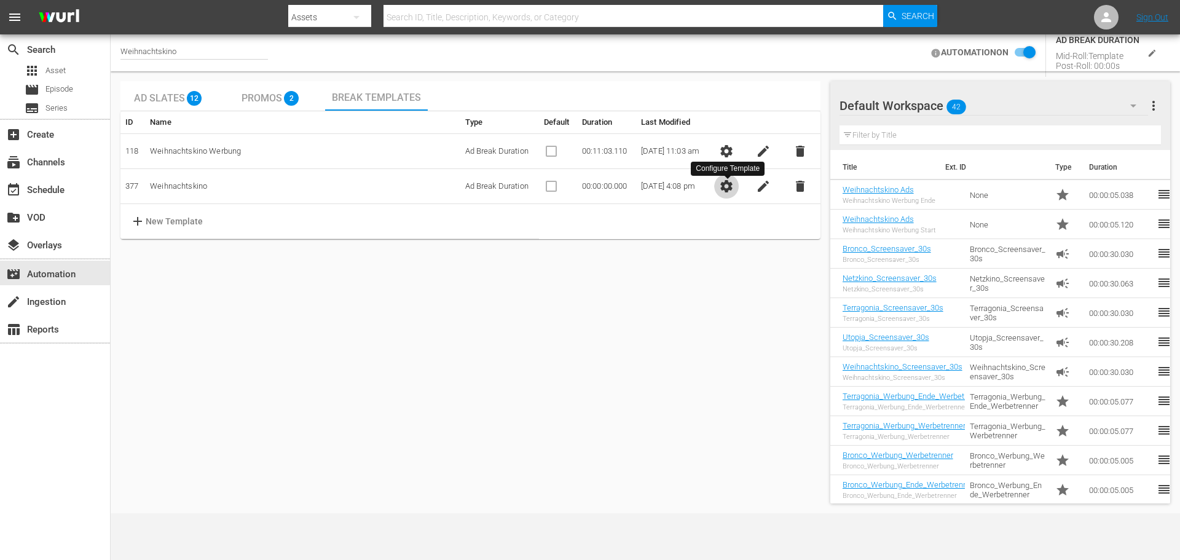
click at [732, 187] on span "settings" at bounding box center [726, 186] width 15 height 15
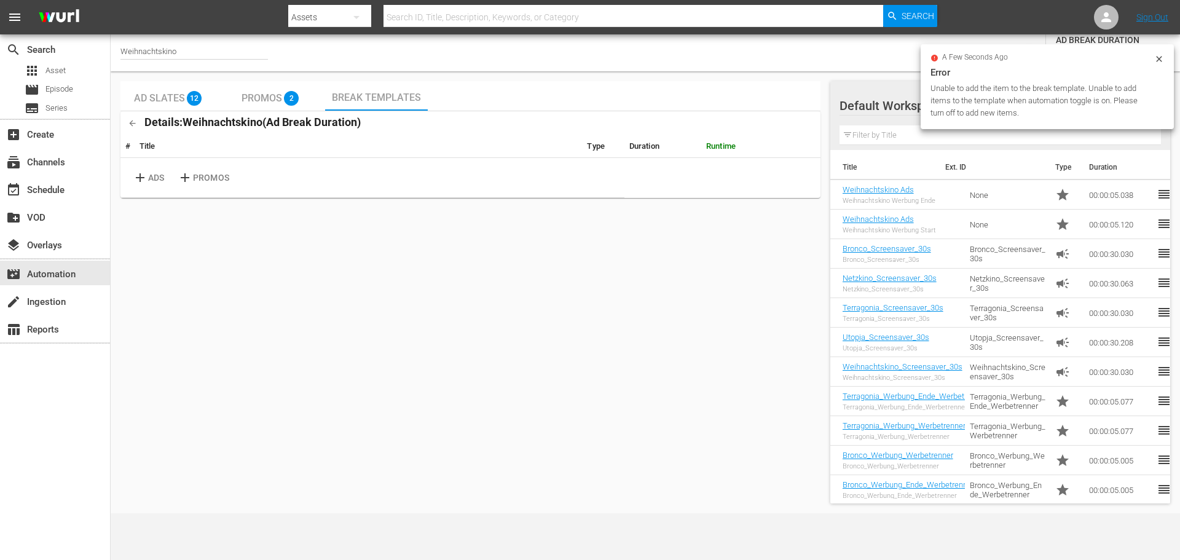
click at [836, 71] on div "Weihnachtskino AUTOMATION ON AD BREAK DURATION Mid-Roll: Template Post-Roll: 00…" at bounding box center [645, 273] width 1069 height 479
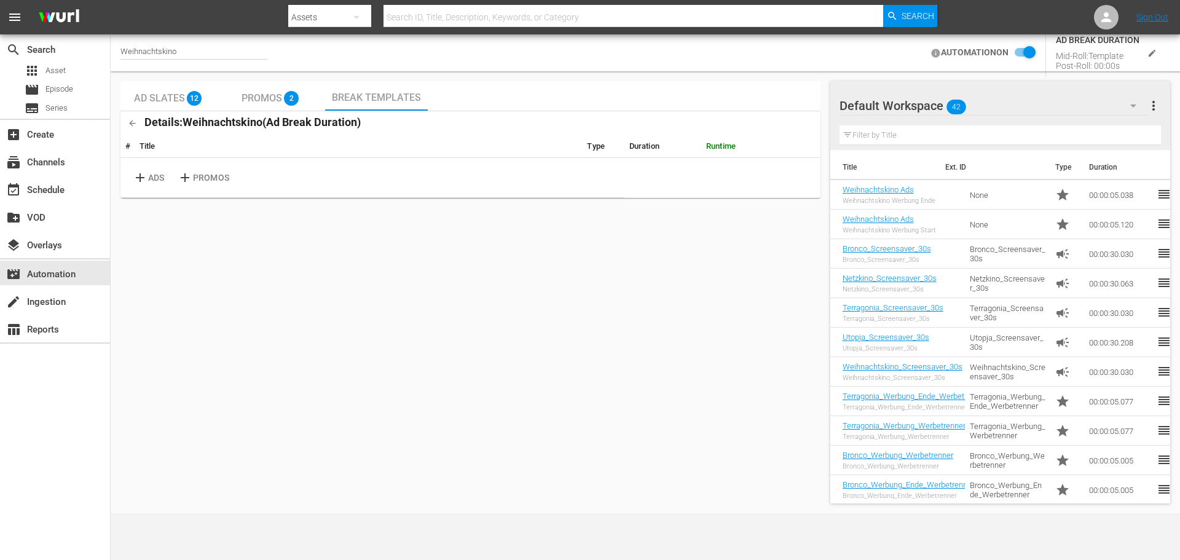
click at [1026, 55] on input "checkbox" at bounding box center [1021, 52] width 27 height 15
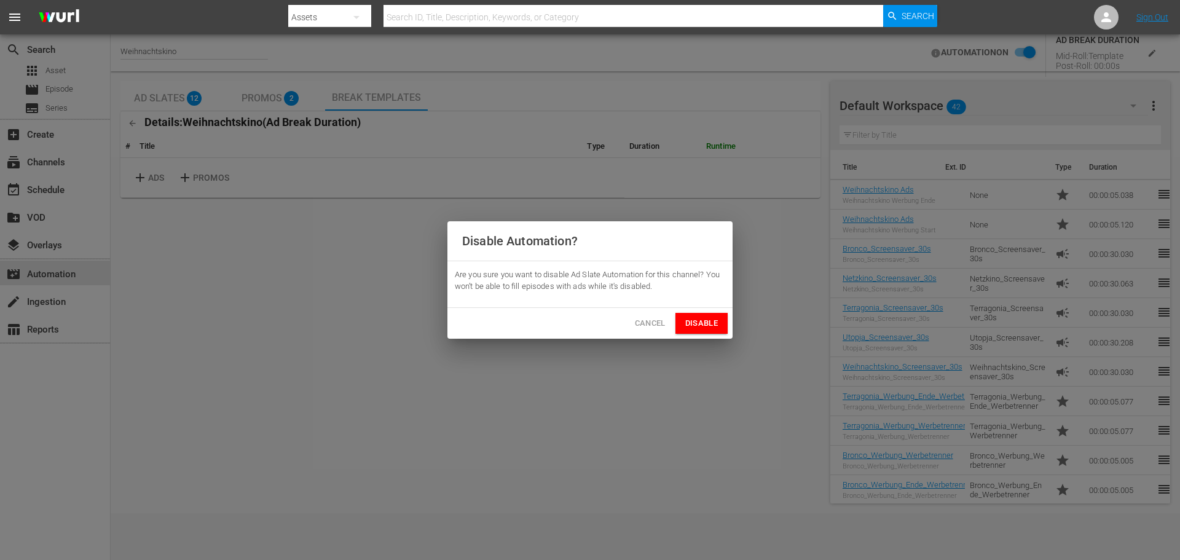
click at [683, 329] on button "Disable" at bounding box center [701, 324] width 52 height 22
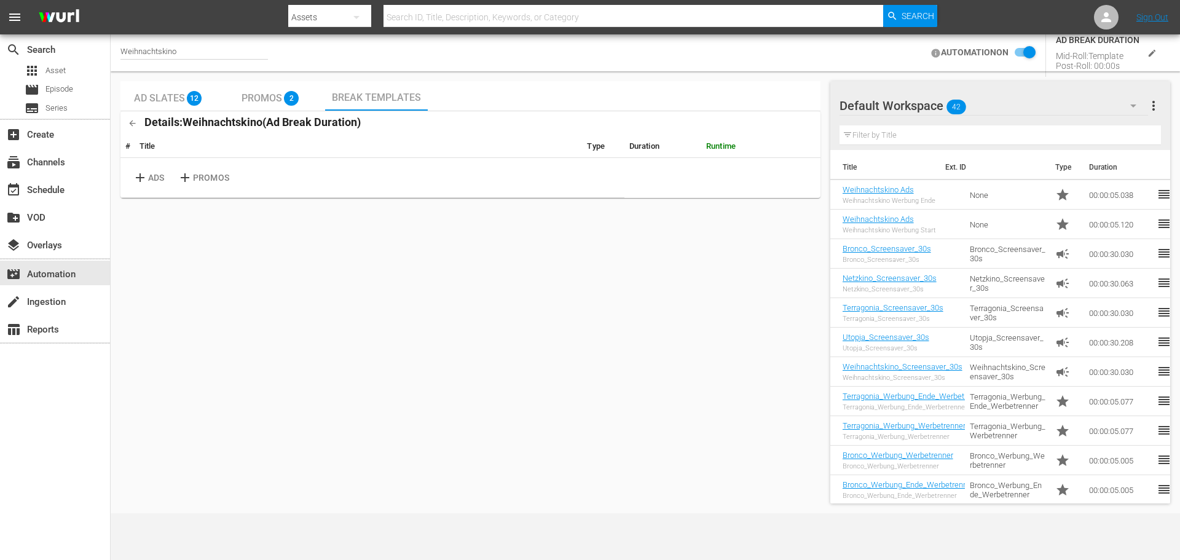
checkbox input "false"
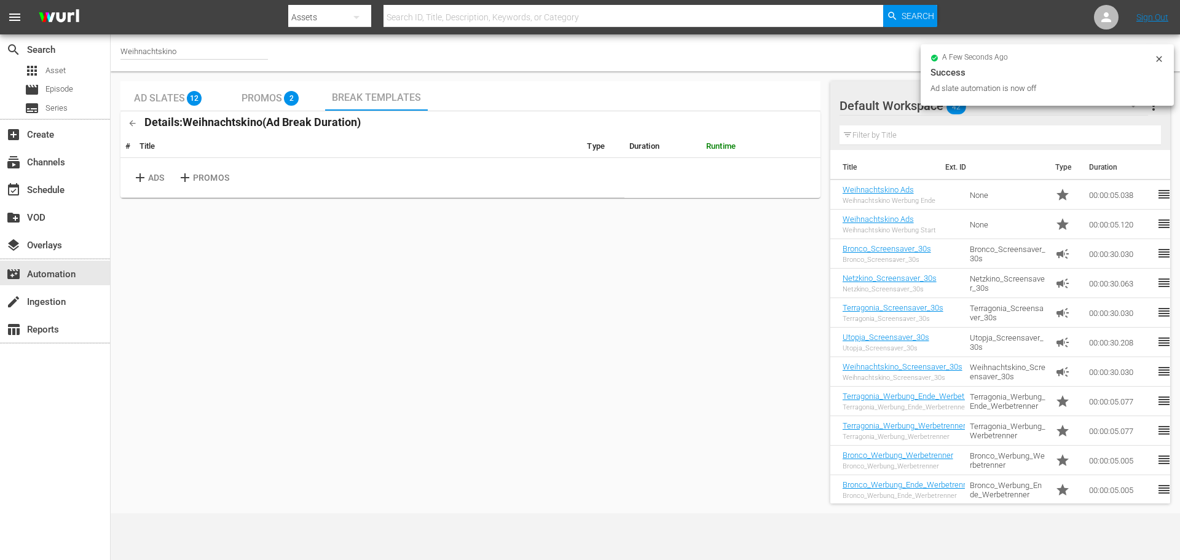
click at [1162, 57] on icon at bounding box center [1159, 59] width 10 height 10
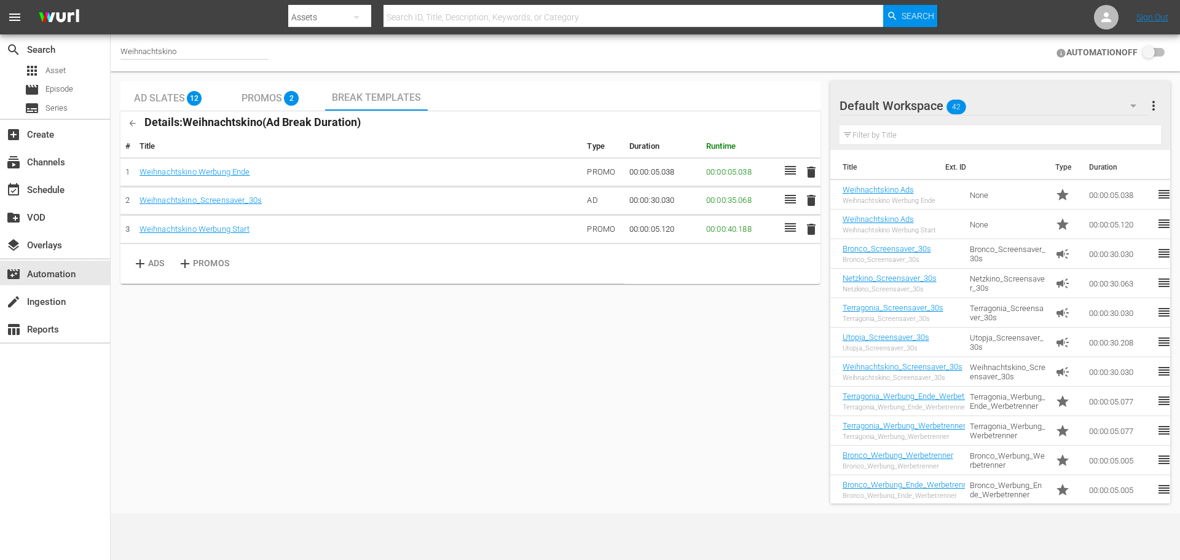
click at [1151, 107] on span "more_vert" at bounding box center [1153, 105] width 15 height 15
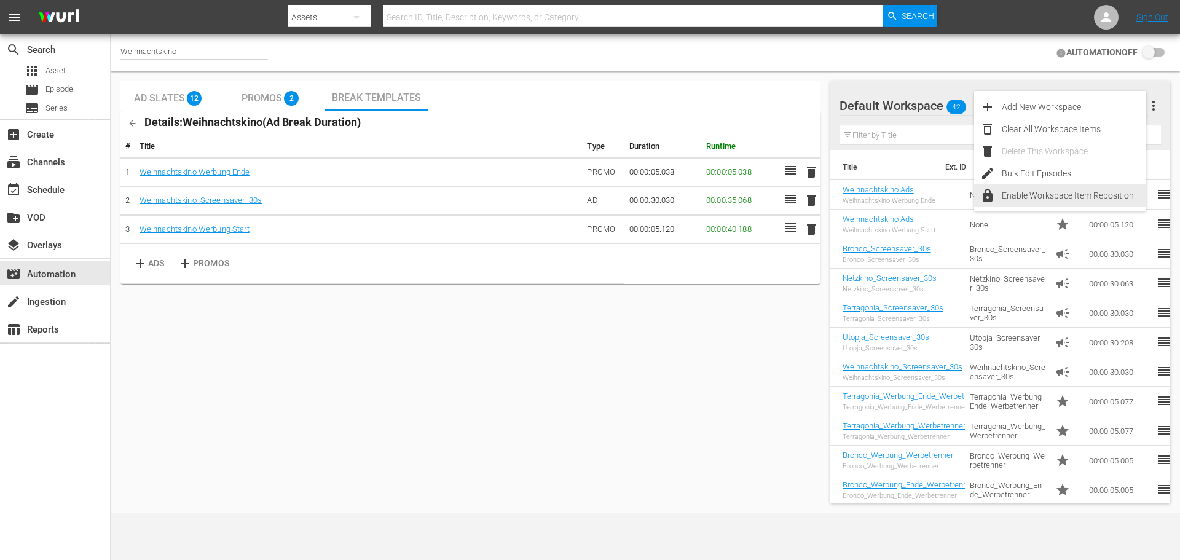
click at [1000, 194] on div "lock Enable Workspace Item Reposition" at bounding box center [1060, 195] width 172 height 22
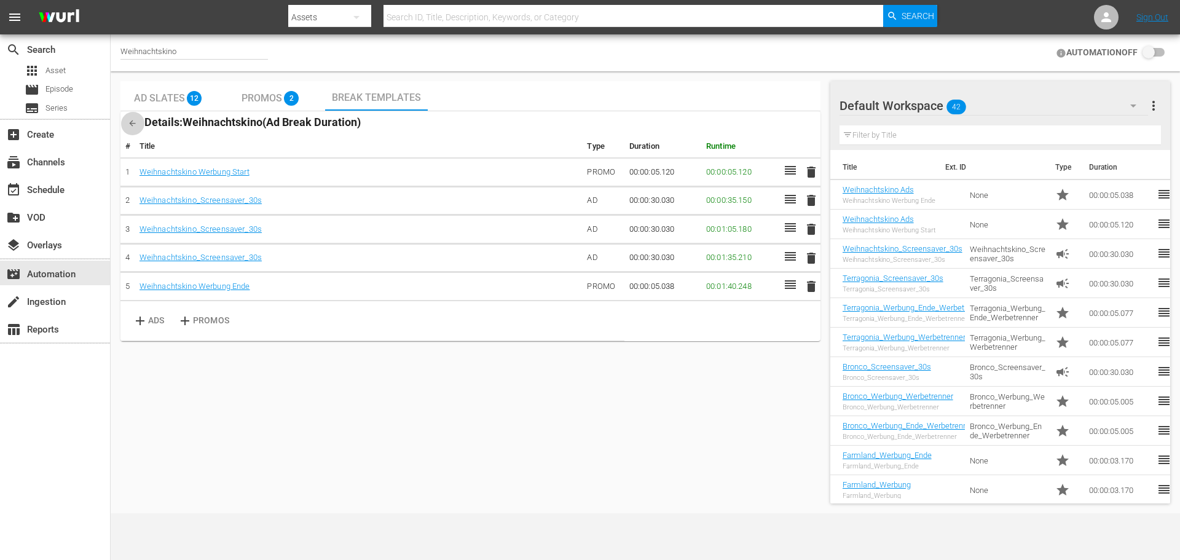
click at [135, 120] on icon "button" at bounding box center [132, 123] width 9 height 9
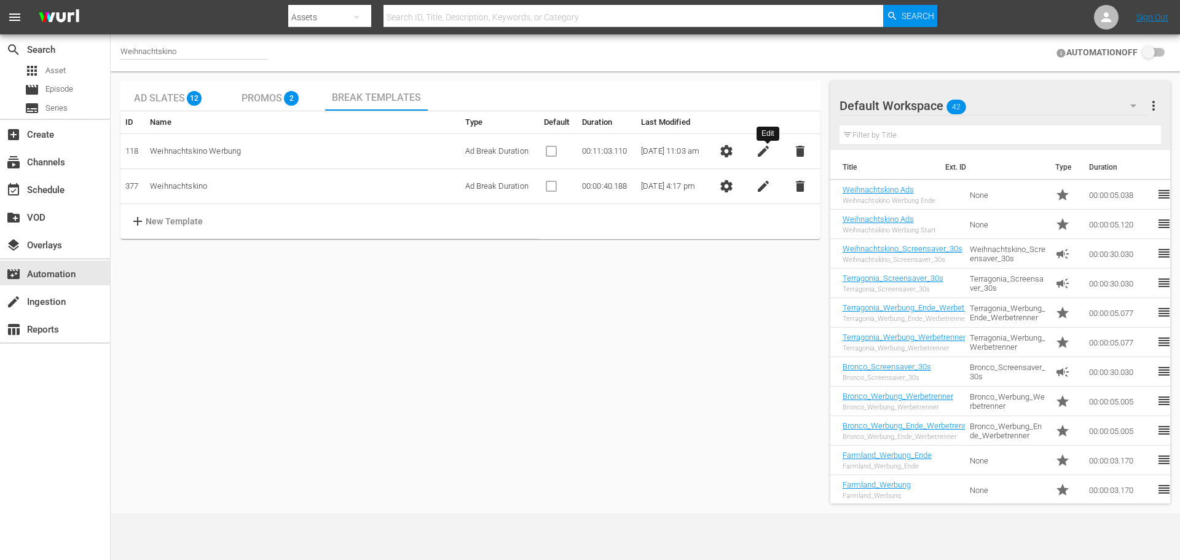
click at [767, 152] on span "edit" at bounding box center [763, 151] width 15 height 15
click at [278, 156] on td "Weihnachtskino Werbung" at bounding box center [302, 151] width 315 height 35
click at [233, 154] on input "Weihnachtskino Werbung" at bounding box center [198, 151] width 97 height 18
type input "Weihnachtskino Werbung ALT"
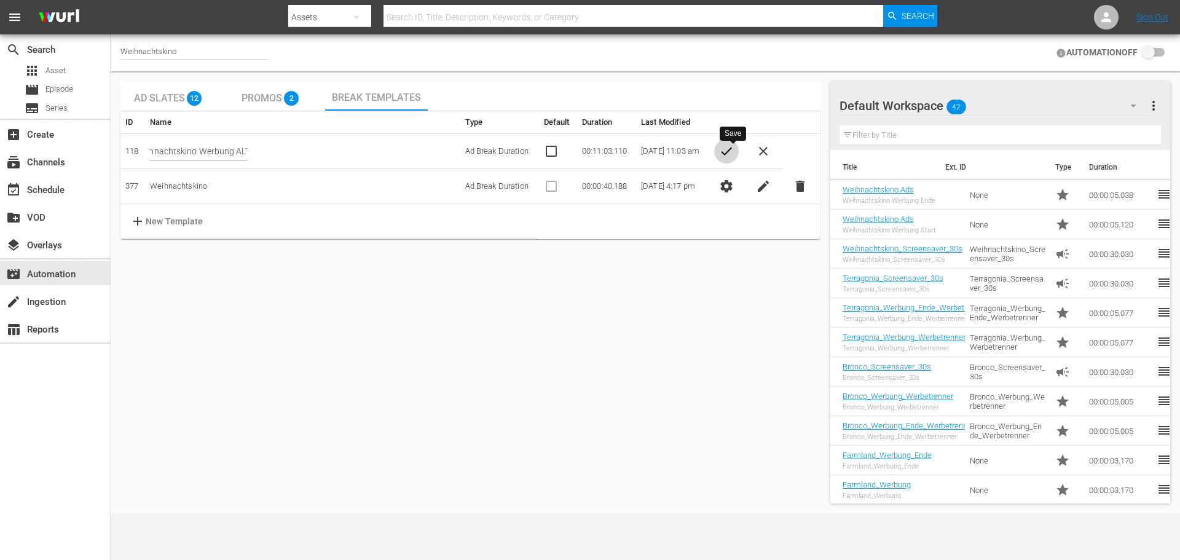
click at [732, 153] on span "check" at bounding box center [726, 151] width 15 height 15
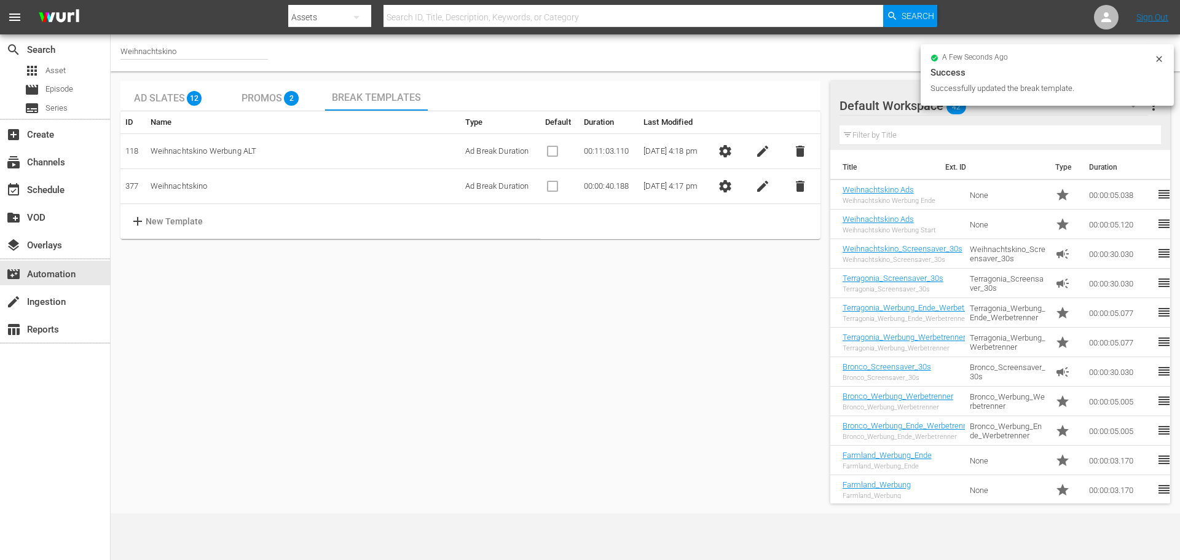
click at [683, 237] on table "ID Name Type Default Duration Last Modified 118 Weihnachtskino Werbung ALT Ad B…" at bounding box center [470, 175] width 700 height 128
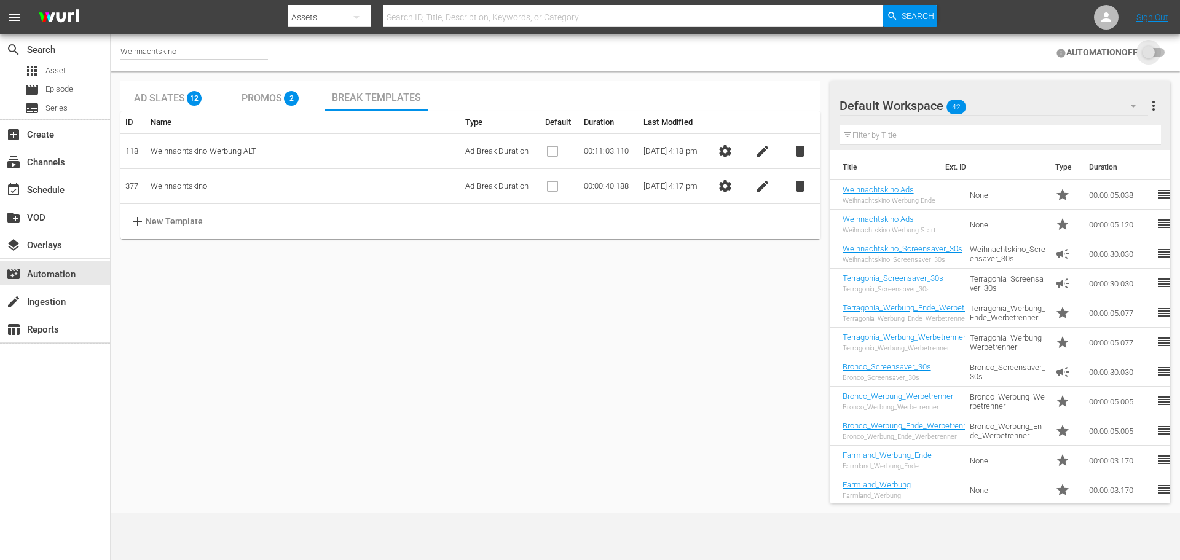
click at [1148, 52] on input "checkbox" at bounding box center [1150, 52] width 27 height 15
checkbox input "false"
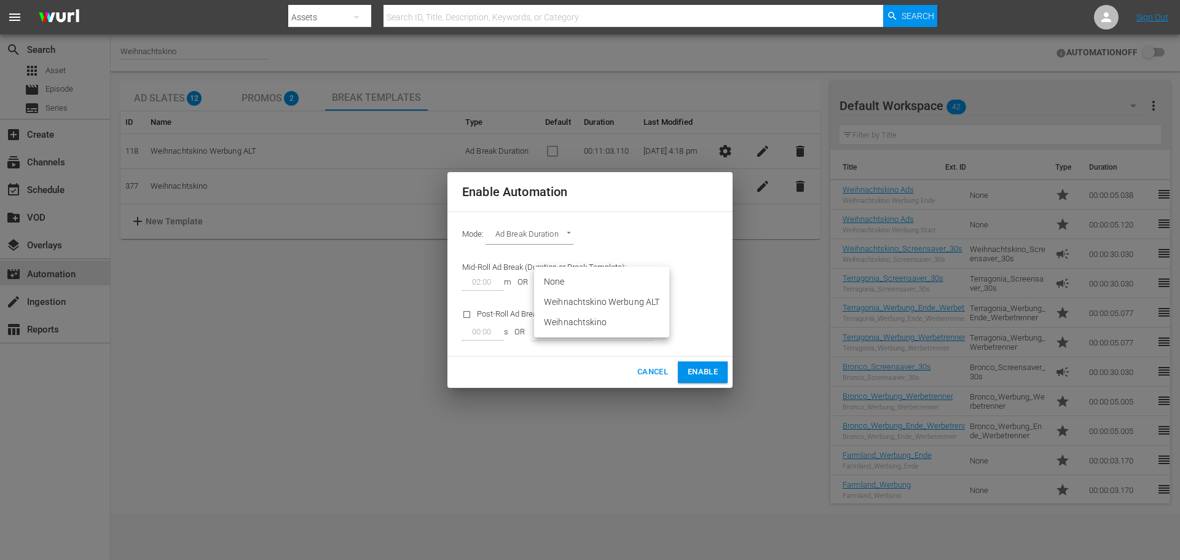
click at [655, 280] on body "menu Search By Assets Search ID, Title, Description, Keywords, or Category Sear…" at bounding box center [590, 280] width 1180 height 560
click at [607, 326] on li "Weihnachtskino" at bounding box center [601, 322] width 135 height 20
type input "377"
click at [708, 370] on span "Enable" at bounding box center [703, 372] width 30 height 14
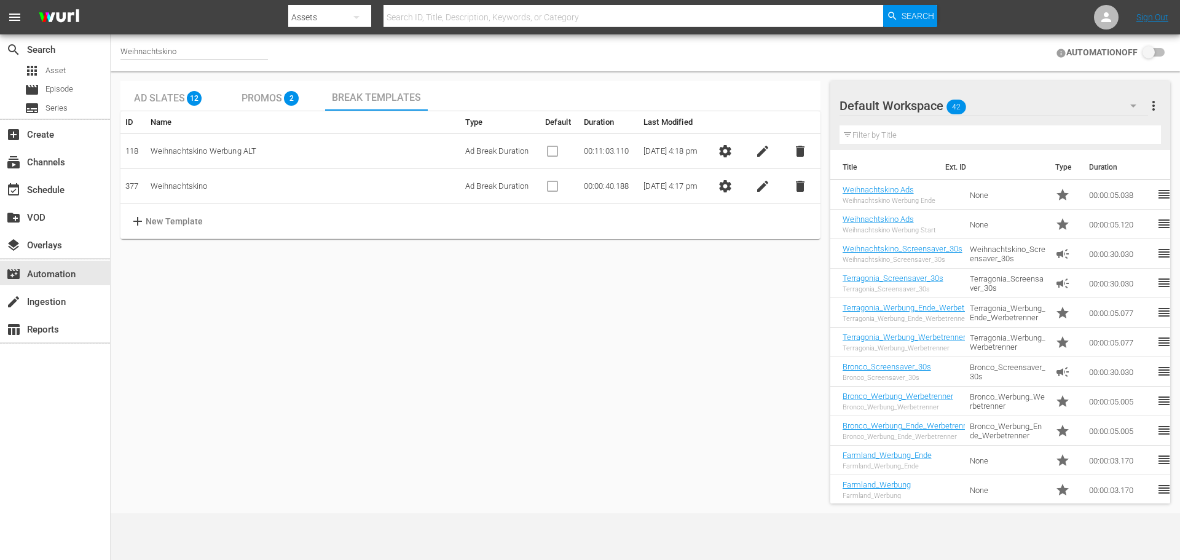
checkbox input "true"
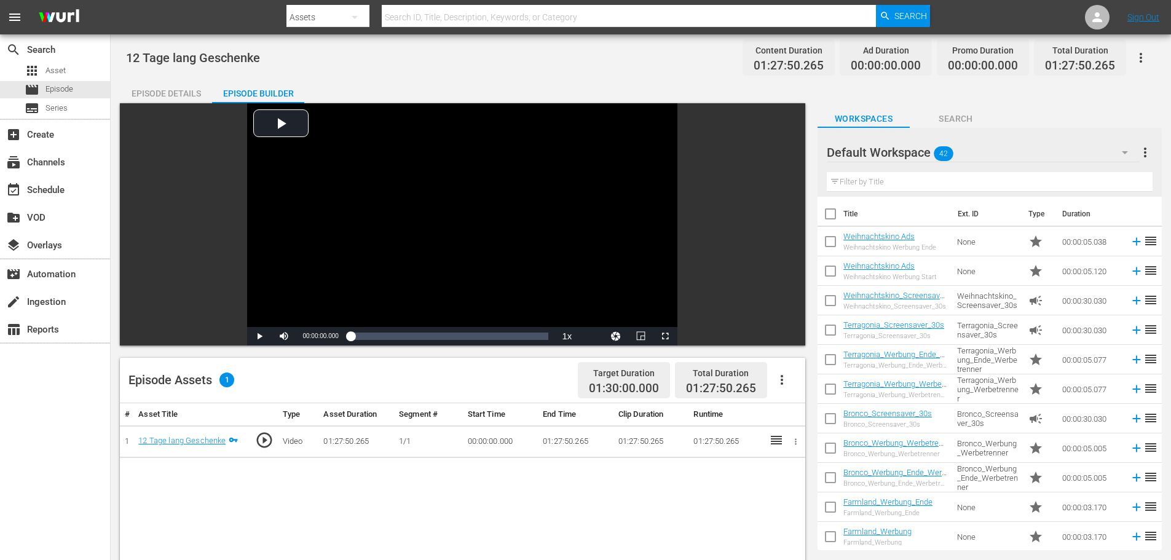
click at [785, 373] on icon "button" at bounding box center [781, 379] width 15 height 15
click at [798, 388] on div "Fill with Ads" at bounding box center [819, 384] width 84 height 29
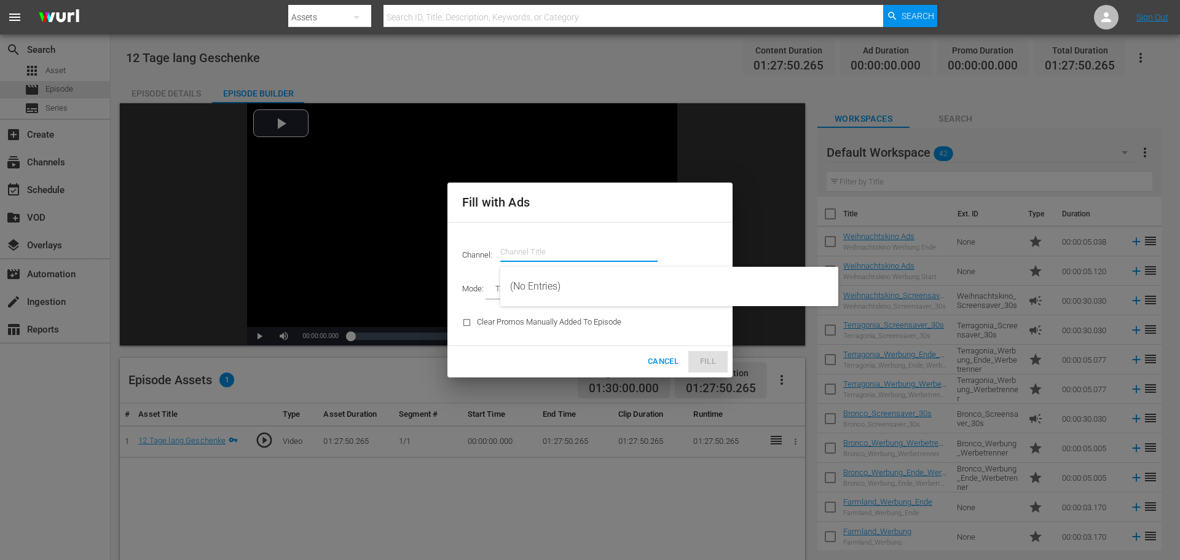
click at [564, 256] on input "text" at bounding box center [578, 251] width 157 height 29
click at [542, 224] on div "Channel: Channel Title Mode: Target Duration TARGET_DURATION Clear Promos Manua…" at bounding box center [589, 284] width 285 height 124
click at [518, 265] on input "text" at bounding box center [578, 251] width 157 height 29
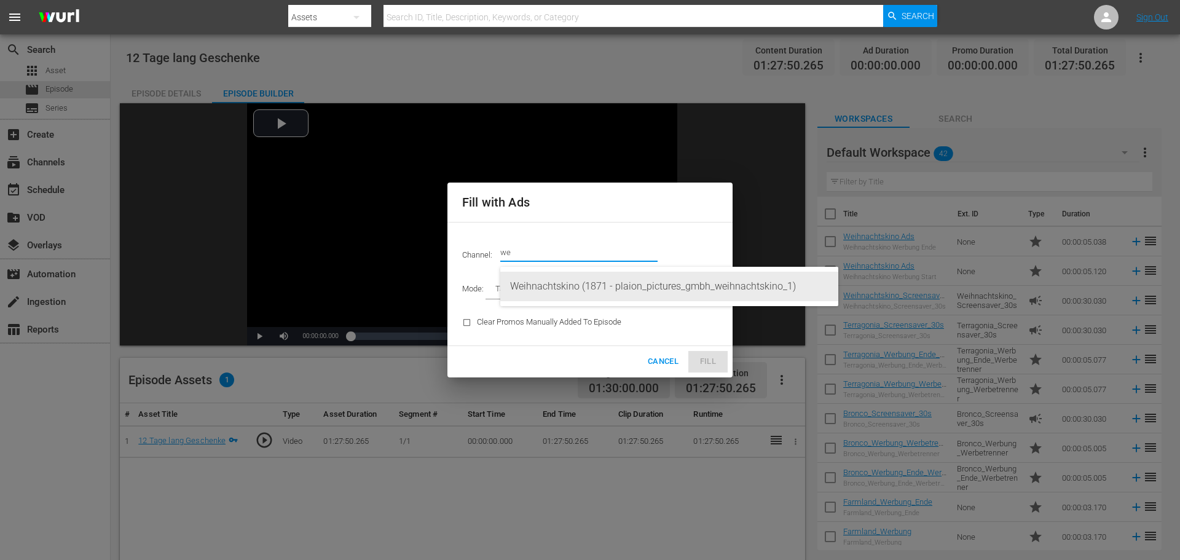
click at [541, 283] on div "Weihnachtskino (1871 - plaion_pictures_gmbh_weihnachtskino_1)" at bounding box center [669, 286] width 318 height 29
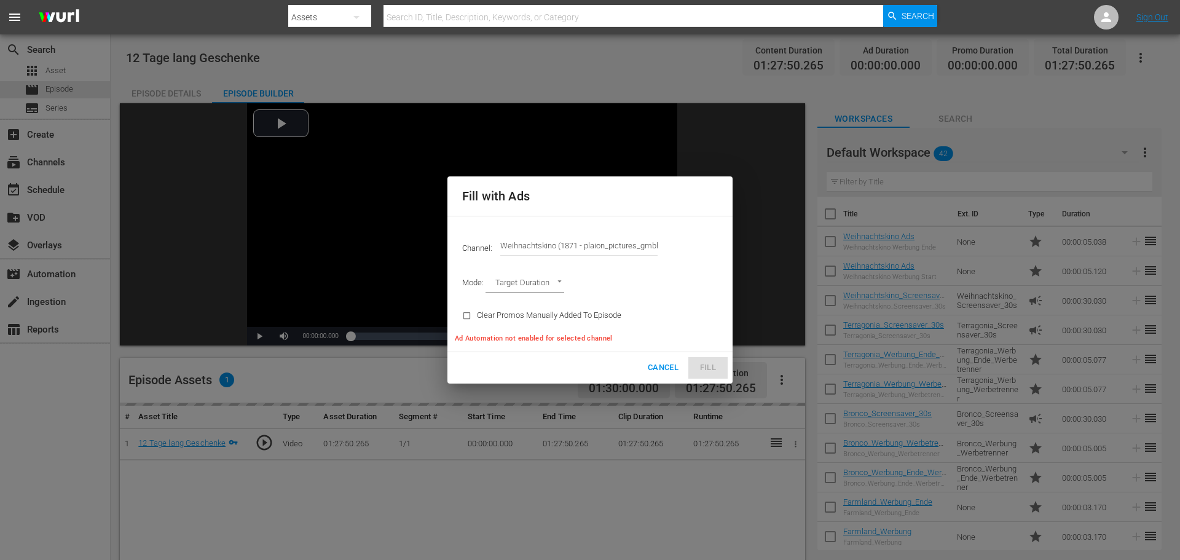
type input "Weihnachtskino (1871)"
type input "AD_BREAK_DURATION"
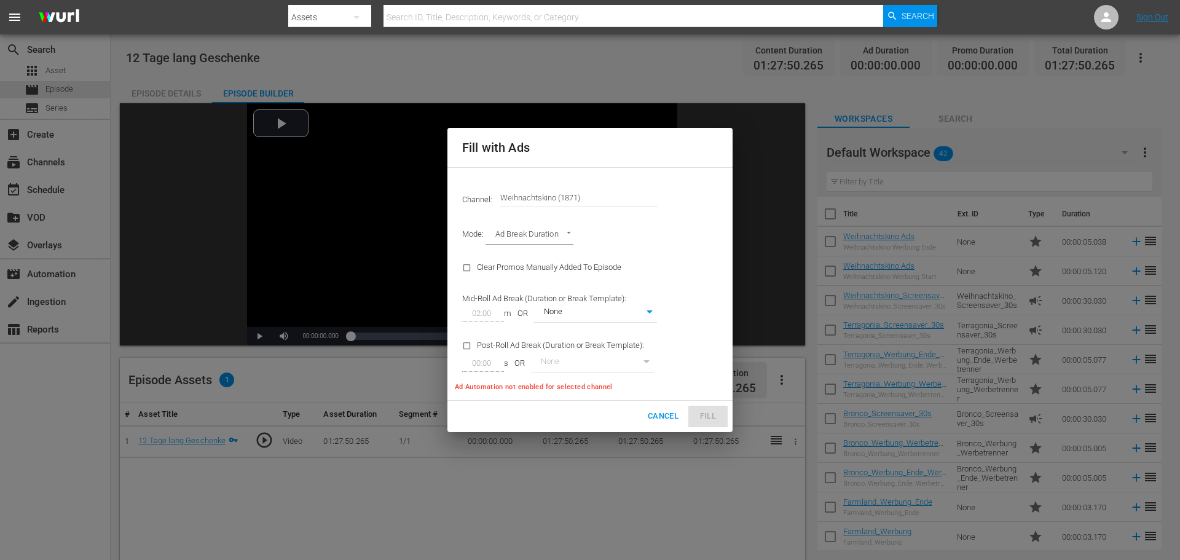
click at [619, 311] on body "menu Search By Assets Search ID, Title, Description, Keywords, or Category Sear…" at bounding box center [590, 280] width 1180 height 560
click at [599, 354] on li "Weihnachtskino" at bounding box center [601, 353] width 135 height 20
type input "377"
click at [704, 303] on div "Channel: Channel Title Weihnachtskino (1871) Mode: Ad Break Duration AD_BREAK_D…" at bounding box center [589, 283] width 285 height 233
click at [563, 238] on body "menu Search By Assets Search ID, Title, Description, Keywords, or Category Sear…" at bounding box center [590, 280] width 1180 height 560
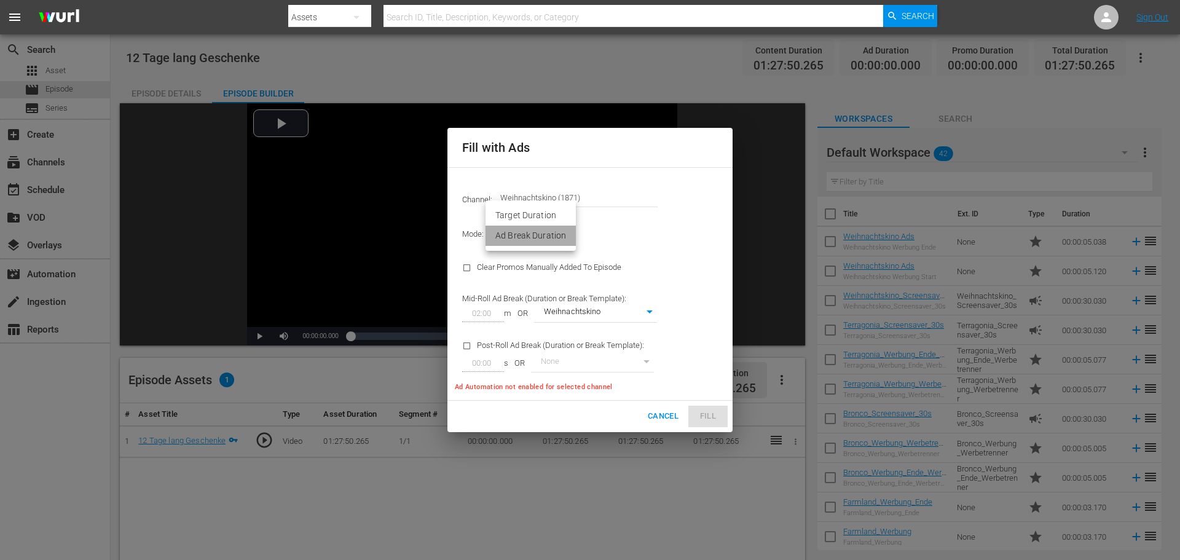
click at [564, 238] on li "Ad Break Duration" at bounding box center [530, 236] width 90 height 20
click at [680, 255] on div "Channel: Channel Title Weihnachtskino (1871) Mode: Ad Break Duration AD_BREAK_D…" at bounding box center [589, 283] width 285 height 233
click at [649, 412] on span "Cancel" at bounding box center [663, 416] width 31 height 14
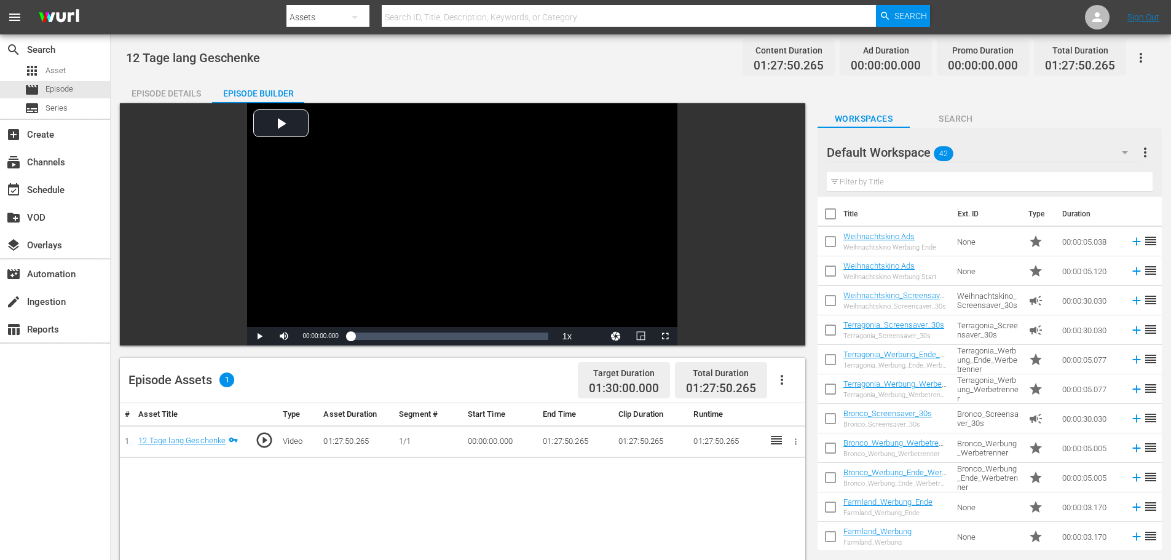
click at [783, 382] on icon "button" at bounding box center [781, 379] width 15 height 15
click at [796, 385] on div "Fill with Ads" at bounding box center [819, 384] width 84 height 29
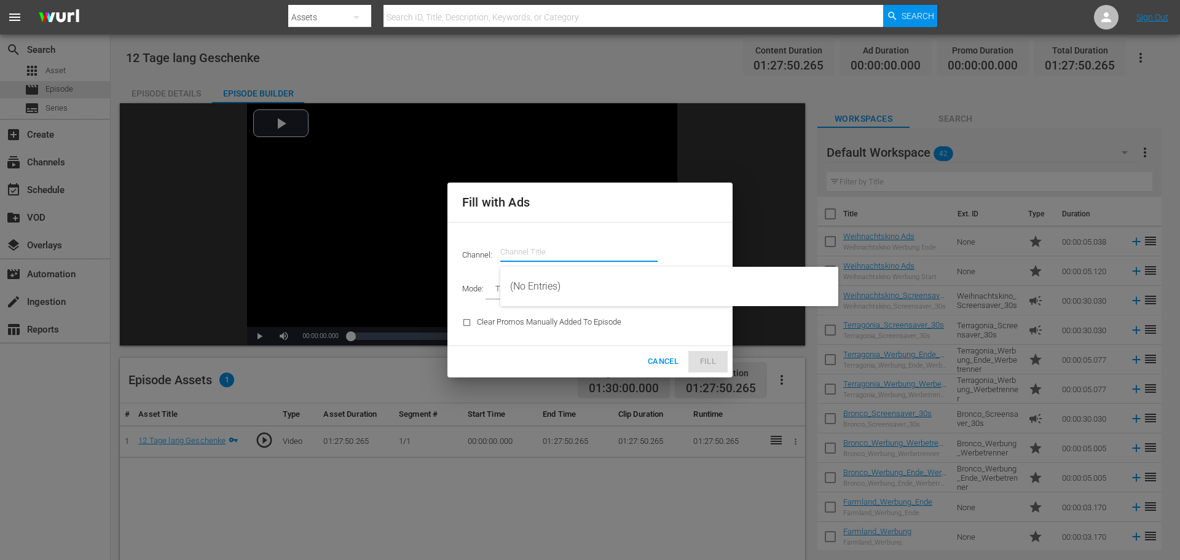
click at [573, 259] on input "text" at bounding box center [578, 251] width 157 height 29
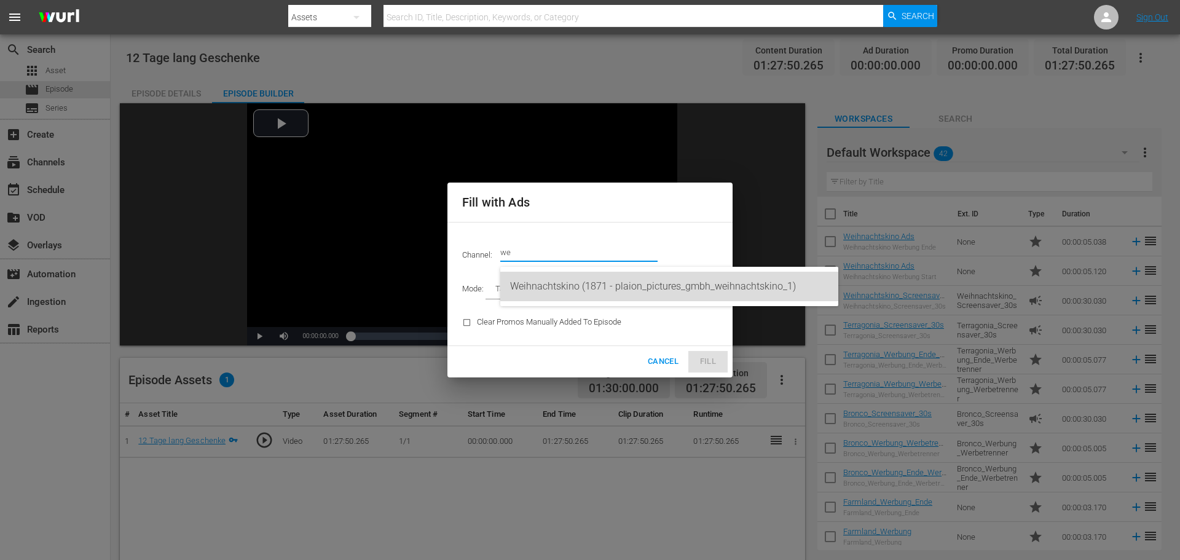
click at [557, 280] on div "Weihnachtskino (1871 - plaion_pictures_gmbh_weihnachtskino_1)" at bounding box center [669, 286] width 318 height 29
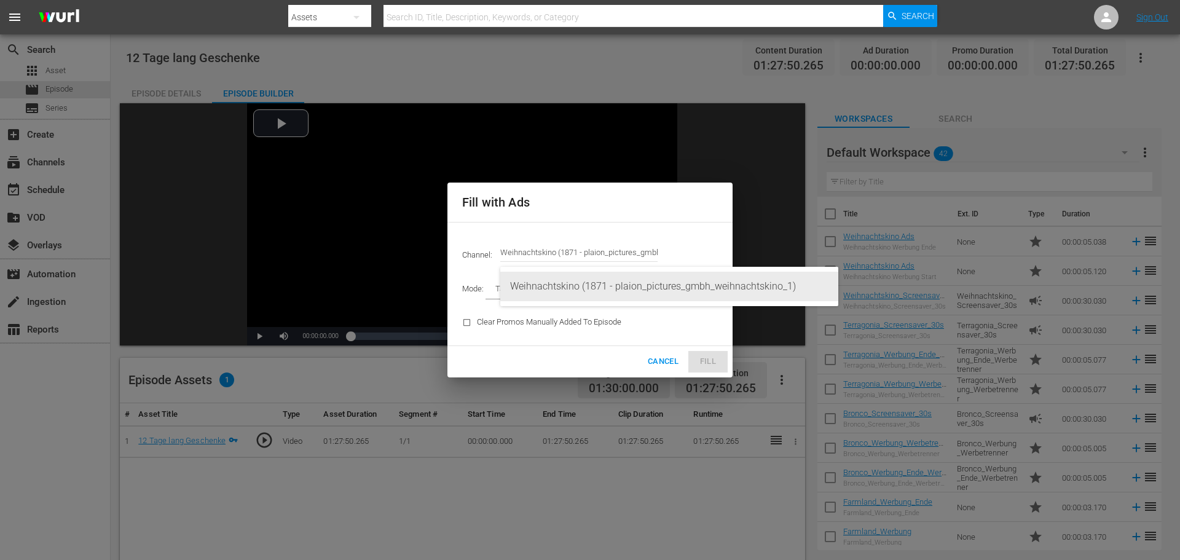
type input "Weihnachtskino (1871)"
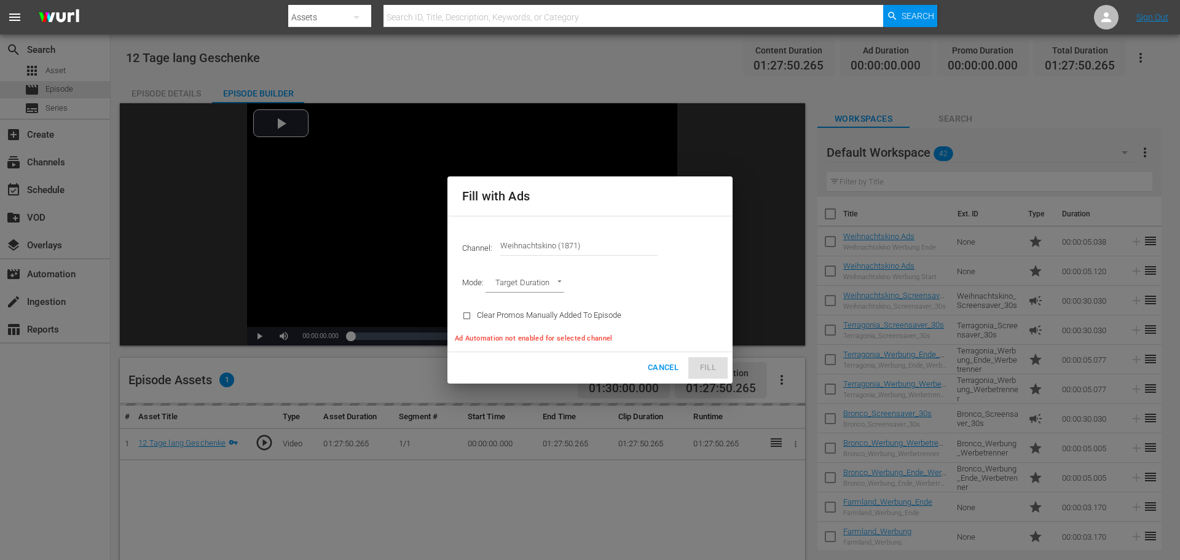
type input "AD_BREAK_DURATION"
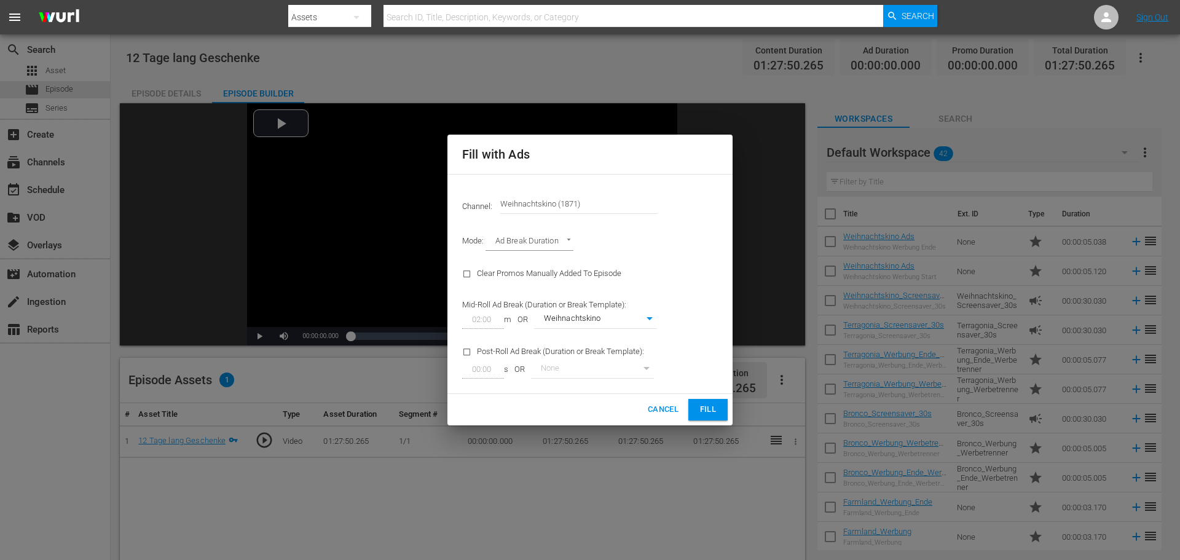
click at [705, 410] on span "Fill" at bounding box center [708, 409] width 20 height 14
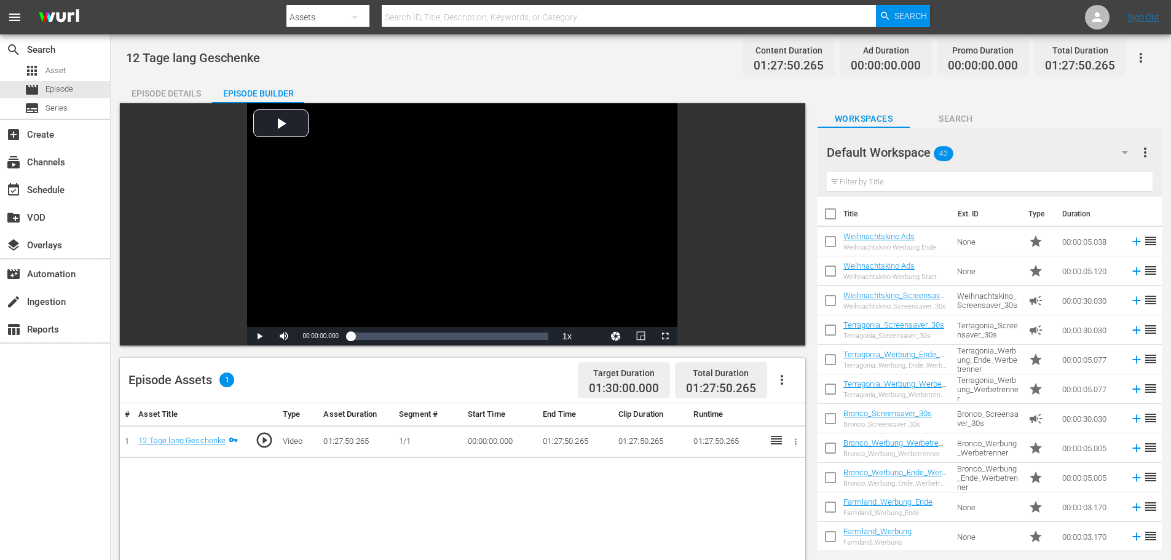
click at [782, 387] on icon "button" at bounding box center [781, 379] width 15 height 15
click at [785, 388] on div "Fill with Ads" at bounding box center [819, 384] width 84 height 29
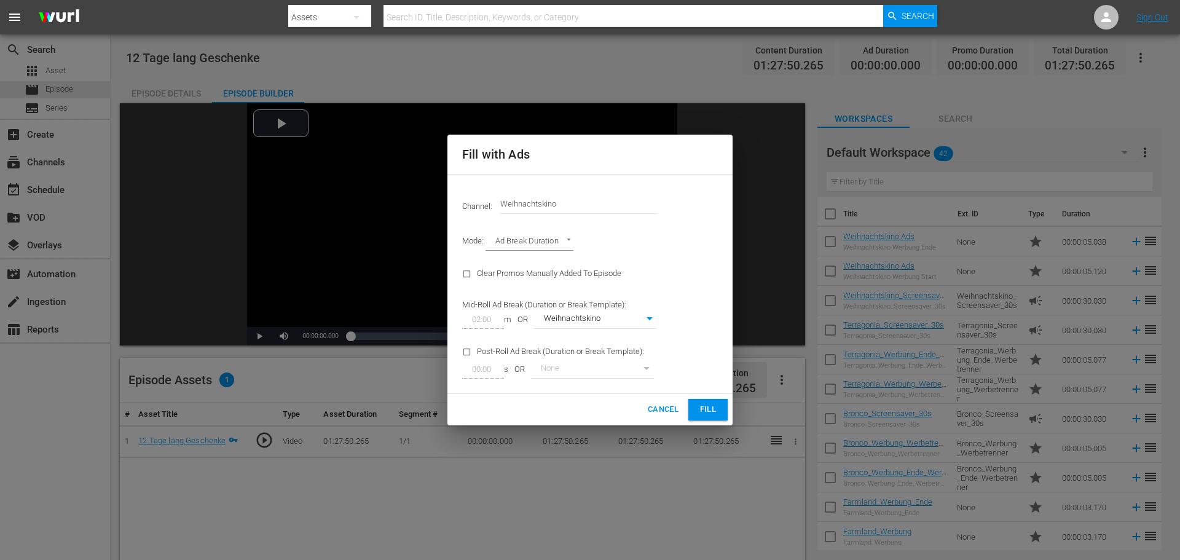
click at [708, 412] on span "Fill" at bounding box center [708, 409] width 20 height 14
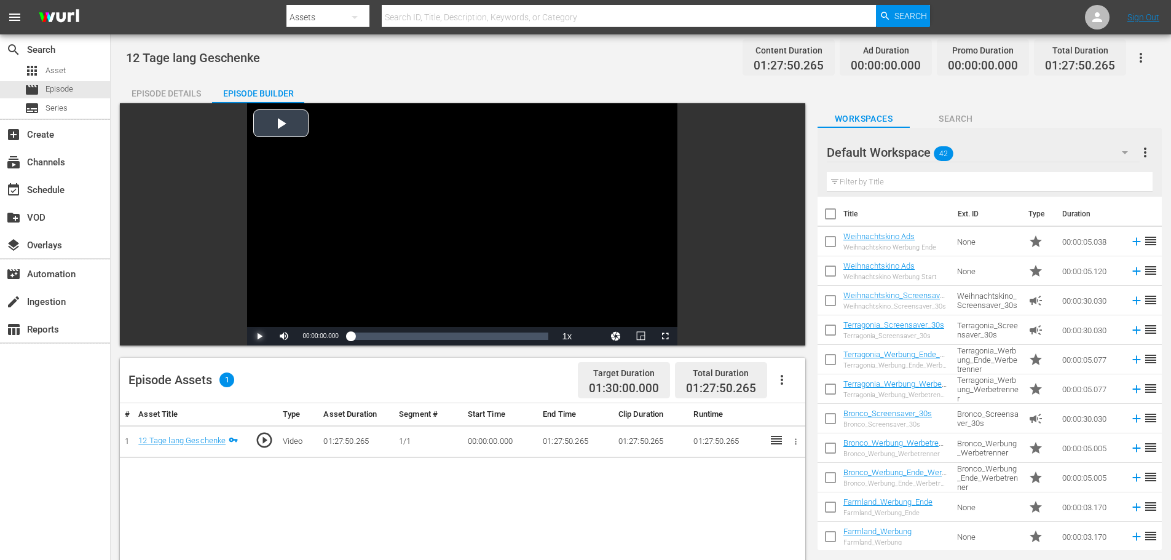
click at [259, 336] on span "Video Player" at bounding box center [259, 336] width 0 height 0
click at [68, 88] on span "Episode" at bounding box center [59, 89] width 28 height 12
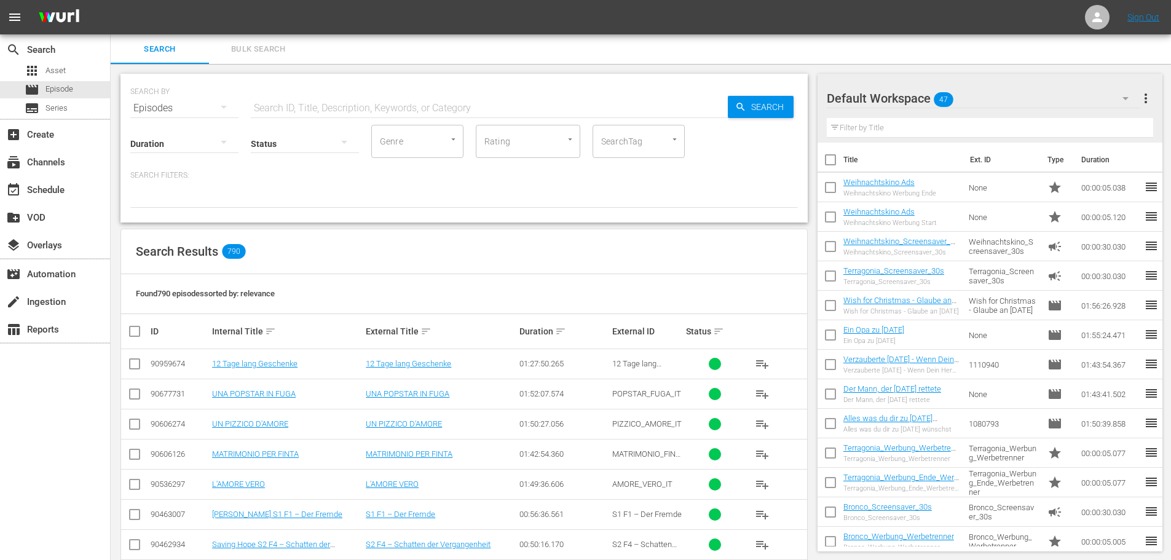
click at [292, 113] on input "text" at bounding box center [489, 107] width 477 height 29
paste input "48 Christmas Wishes"
type input "48 Christmas Wishes"
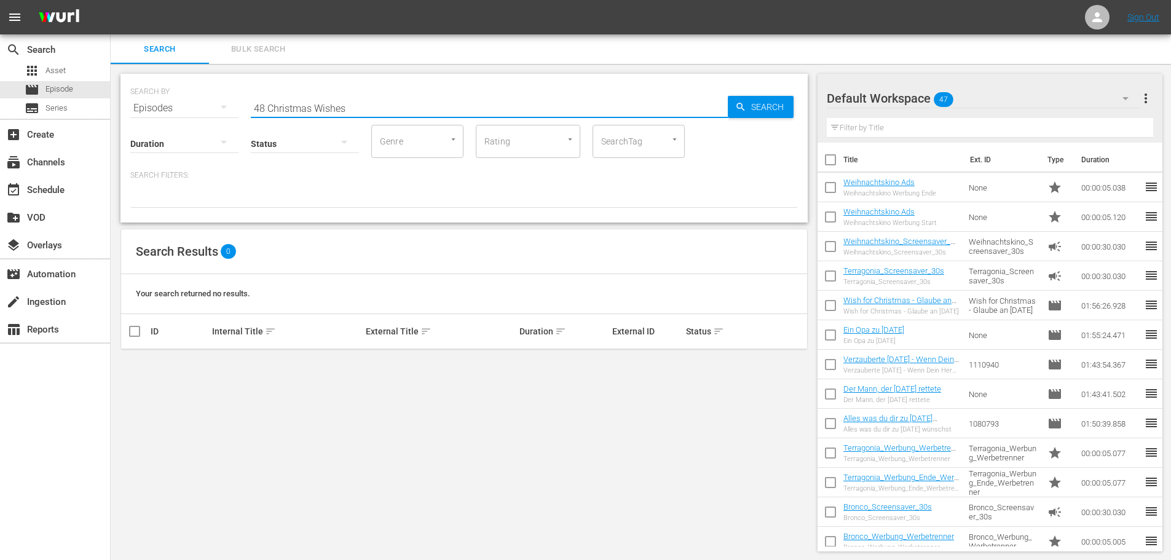
click at [362, 106] on input "48 Christmas Wishes" at bounding box center [489, 107] width 477 height 29
click at [764, 113] on span "Search" at bounding box center [769, 107] width 47 height 22
click at [355, 112] on input "48 Christmas Wishes" at bounding box center [489, 107] width 477 height 29
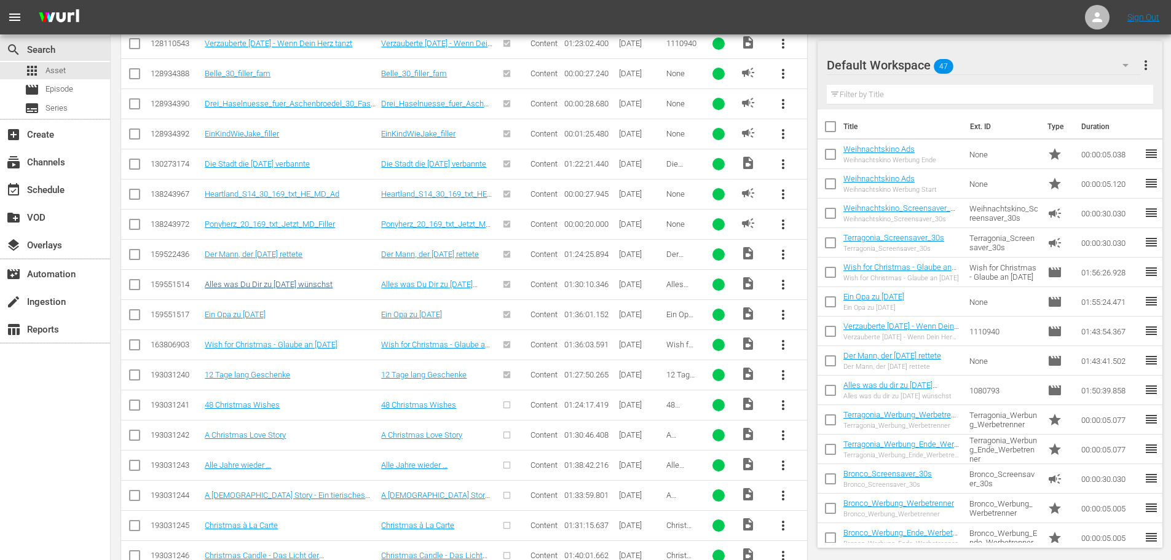
scroll to position [602, 0]
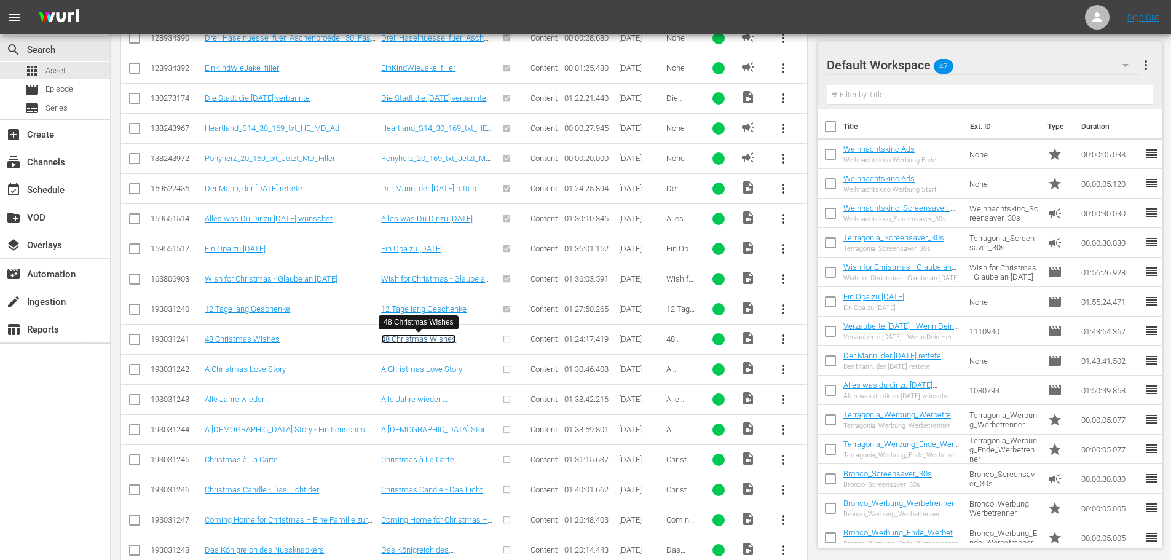
click at [404, 340] on link "48 Christmas Wishes" at bounding box center [418, 338] width 75 height 9
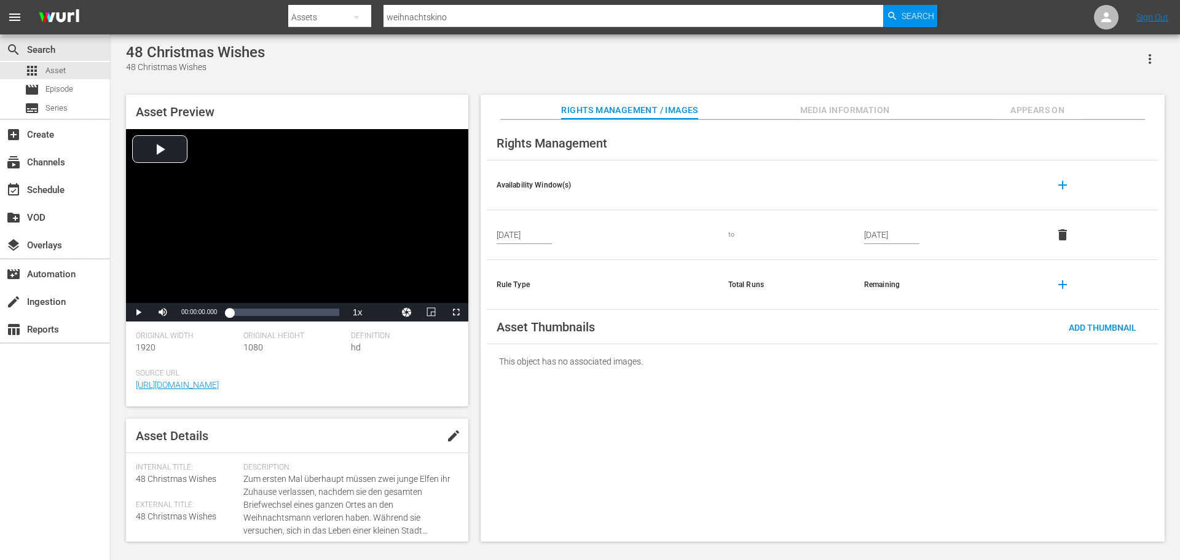
click at [162, 57] on div "48 Christmas Wishes" at bounding box center [195, 52] width 139 height 17
copy div "48 Christmas Wishes"
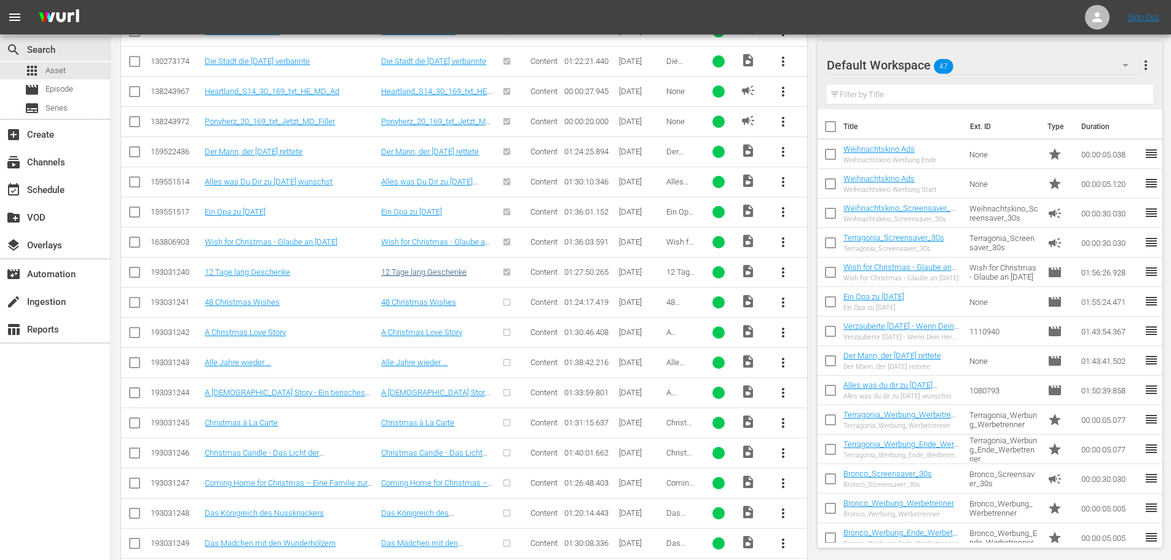
scroll to position [589, 0]
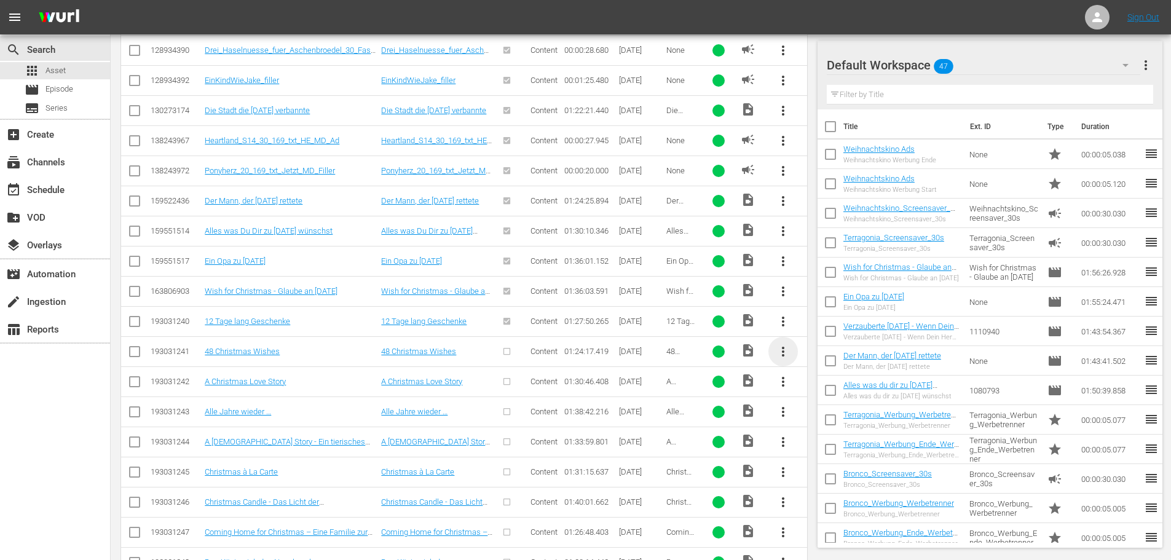
click at [779, 345] on span "more_vert" at bounding box center [782, 351] width 15 height 15
click at [819, 380] on div "Workspace" at bounding box center [849, 385] width 84 height 29
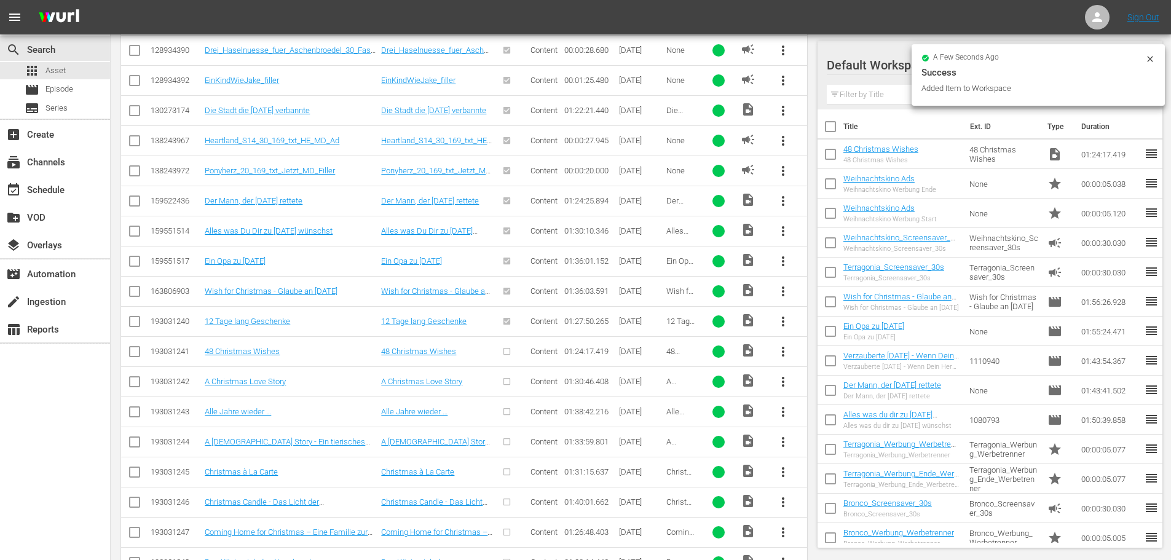
click at [1144, 154] on span "reorder" at bounding box center [1151, 153] width 15 height 15
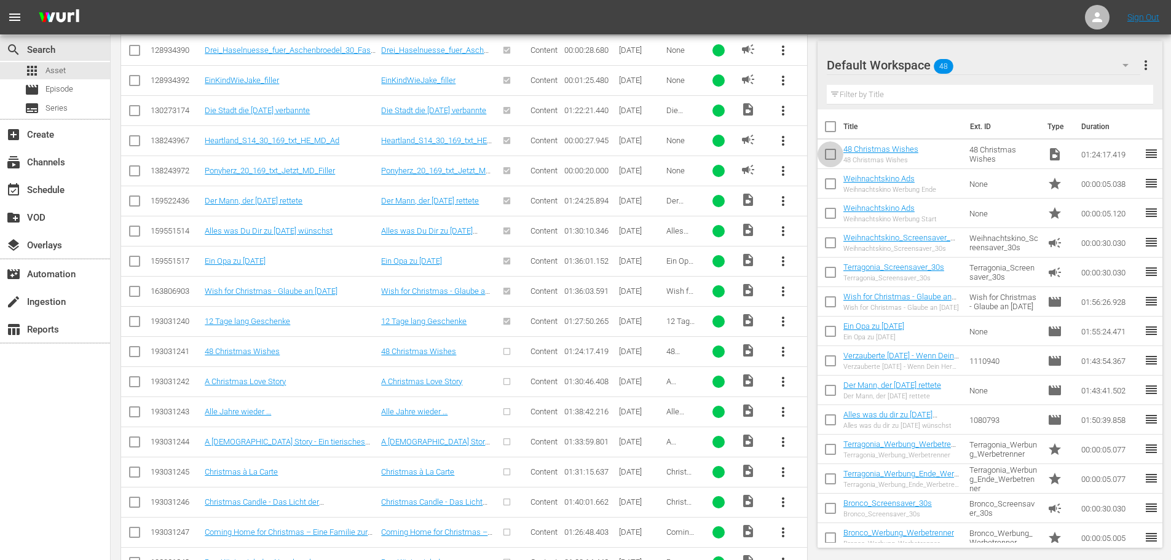
drag, startPoint x: 1138, startPoint y: 154, endPoint x: 833, endPoint y: 154, distance: 305.4
click at [833, 154] on input "checkbox" at bounding box center [830, 157] width 26 height 26
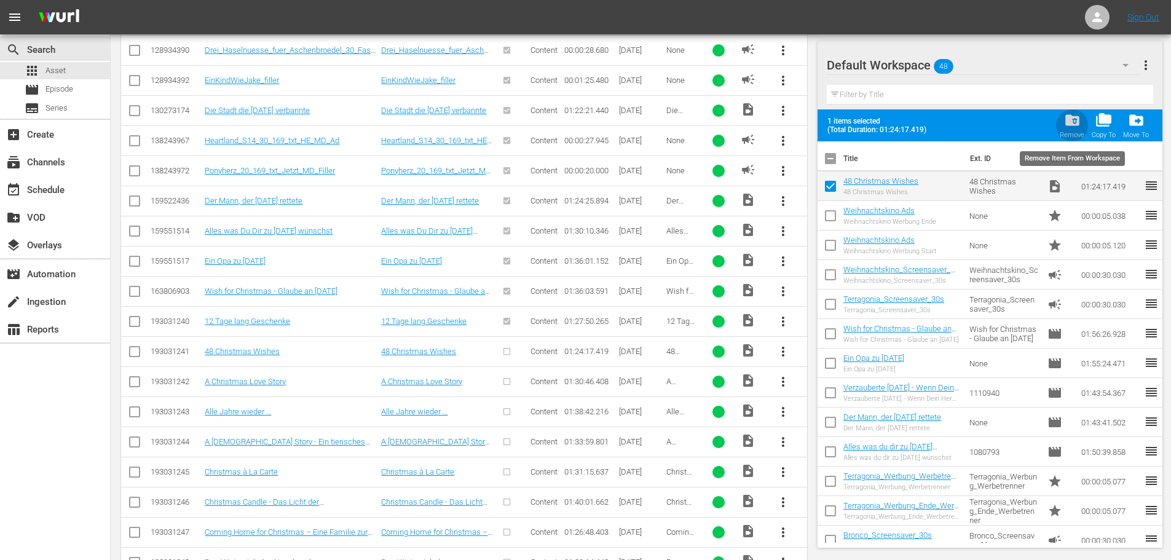
click at [1080, 121] on span "folder_delete" at bounding box center [1072, 120] width 17 height 17
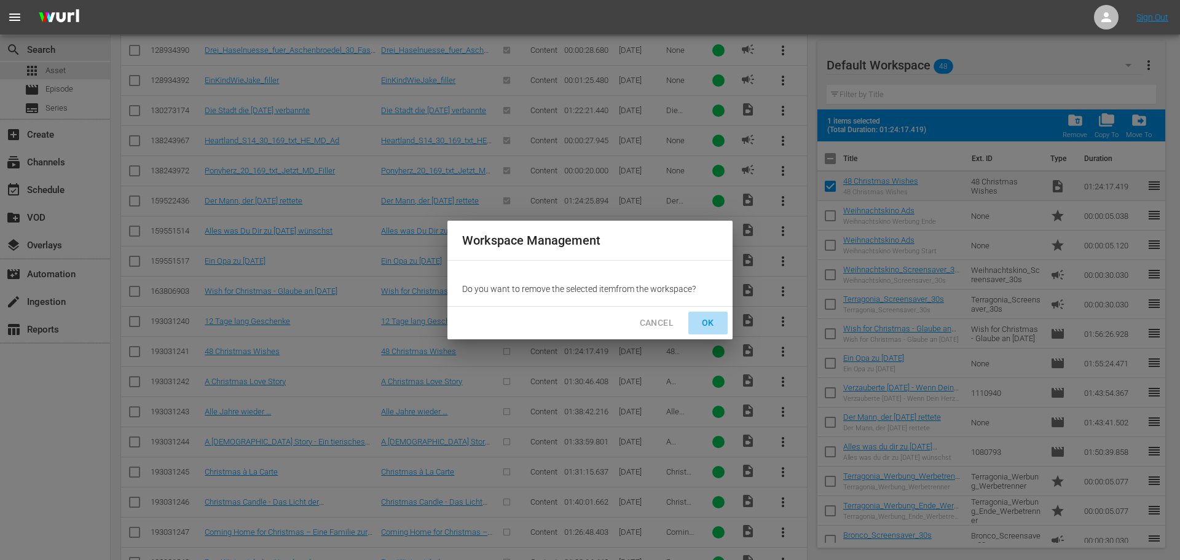
click at [713, 320] on span "OK" at bounding box center [708, 322] width 20 height 15
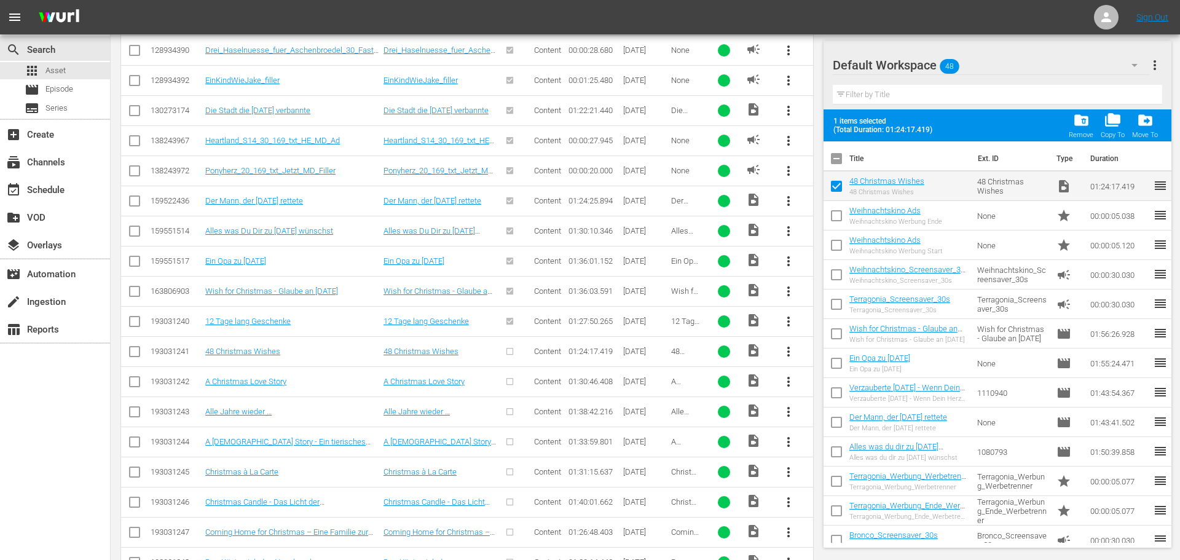
checkbox input "false"
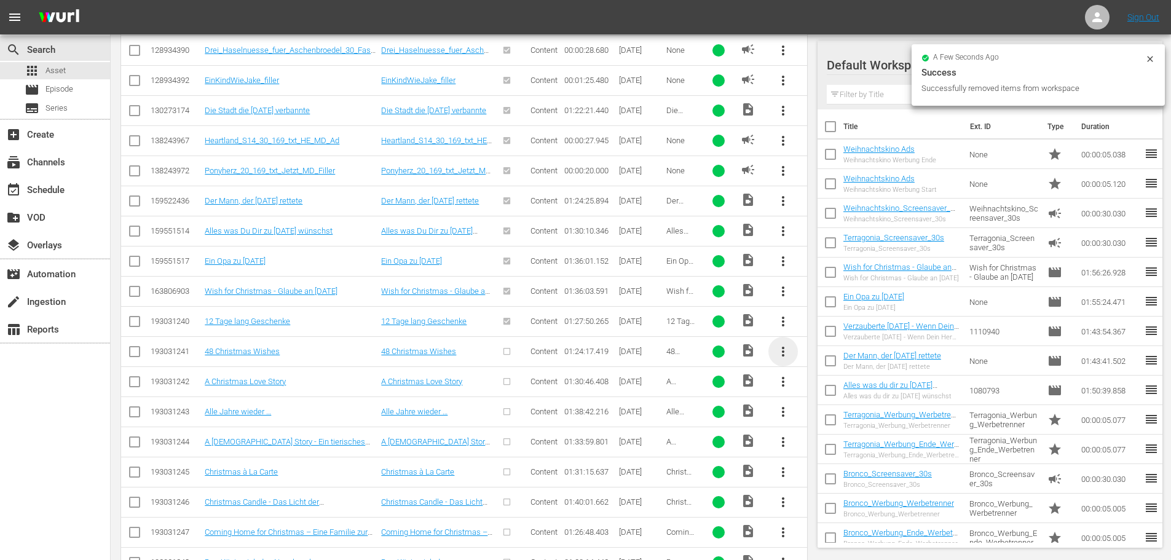
click at [781, 351] on span "more_vert" at bounding box center [782, 351] width 15 height 15
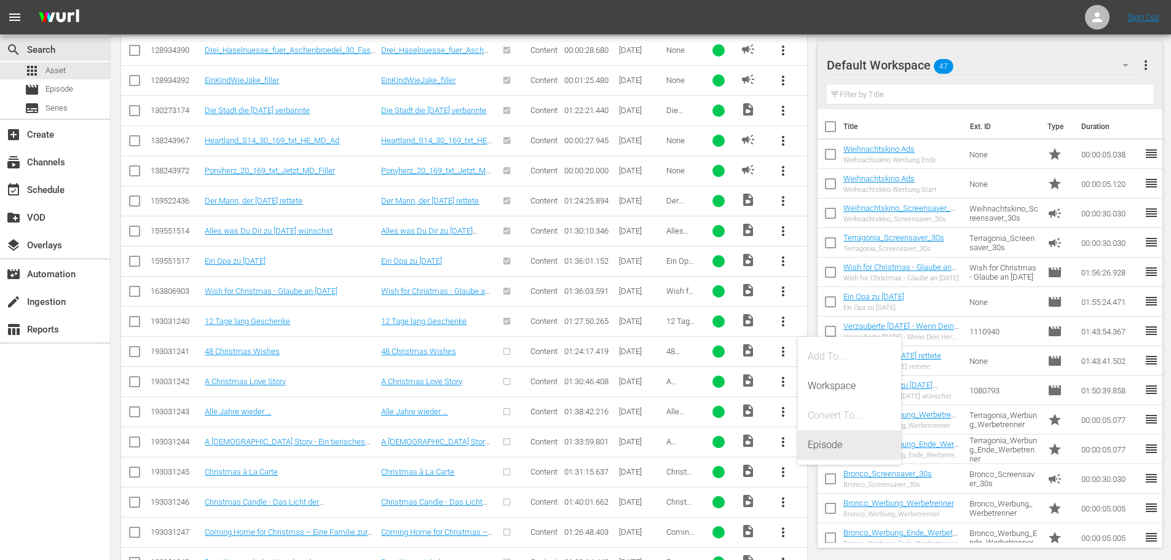
click at [818, 439] on div "Episode" at bounding box center [849, 444] width 84 height 29
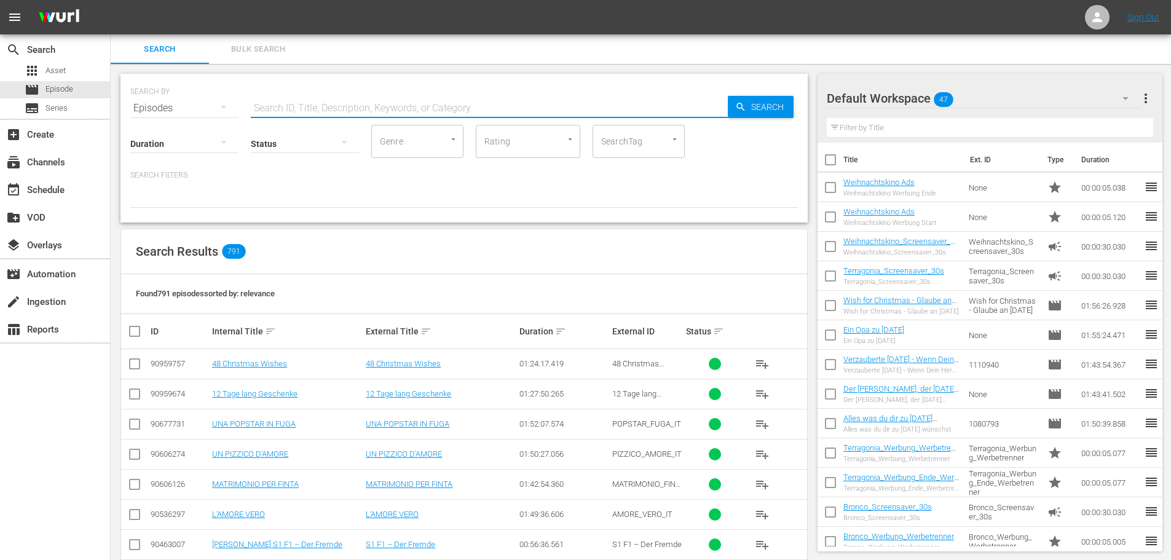
click at [424, 109] on input "text" at bounding box center [489, 107] width 477 height 29
paste input "48 Christmas Wishes"
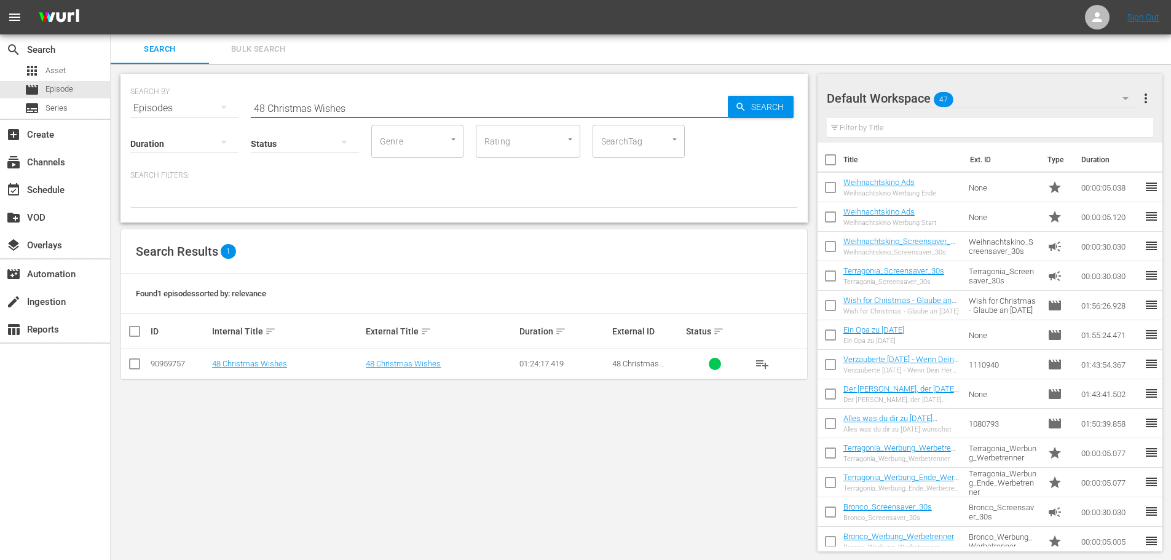
type input "48 Christmas Wishes"
click at [256, 358] on td "48 Christmas Wishes" at bounding box center [287, 364] width 154 height 30
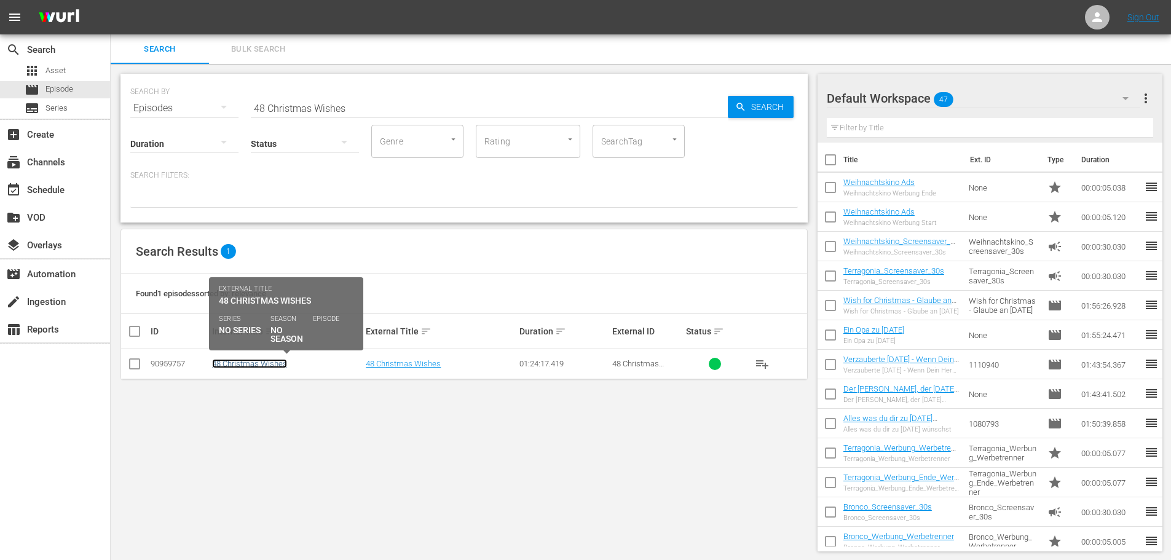
click at [256, 362] on link "48 Christmas Wishes" at bounding box center [249, 363] width 75 height 9
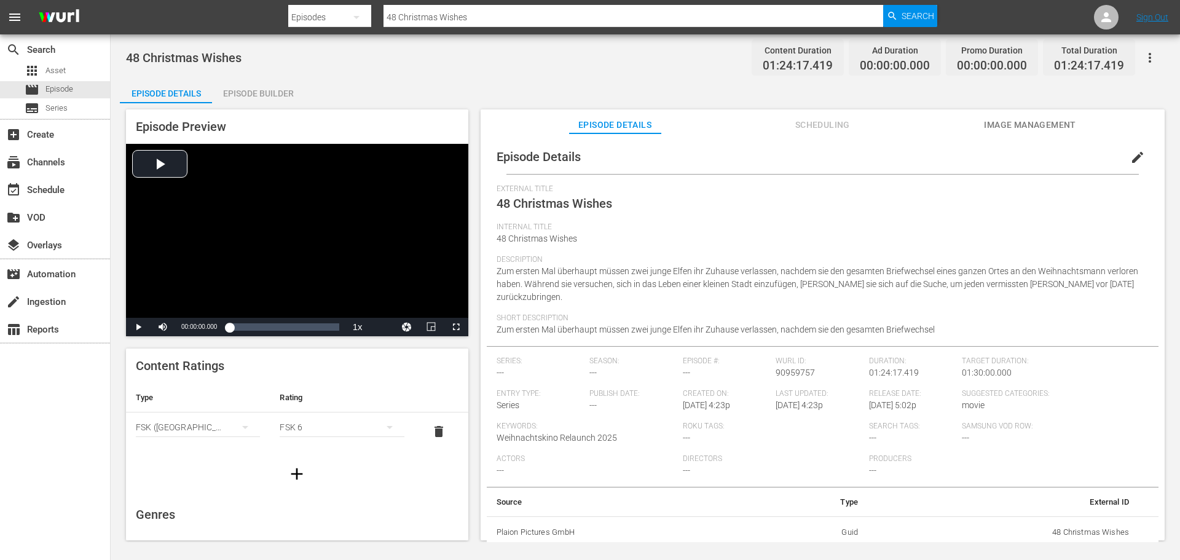
click at [257, 96] on div "Episode Builder" at bounding box center [258, 93] width 92 height 29
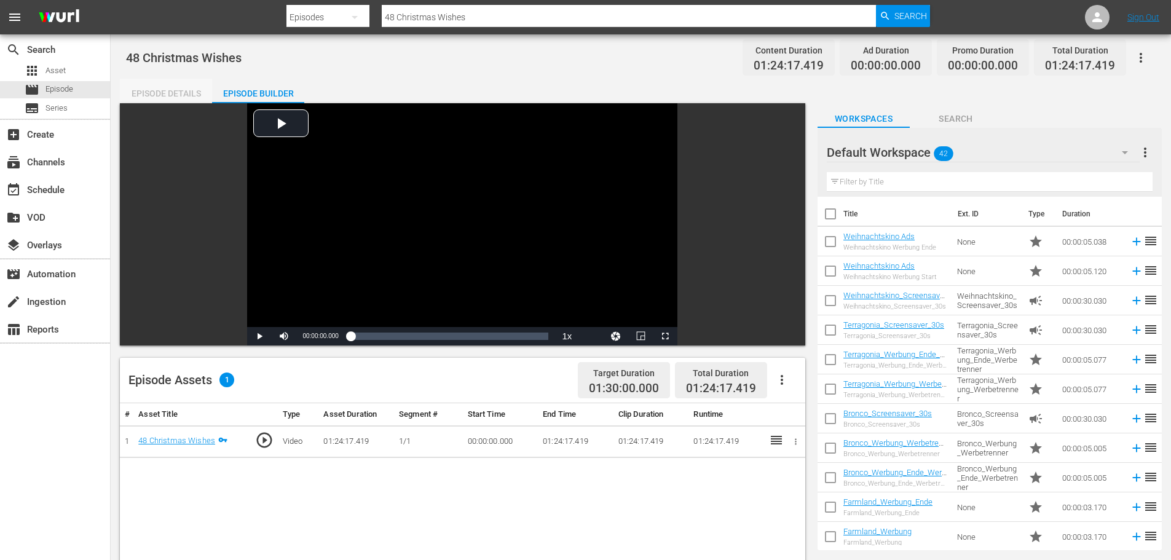
click at [175, 85] on div "Episode Details" at bounding box center [166, 93] width 92 height 29
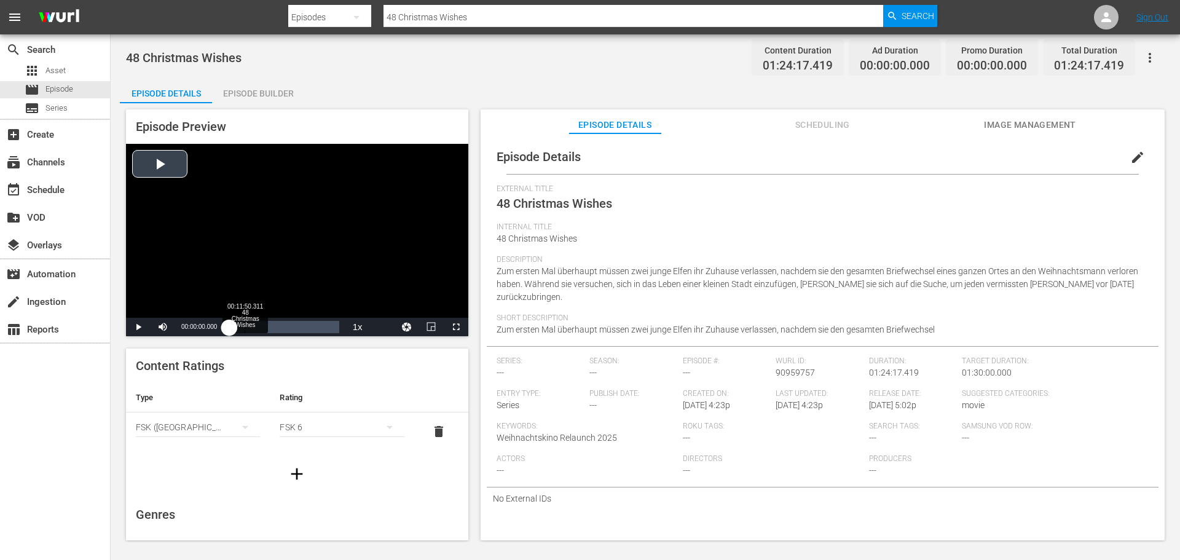
click at [244, 324] on div "Loaded : 0.12% 00:11:50.311 48 Christmas Wishes 00:00:00.000" at bounding box center [283, 327] width 109 height 12
click at [284, 328] on div "Loaded : 0.00% 00:41:54.582 48 Christmas Wishes 00:11:21.899" at bounding box center [283, 327] width 109 height 12
click at [138, 327] on span "Video Player" at bounding box center [138, 327] width 0 height 0
